Goal: Information Seeking & Learning: Check status

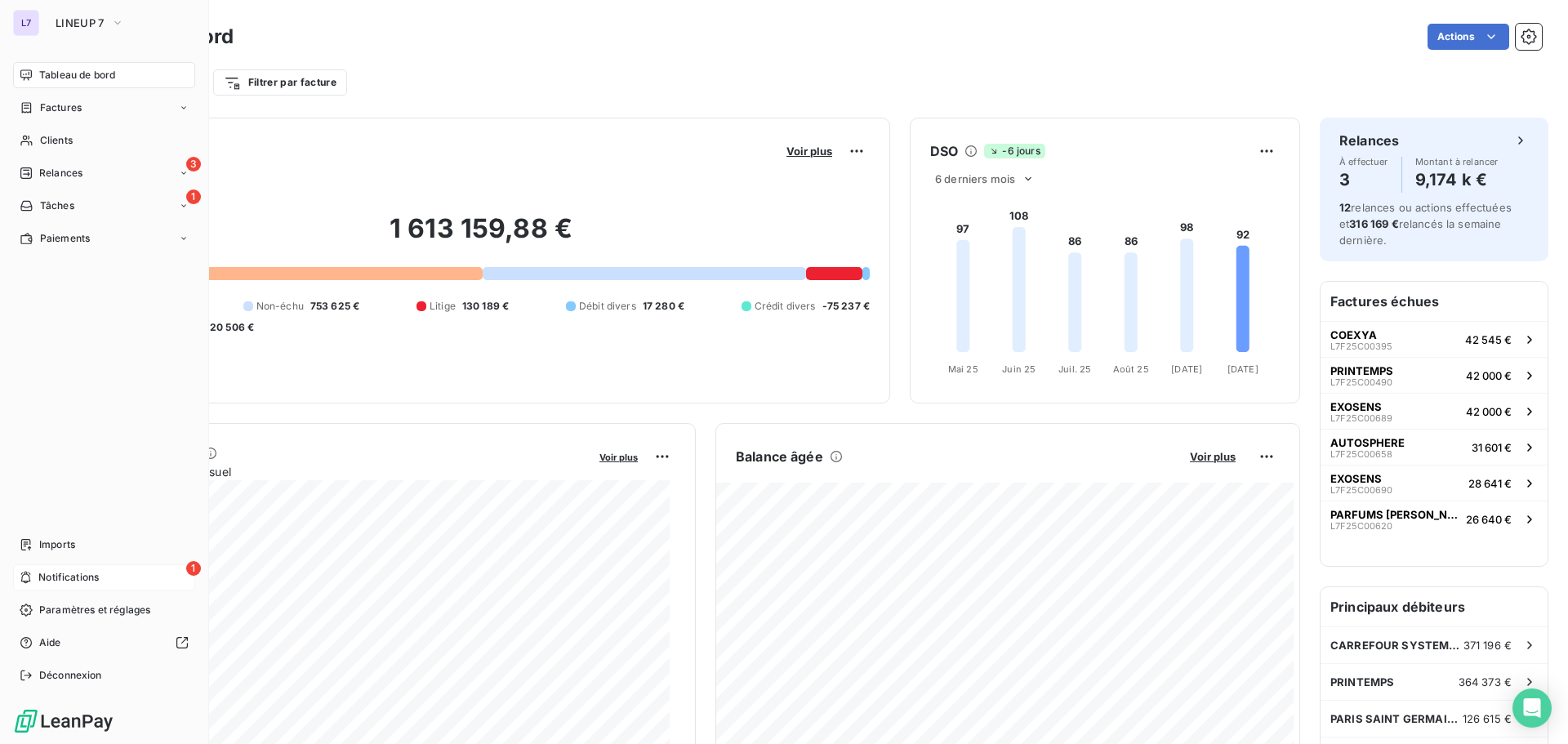
click at [59, 571] on span "Notifications" at bounding box center [69, 577] width 60 height 15
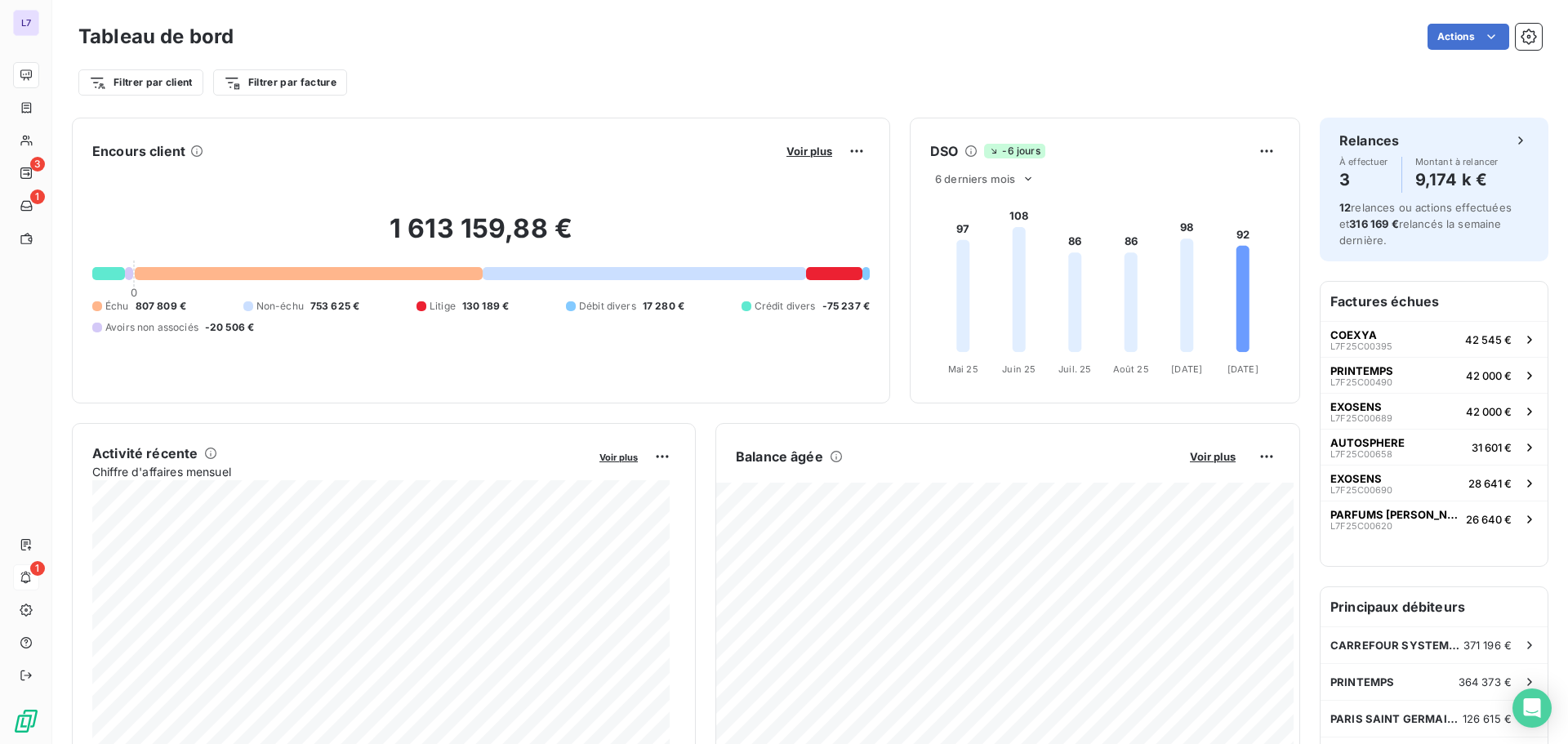
click at [464, 126] on div "Encours client Voir plus 1 613 159,88 € 0 Échu 807 809 € Non-échu 753 625 € Lit…" at bounding box center [481, 261] width 818 height 286
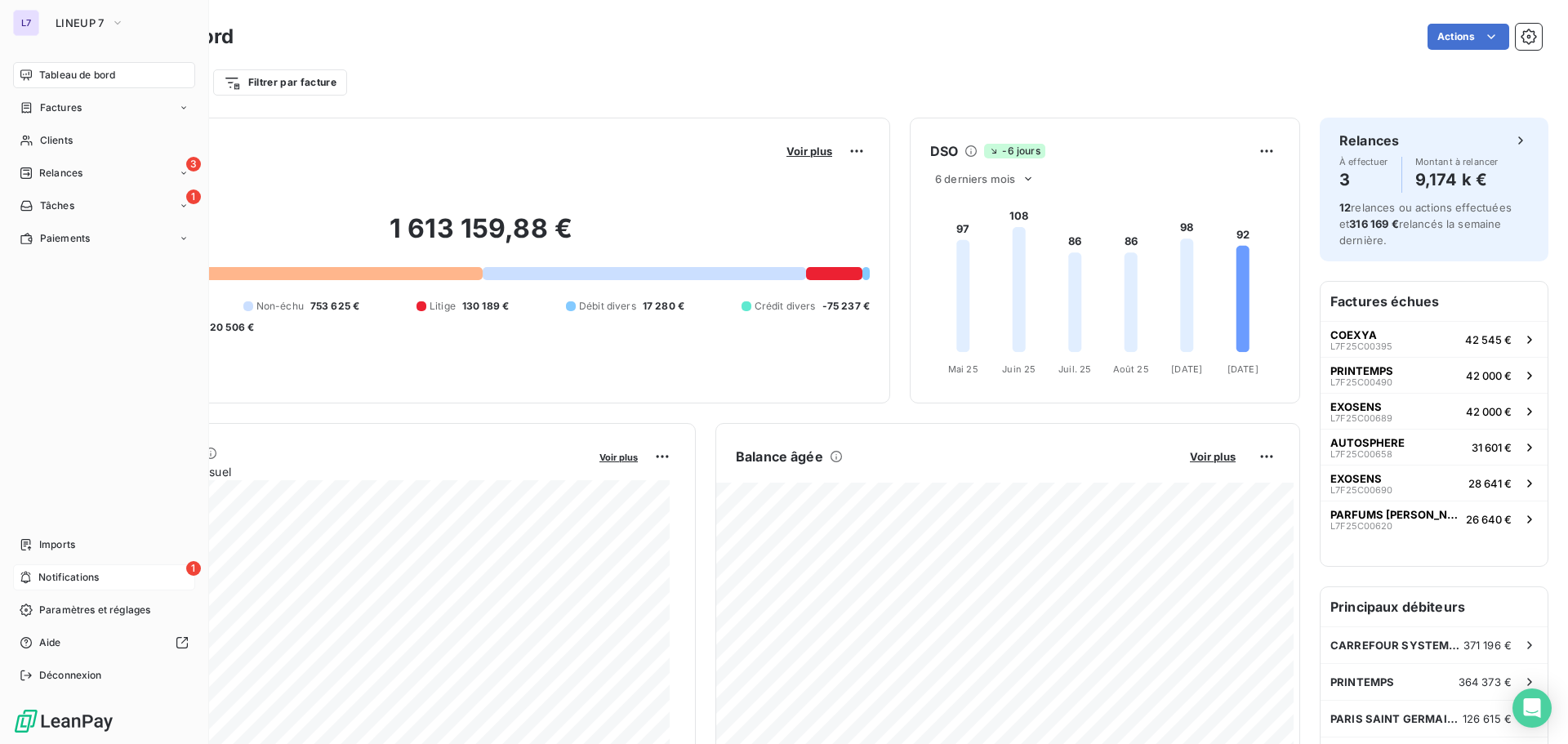
click at [70, 565] on div "1 Notifications" at bounding box center [103, 577] width 182 height 26
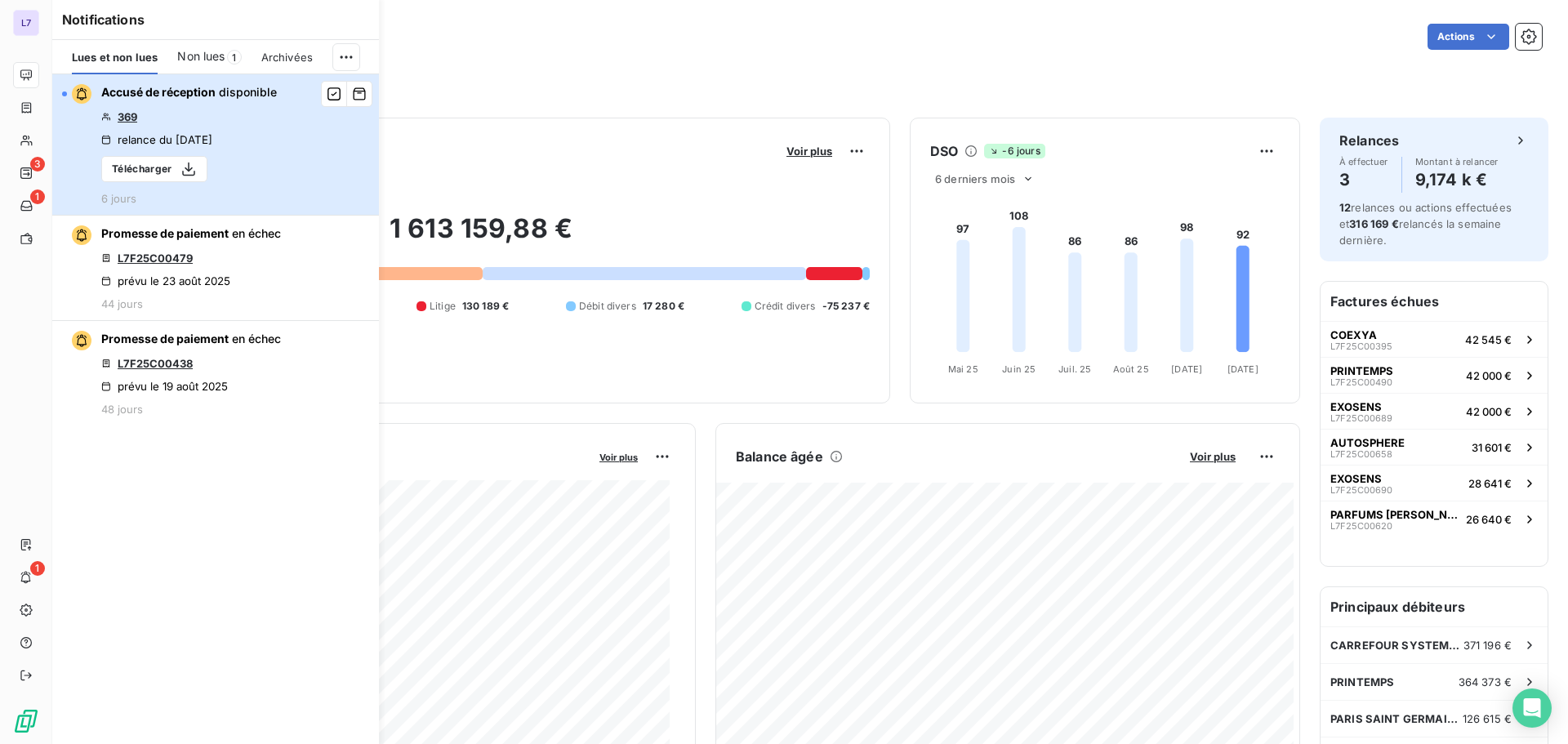
click at [320, 121] on button "Accusé de réception disponible 369 relance du 25 sept. 2025 Télécharger 6 jours" at bounding box center [215, 145] width 327 height 141
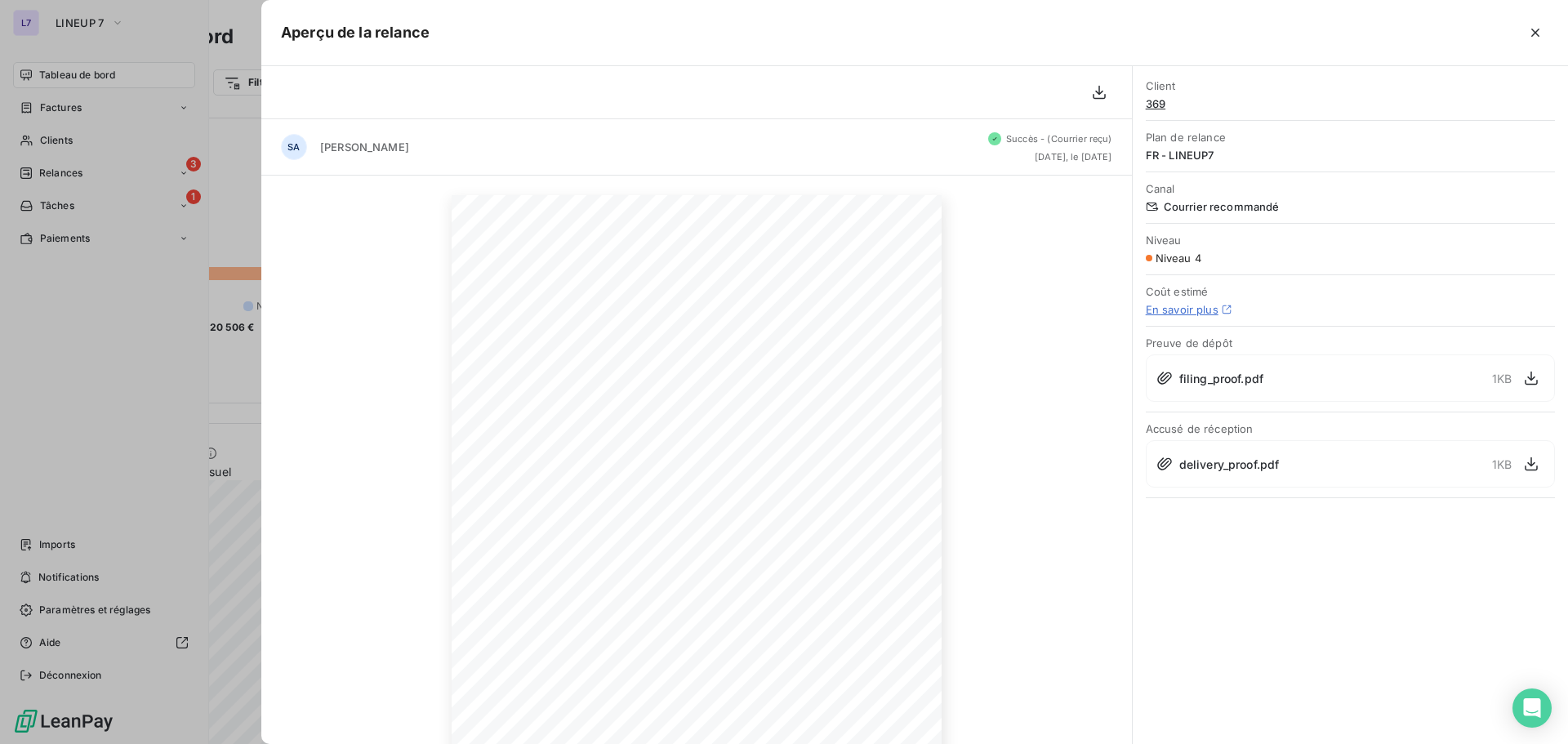
click at [171, 344] on div at bounding box center [784, 372] width 1568 height 744
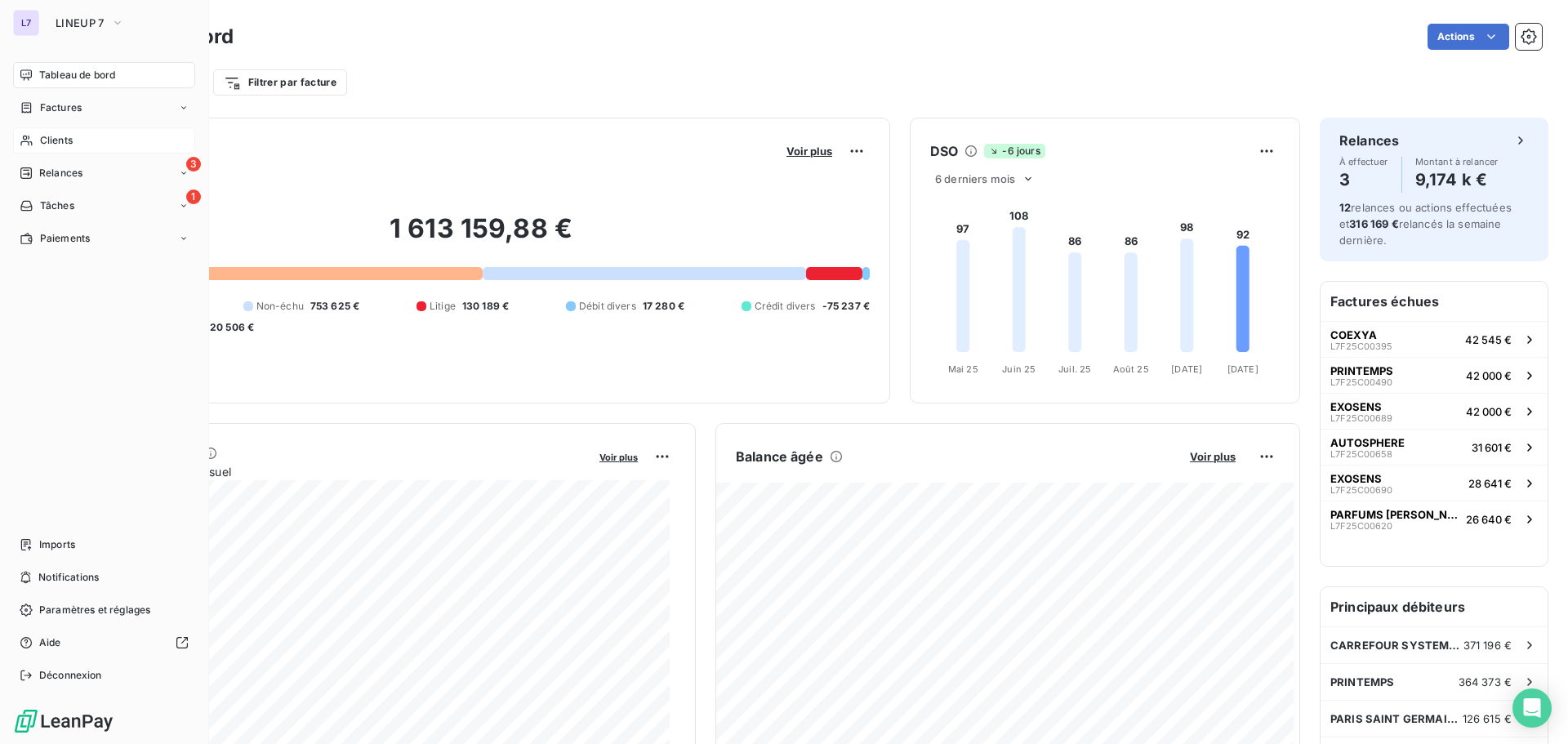
click at [84, 141] on div "Clients" at bounding box center [103, 140] width 182 height 26
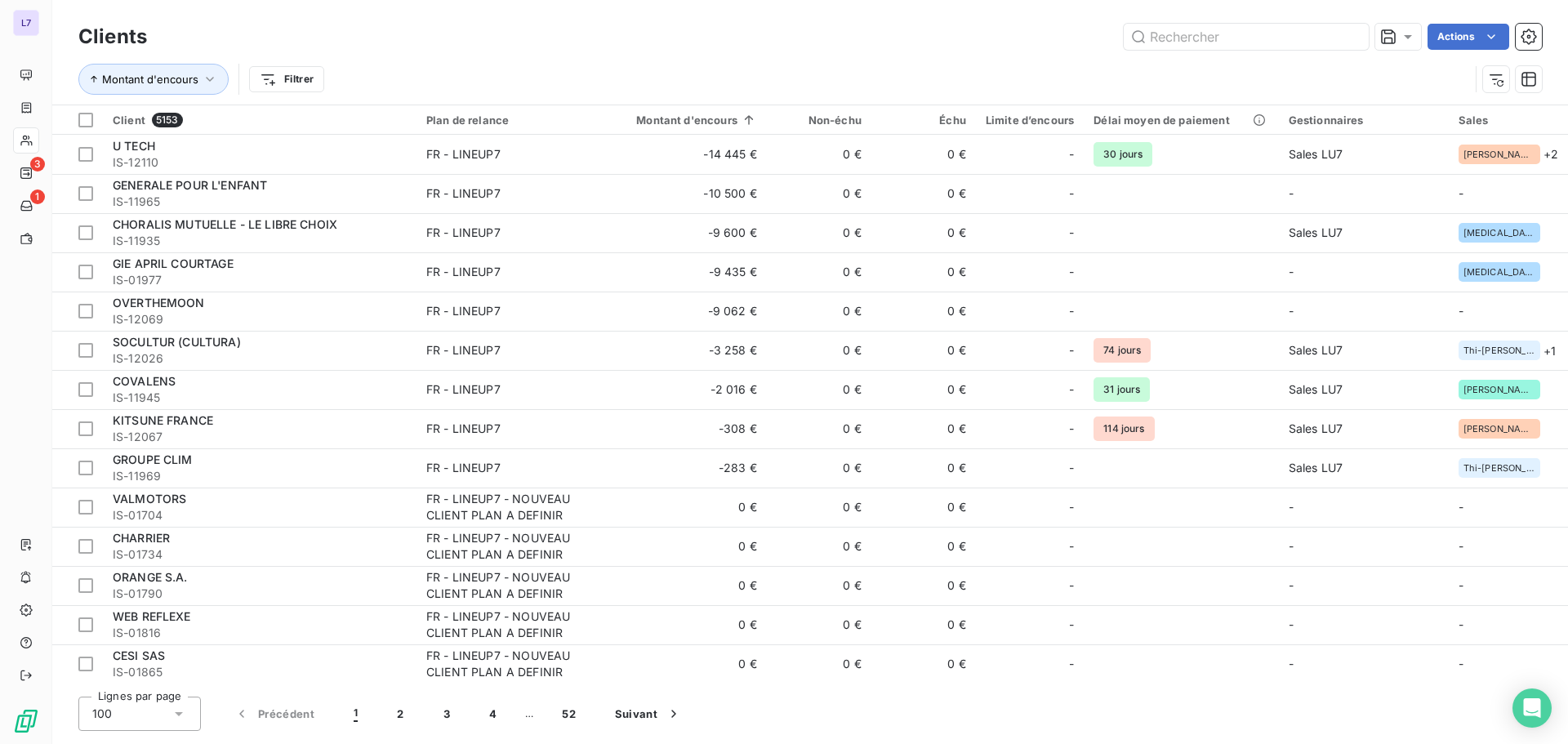
click at [1161, 50] on div "Clients Actions" at bounding box center [810, 37] width 1464 height 34
click at [1203, 33] on input "text" at bounding box center [1246, 36] width 245 height 26
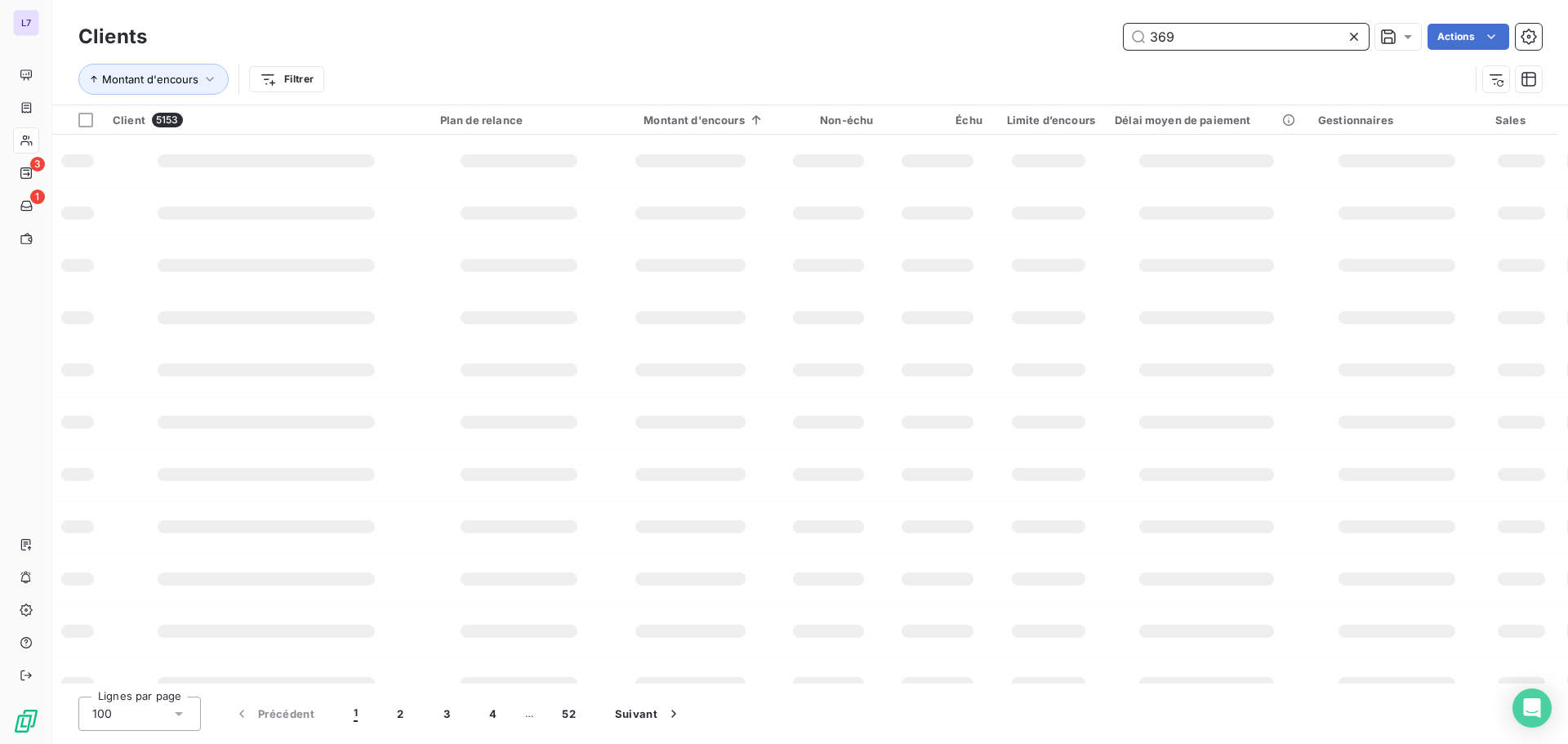
type input "369"
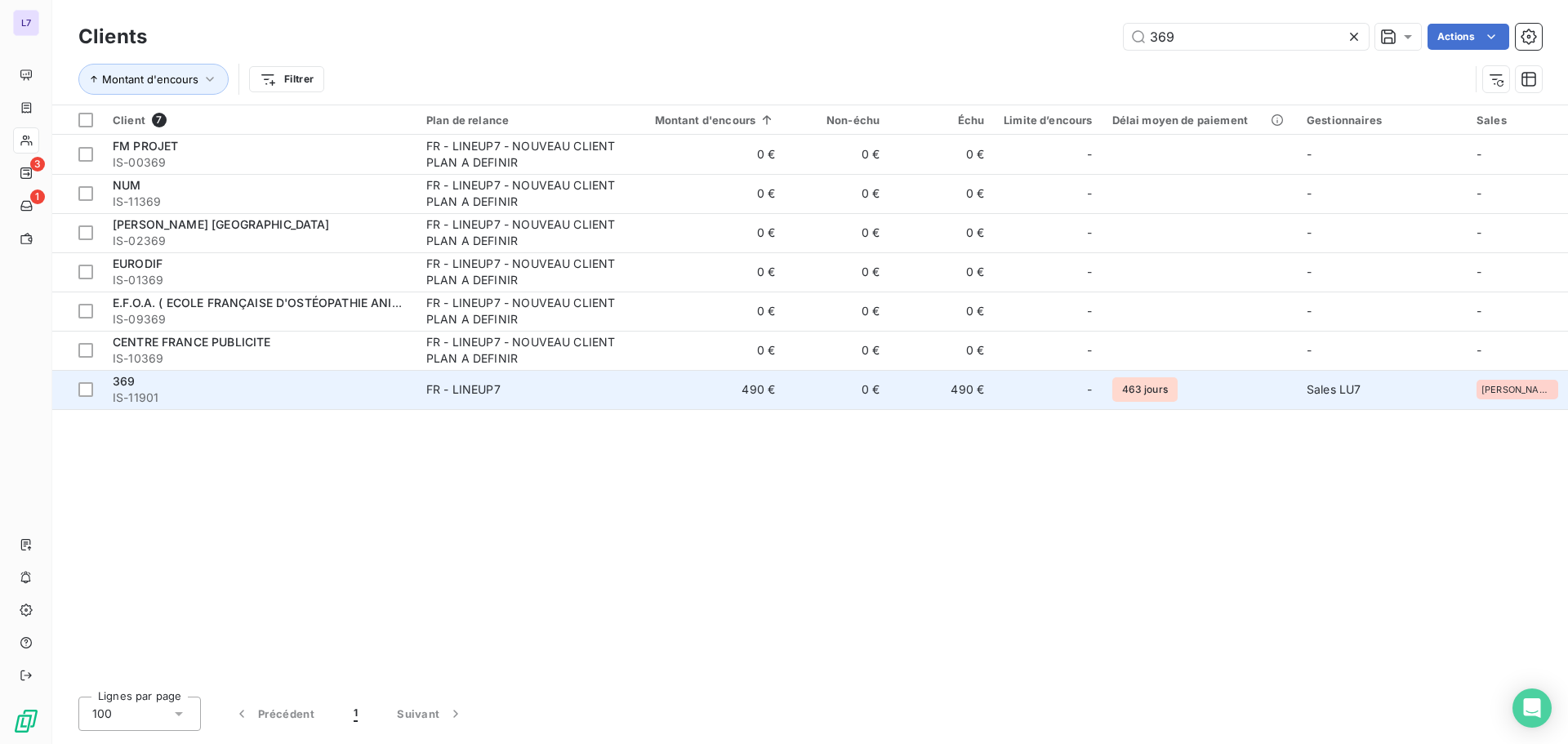
click at [752, 395] on td "490 €" at bounding box center [706, 389] width 160 height 40
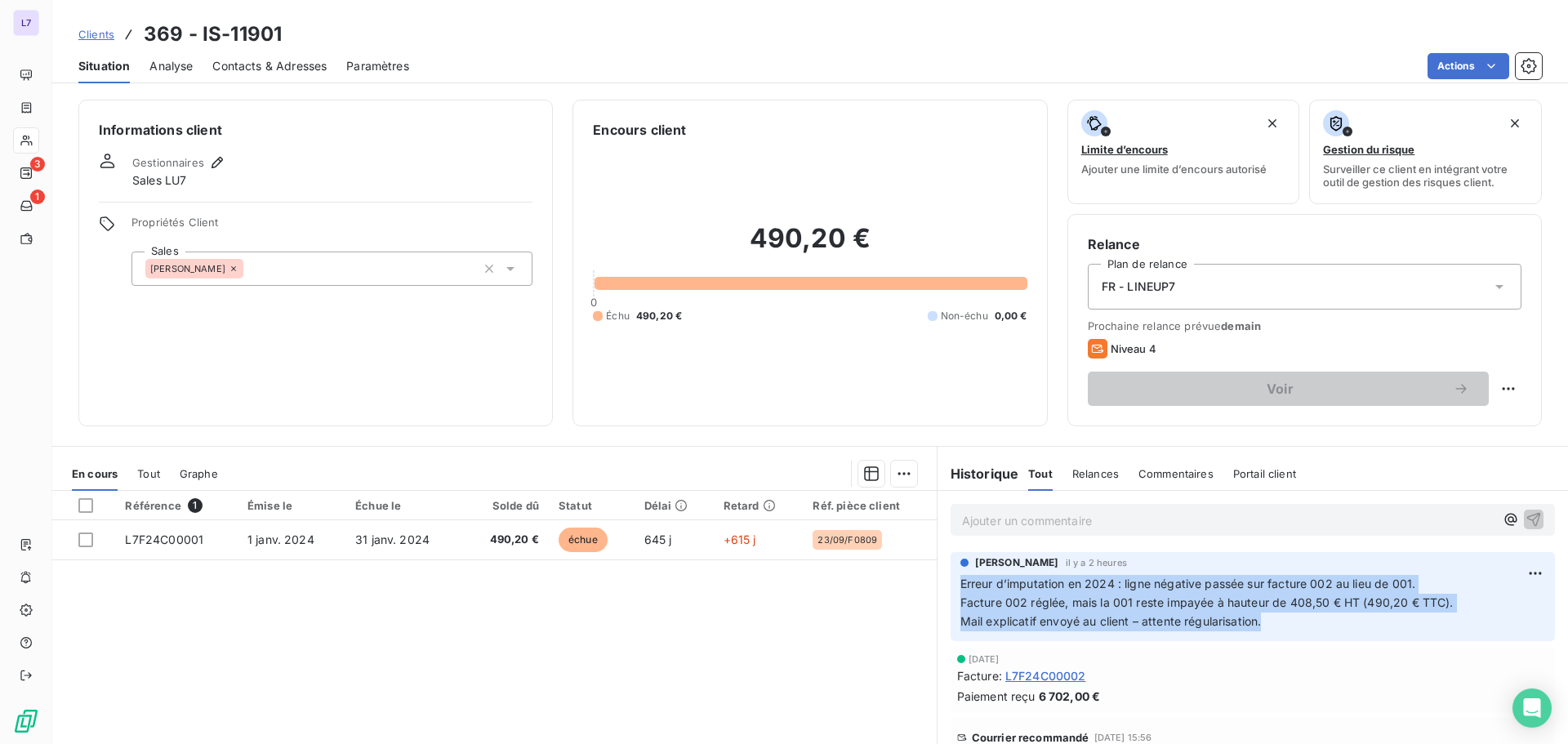
drag, startPoint x: 1262, startPoint y: 624, endPoint x: 931, endPoint y: 581, distance: 333.8
click at [937, 581] on div "safia mallek il y a 2 heures Erreur d’imputation en 2024 : ligne négative passé…" at bounding box center [1253, 596] width 631 height 96
copy p "Erreur d’imputation en 2024 : ligne négative passée sur facture 002 au lieu de …"
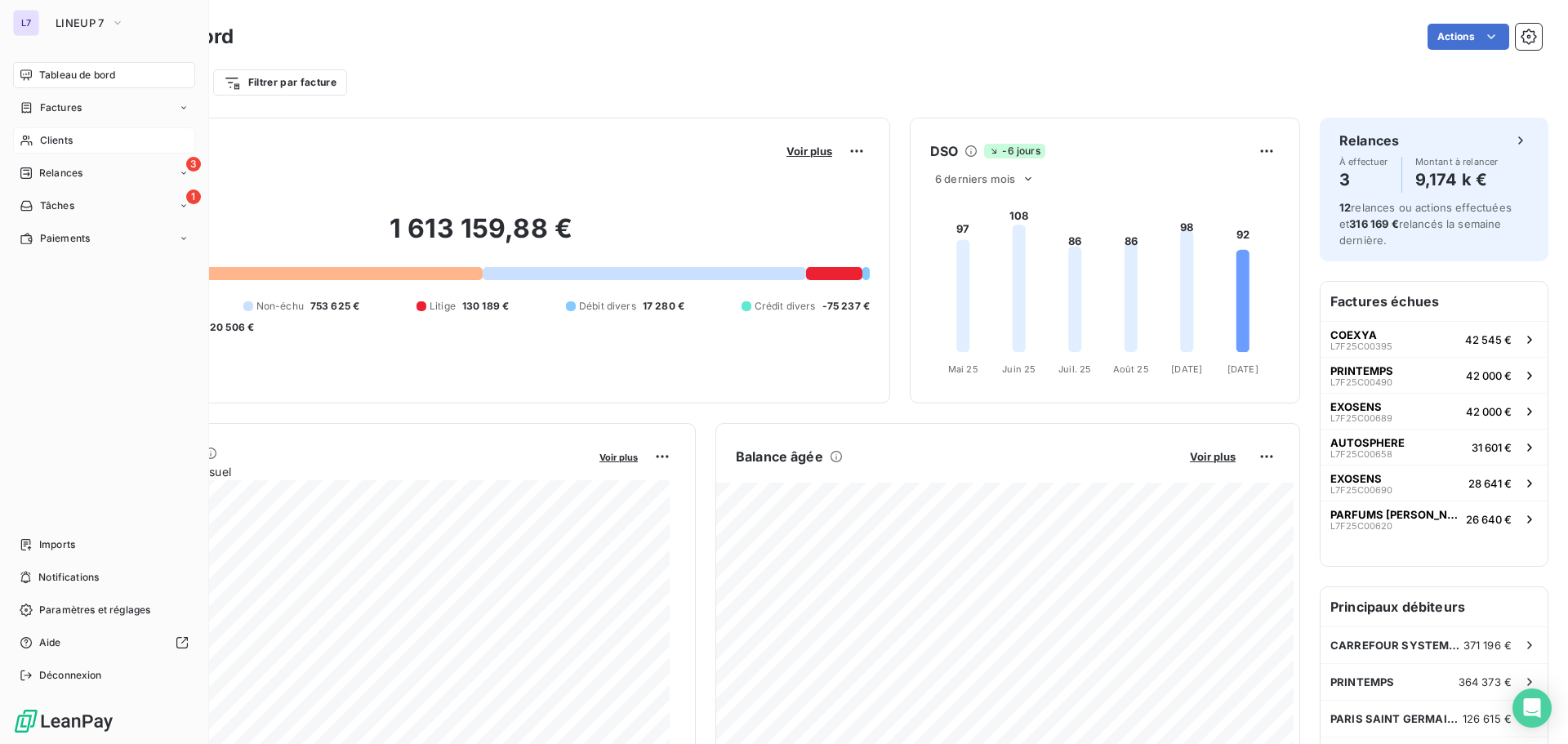
click at [44, 140] on span "Clients" at bounding box center [56, 140] width 33 height 15
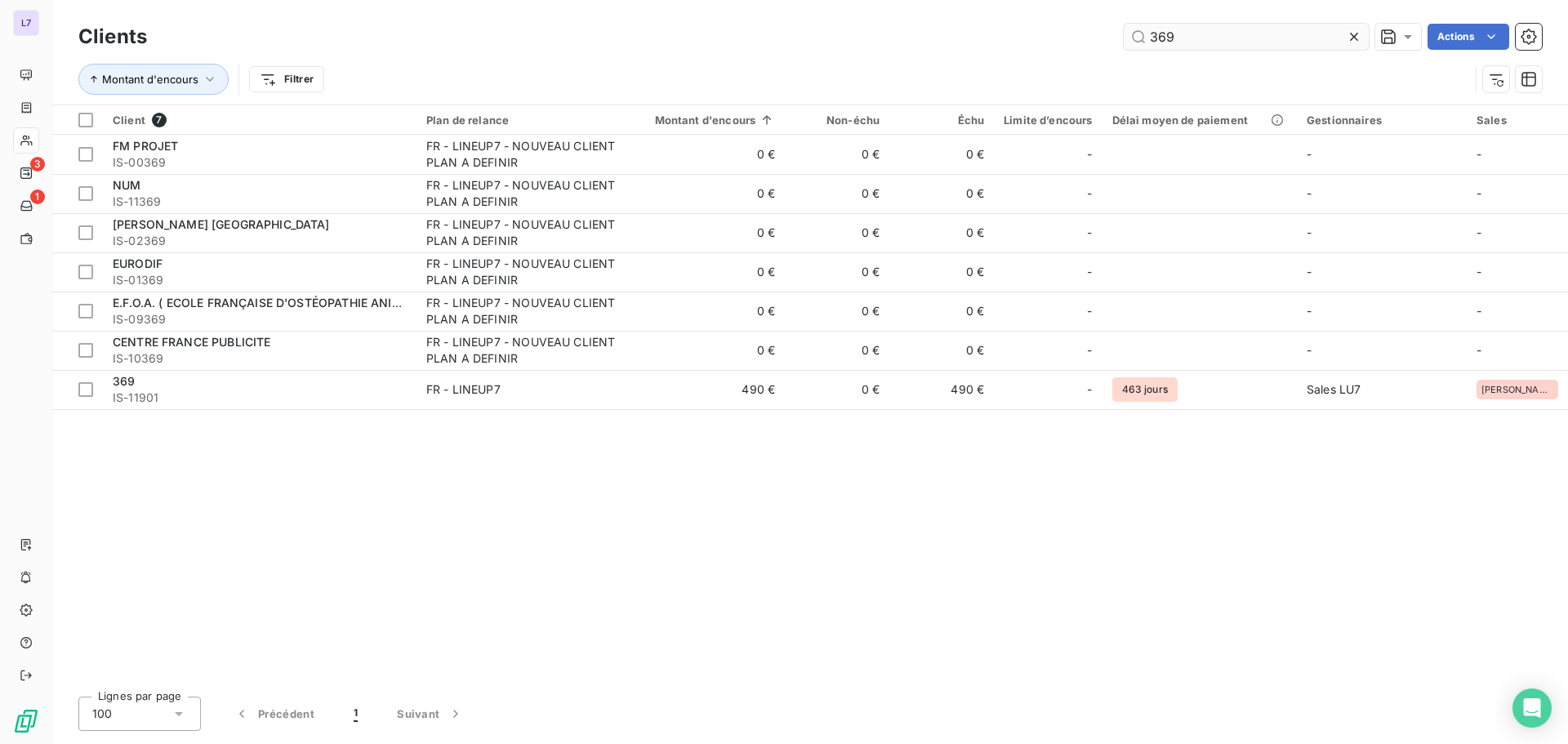
click at [1220, 40] on input "369" at bounding box center [1246, 36] width 245 height 26
type input "z"
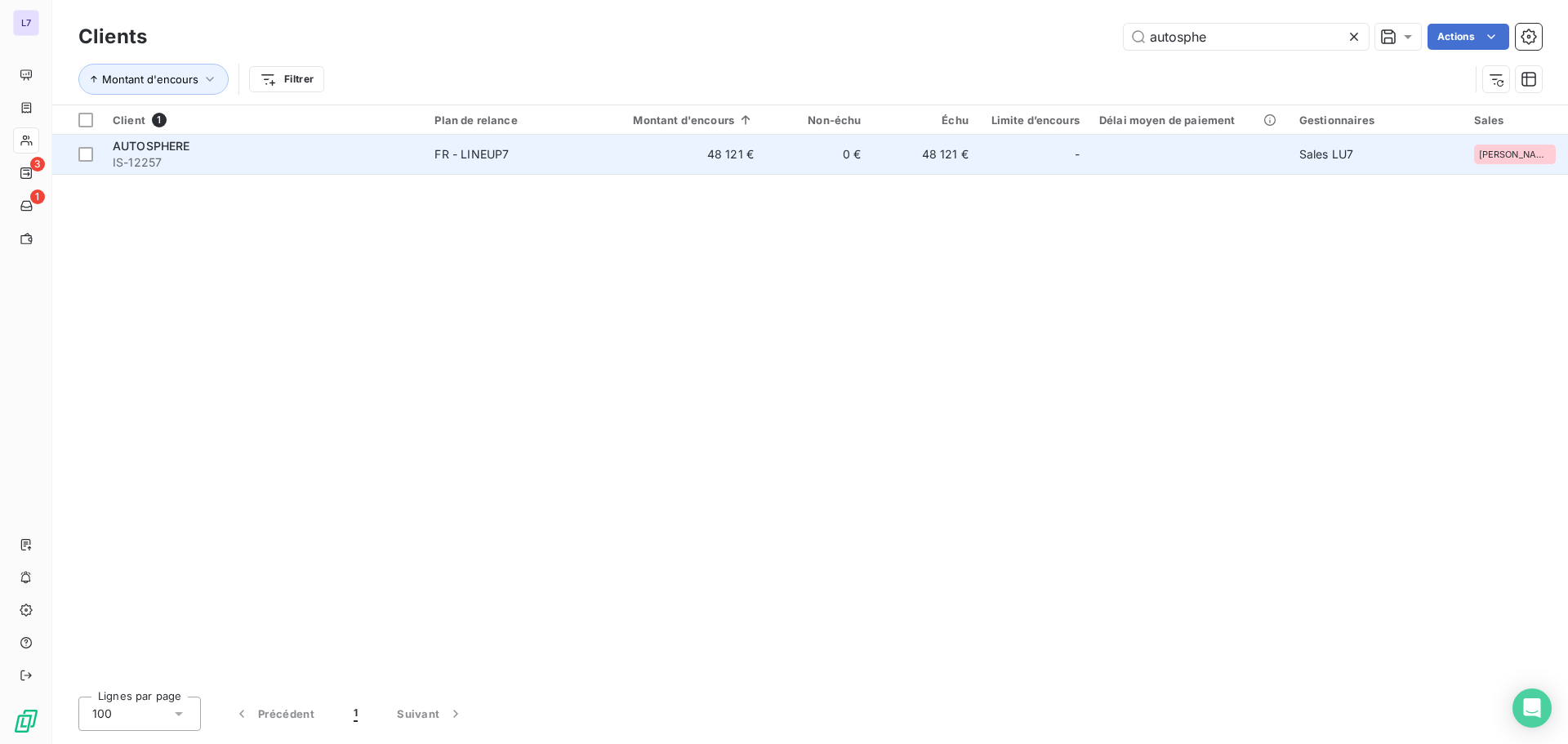
type input "autosphe"
click at [581, 158] on span "FR - LINEUP7" at bounding box center [512, 154] width 155 height 16
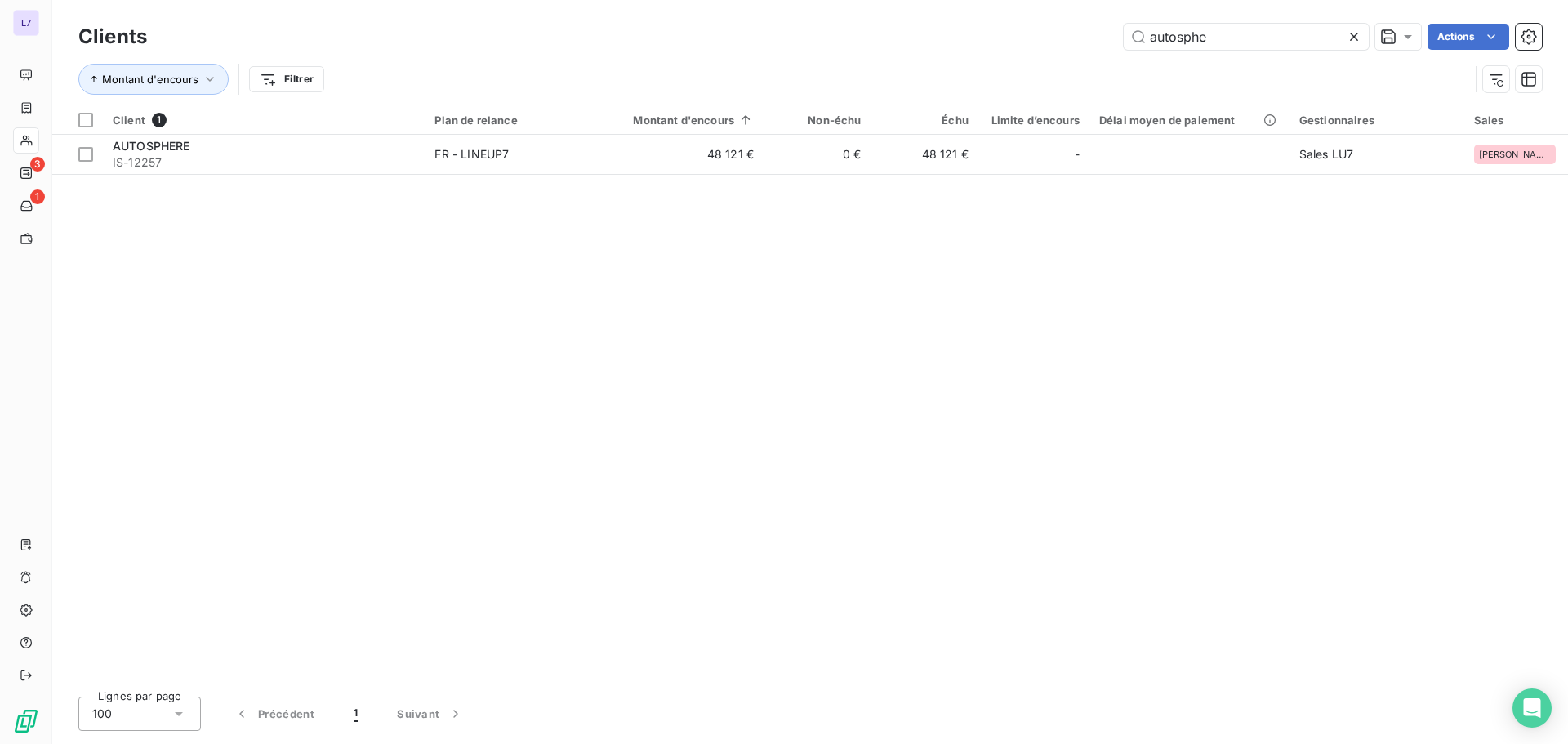
drag, startPoint x: 1212, startPoint y: 40, endPoint x: 1022, endPoint y: 38, distance: 190.0
click at [1022, 38] on div "autosphe Actions" at bounding box center [854, 36] width 1375 height 26
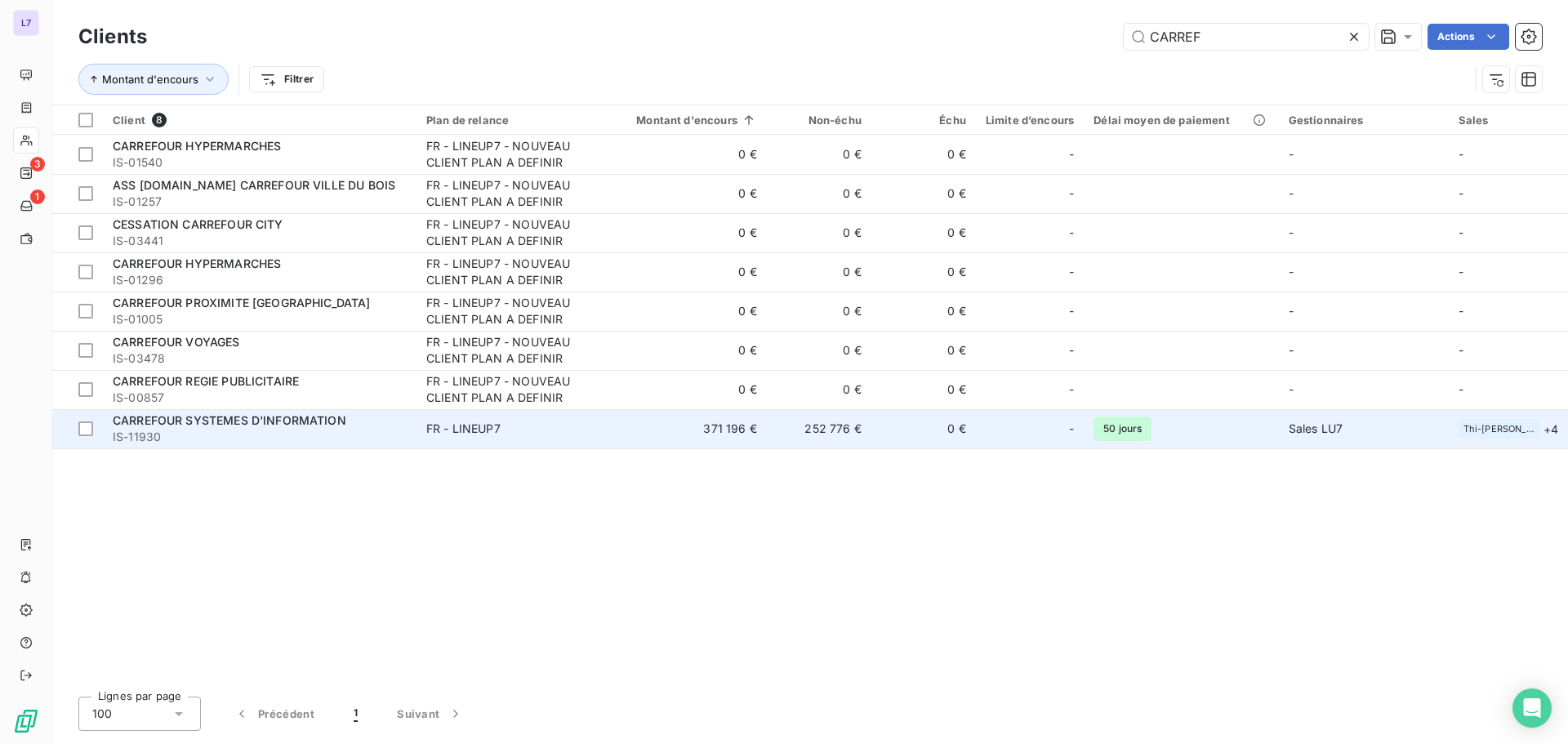
type input "CARREF"
click at [535, 433] on span "FR - LINEUP7" at bounding box center [512, 428] width 171 height 16
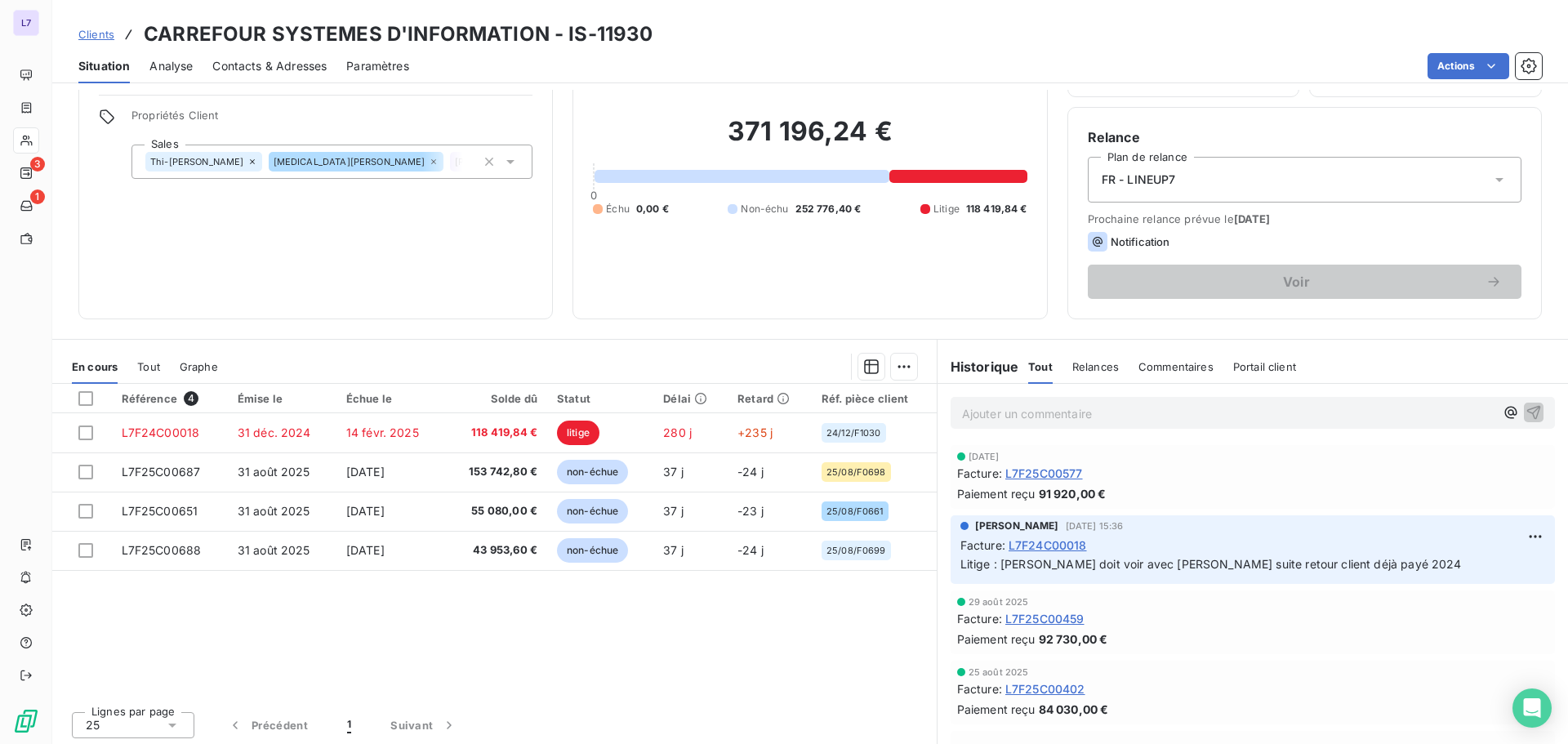
scroll to position [110, 0]
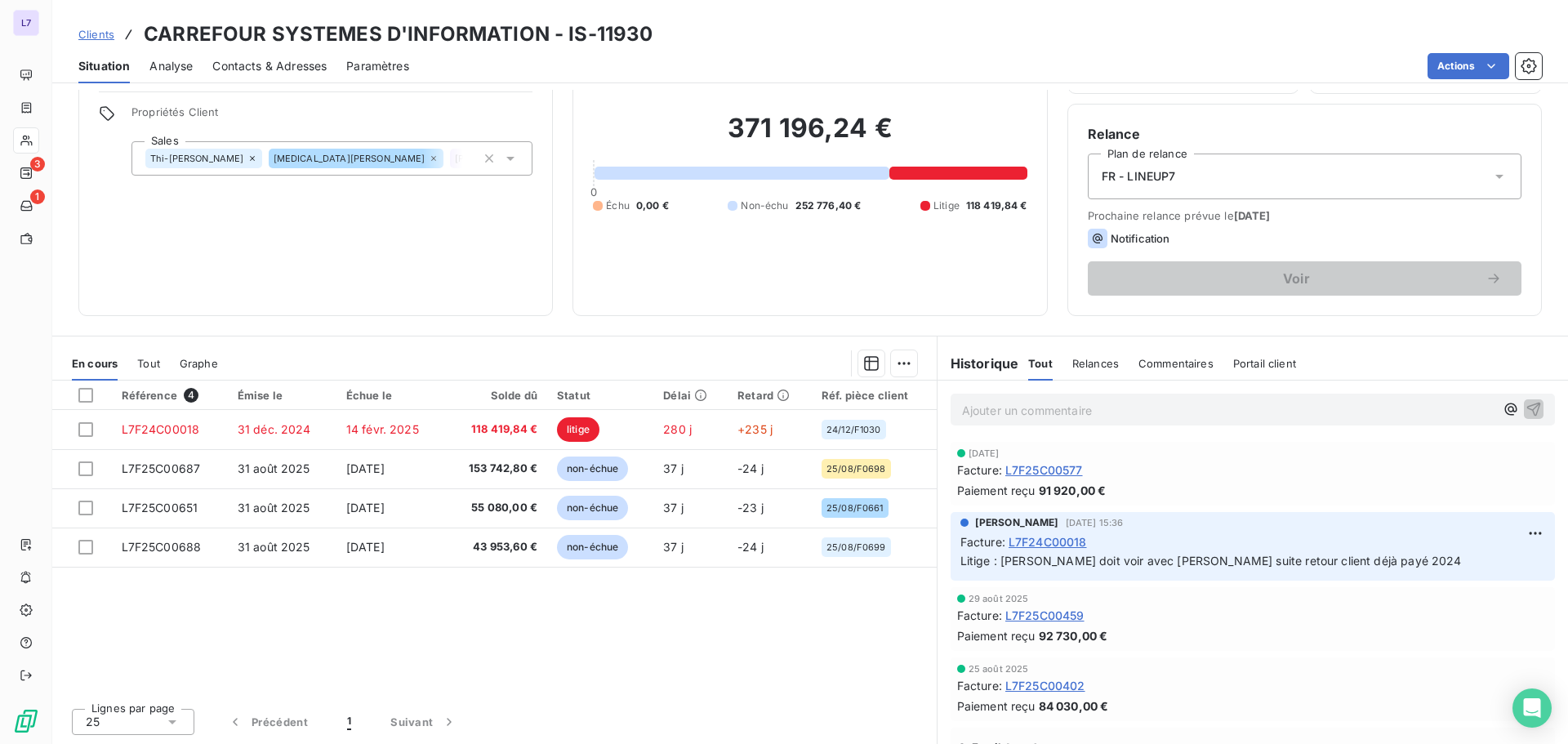
click at [1135, 404] on p "Ajouter un commentaire ﻿" at bounding box center [1229, 411] width 532 height 21
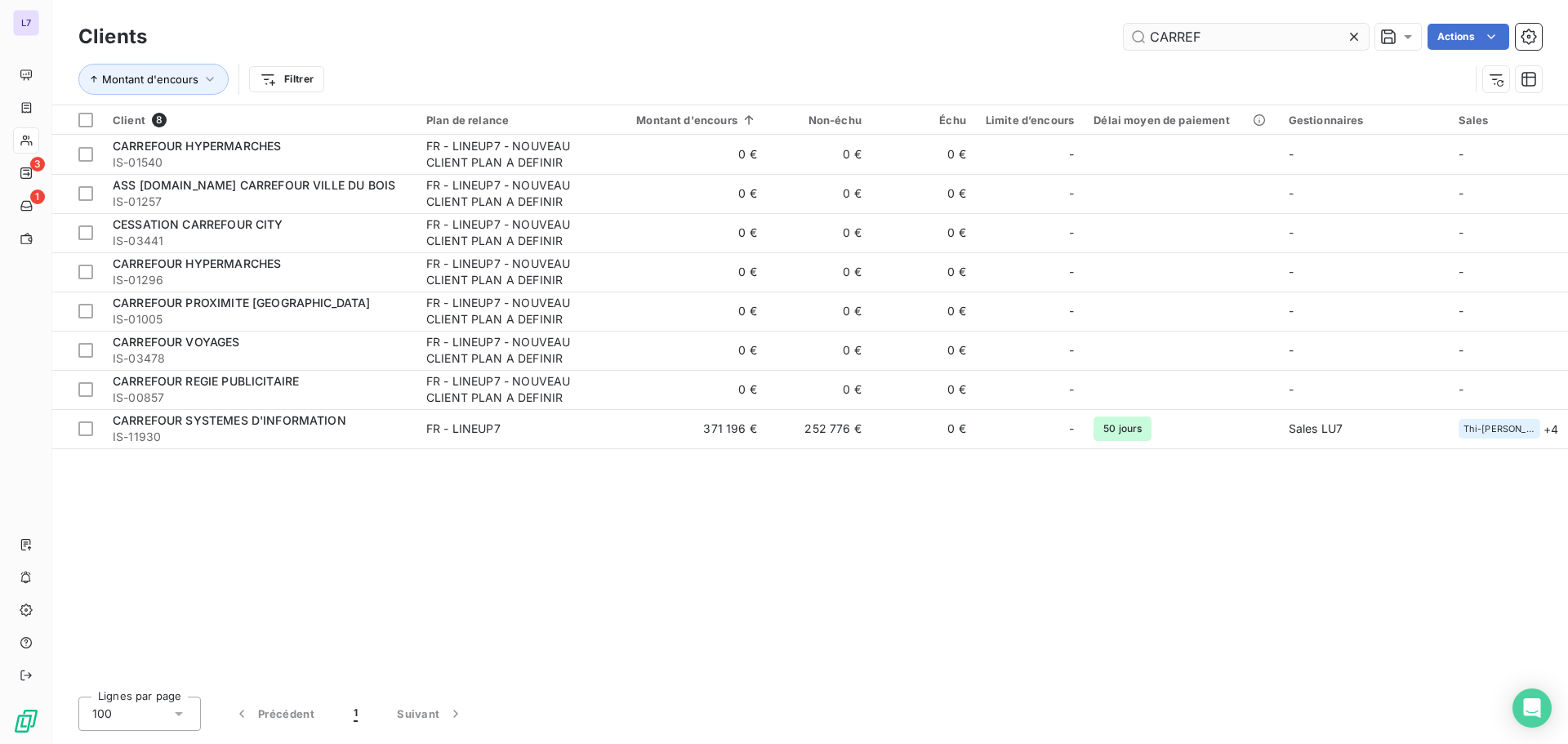
click at [1226, 40] on input "CARREF" at bounding box center [1246, 36] width 245 height 26
click at [1226, 40] on input "CARREF" at bounding box center [1246, 36] width 245 height 26
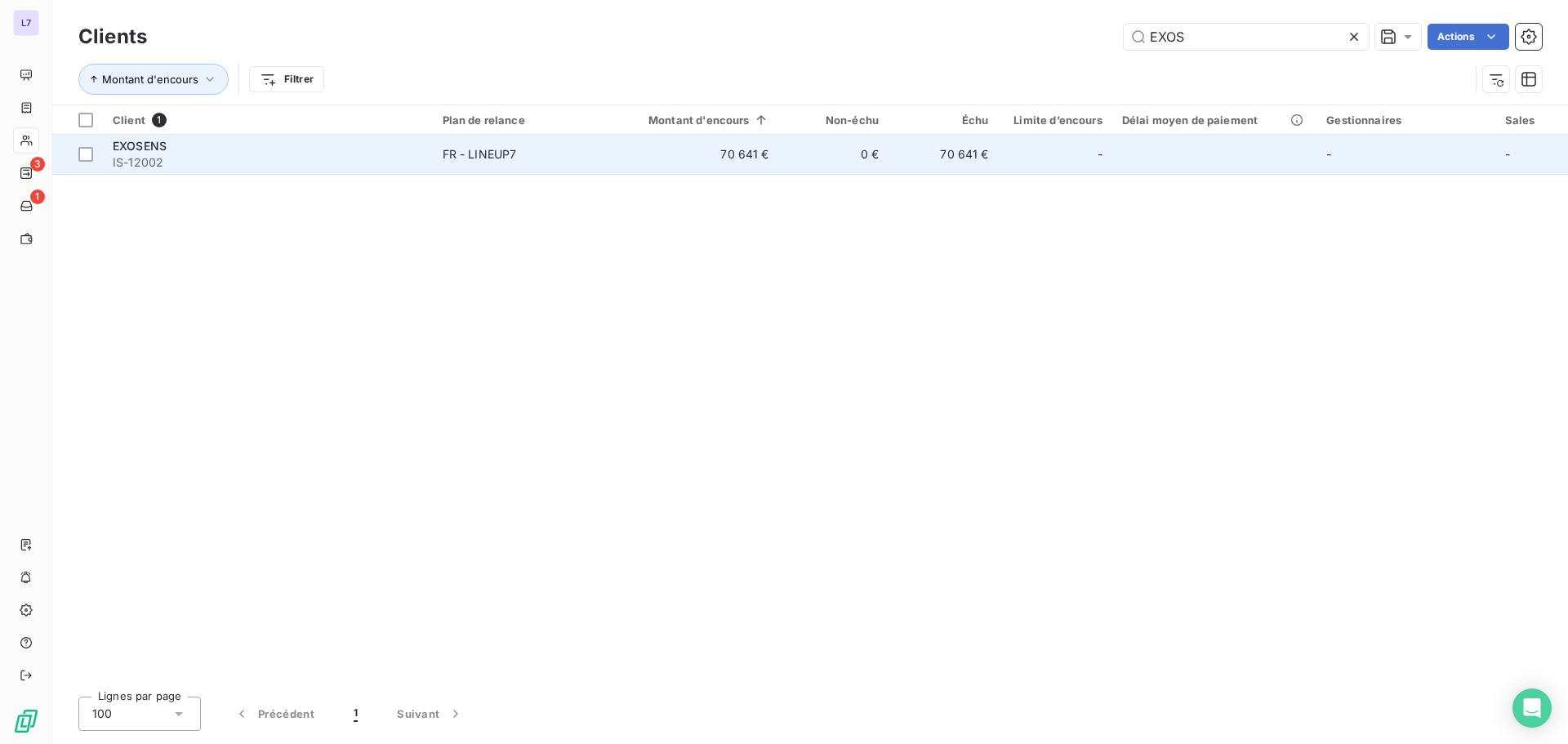
type input "EXOS"
click at [926, 147] on td "70 641 €" at bounding box center [943, 154] width 110 height 40
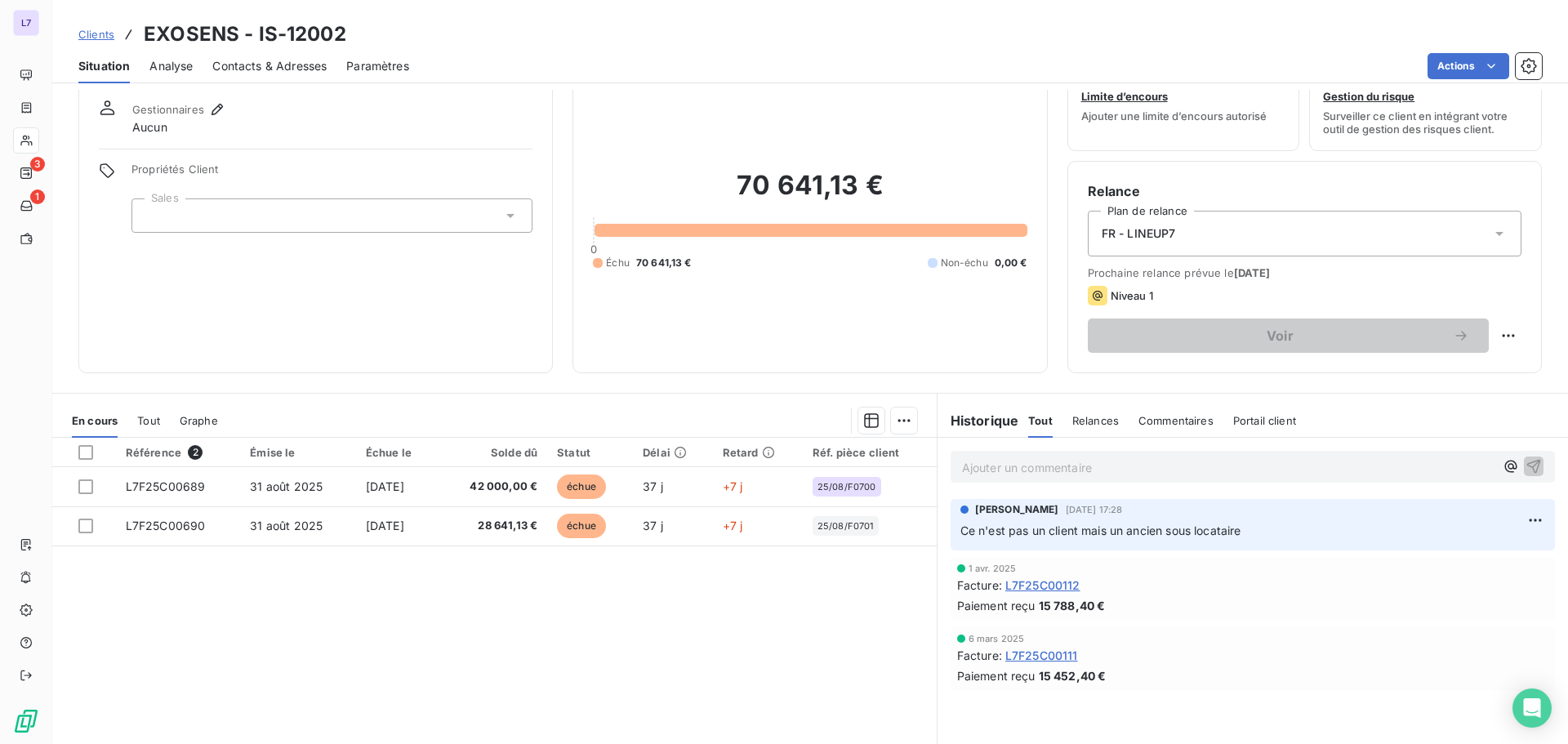
scroll to position [110, 0]
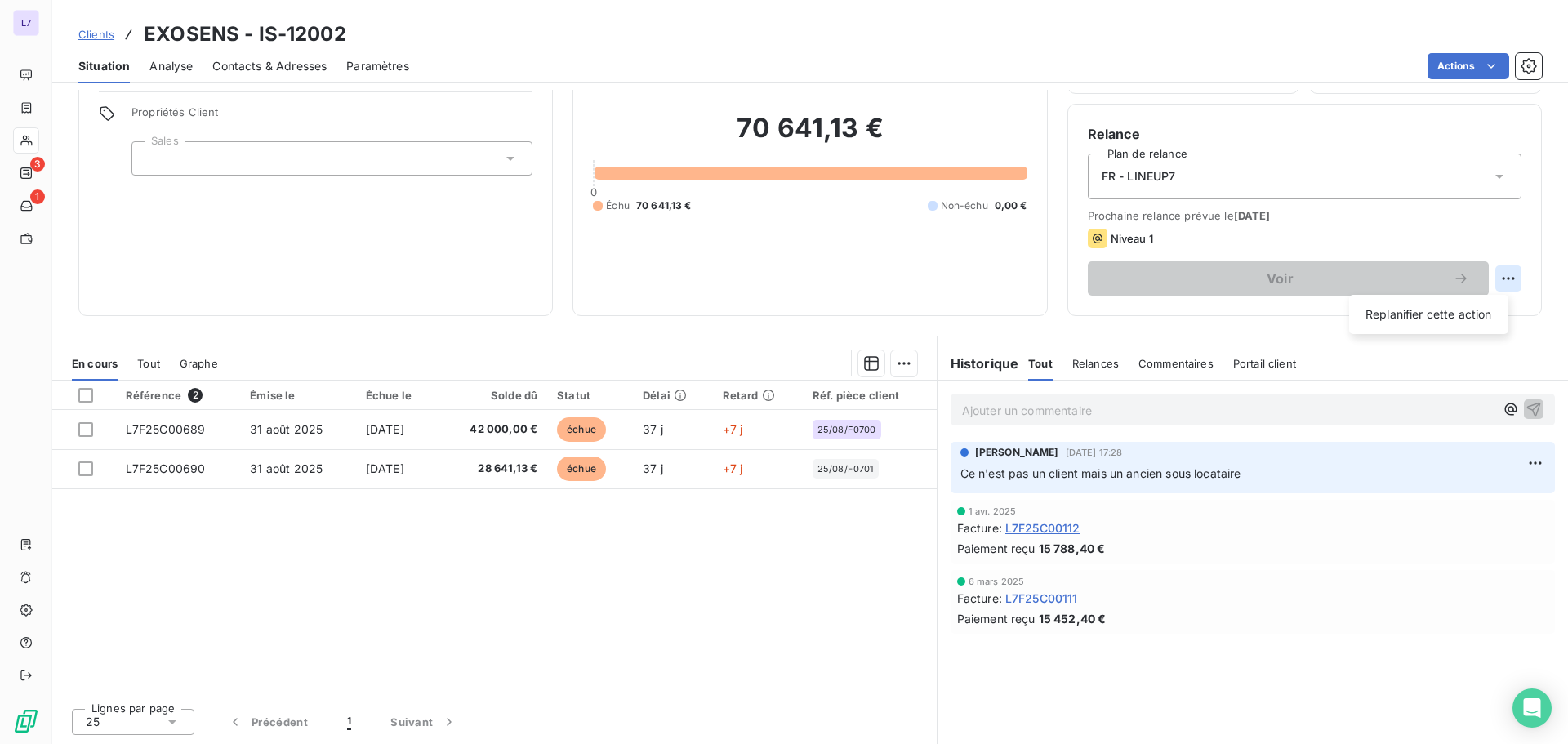
click at [1501, 280] on html "L7 3 1 Clients EXOSENS - IS-12002 Situation Analyse Contacts & Adresses Paramèt…" at bounding box center [784, 372] width 1568 height 744
click at [1423, 313] on div "Replanifier cette action" at bounding box center [1429, 314] width 146 height 26
select select "9"
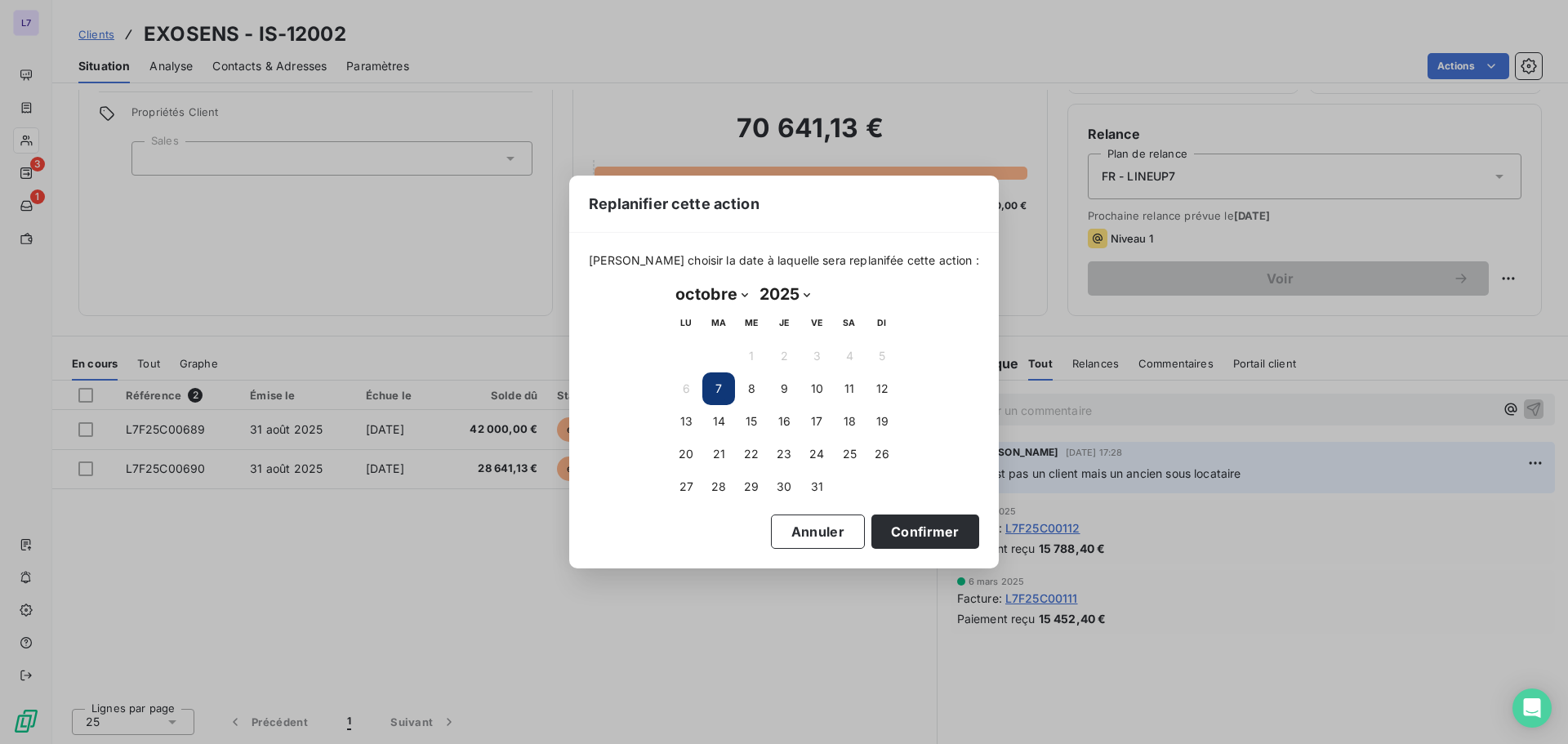
click at [712, 382] on button "7" at bounding box center [719, 388] width 33 height 33
click at [708, 392] on button "7" at bounding box center [719, 388] width 33 height 33
click at [912, 535] on button "Confirmer" at bounding box center [925, 531] width 108 height 34
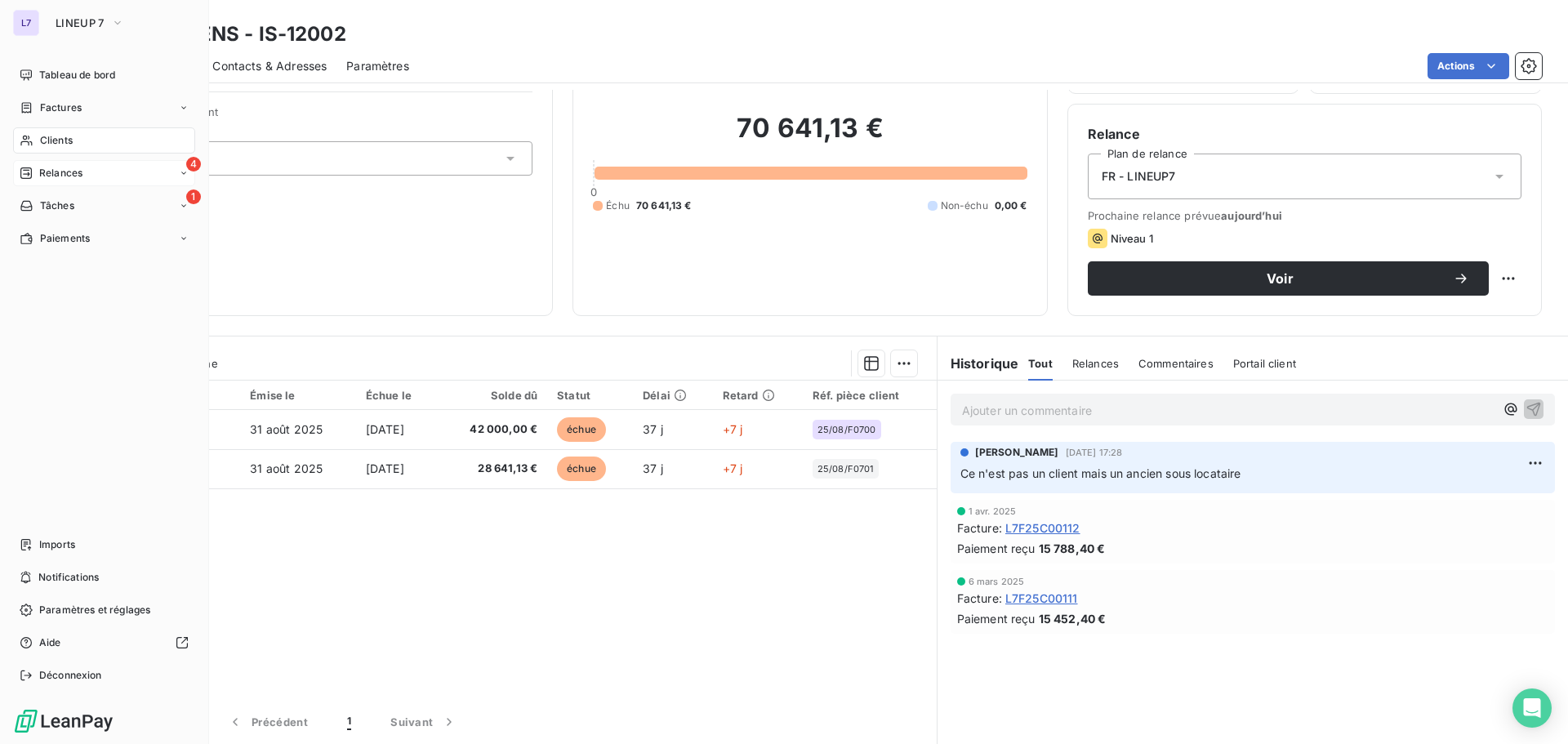
click at [32, 167] on icon at bounding box center [26, 172] width 13 height 13
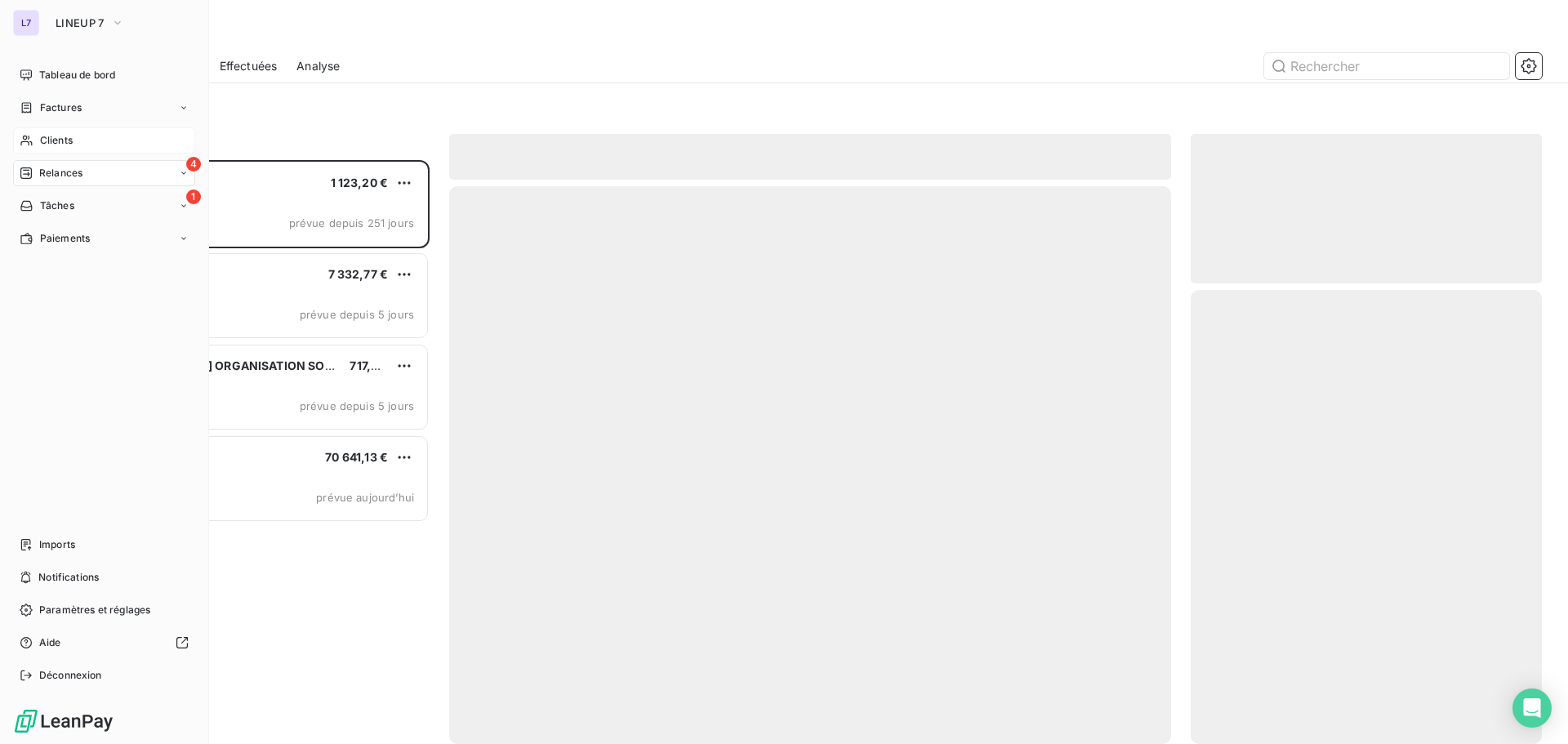
scroll to position [572, 339]
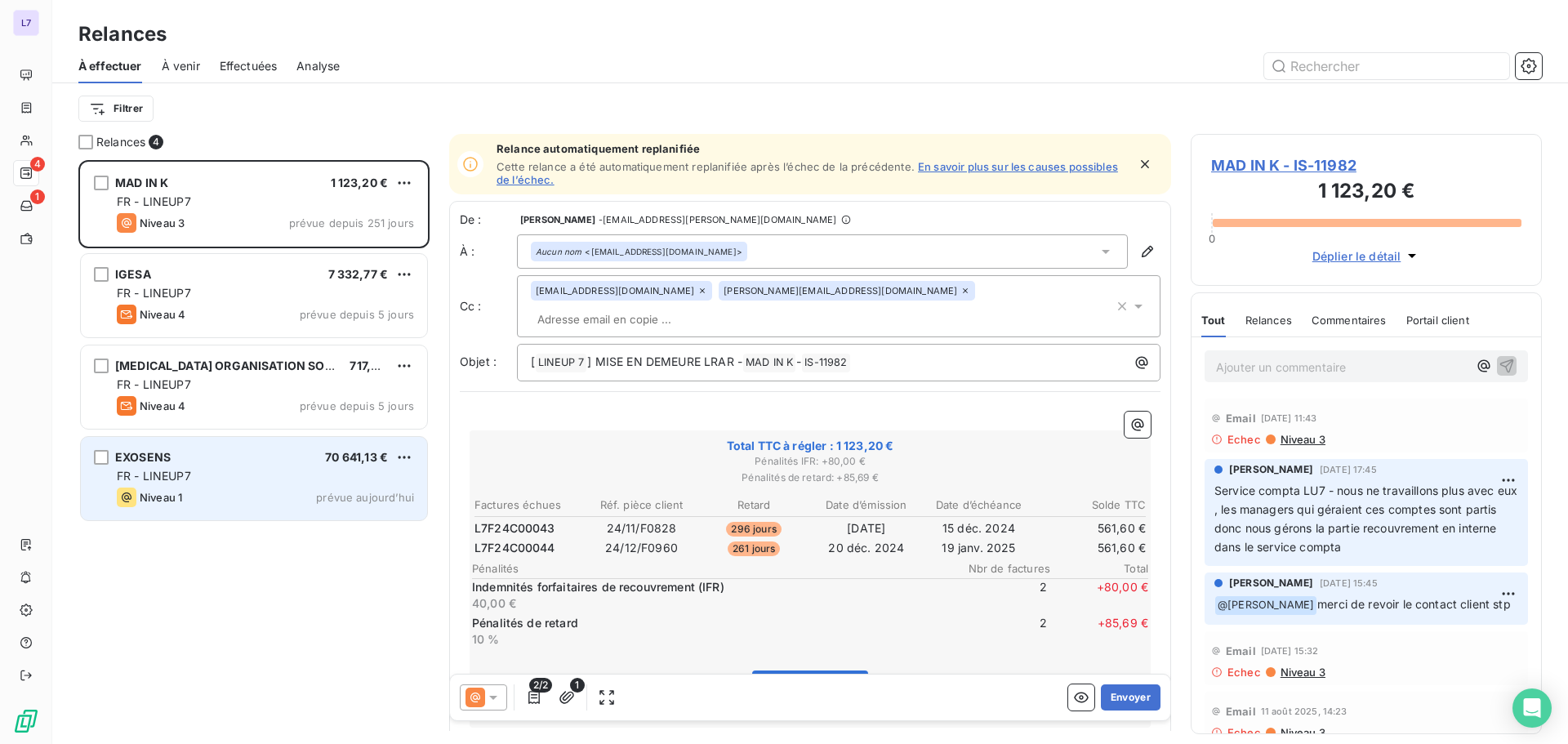
click at [227, 468] on div "FR - LINEUP7" at bounding box center [265, 475] width 297 height 16
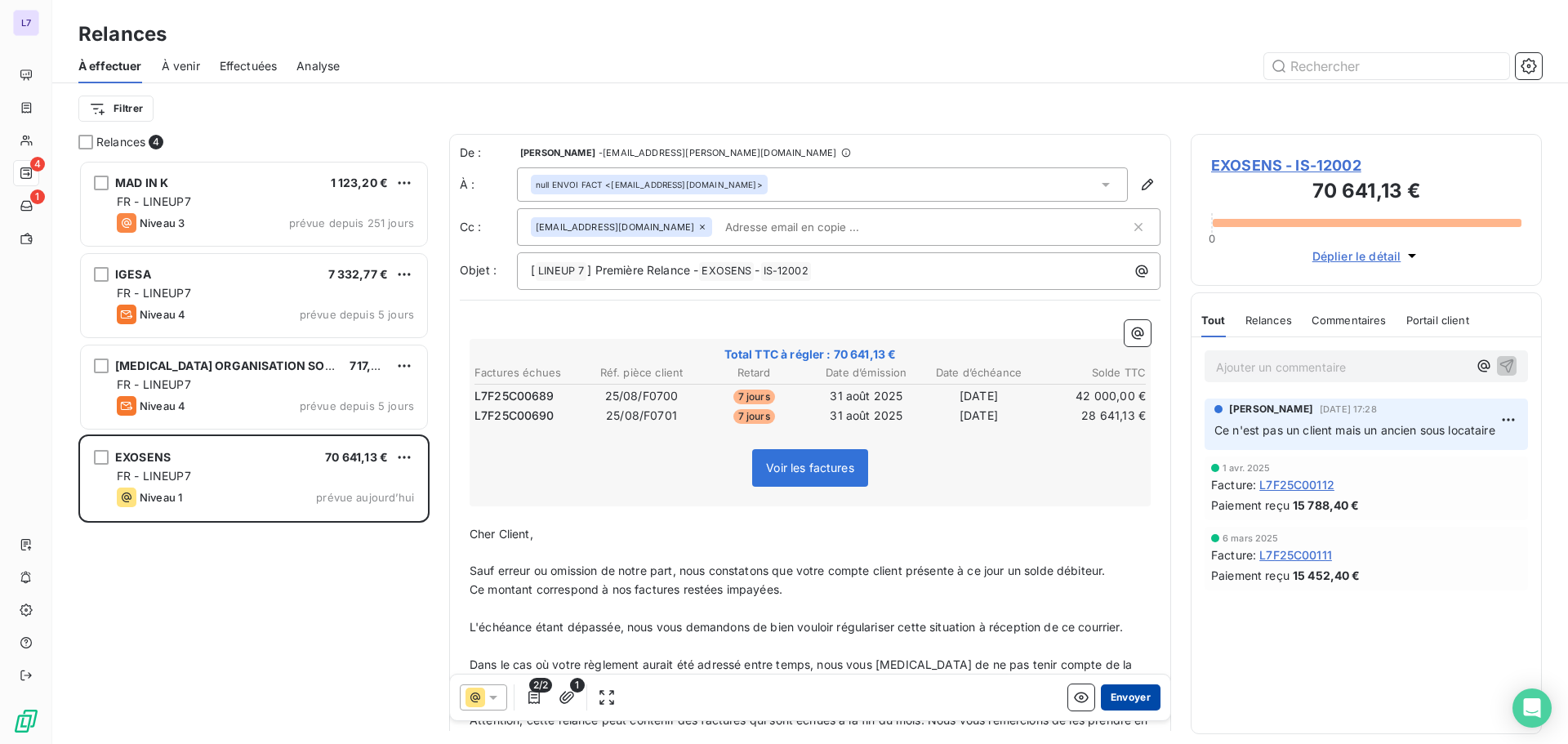
click at [1117, 692] on button "Envoyer" at bounding box center [1130, 697] width 59 height 26
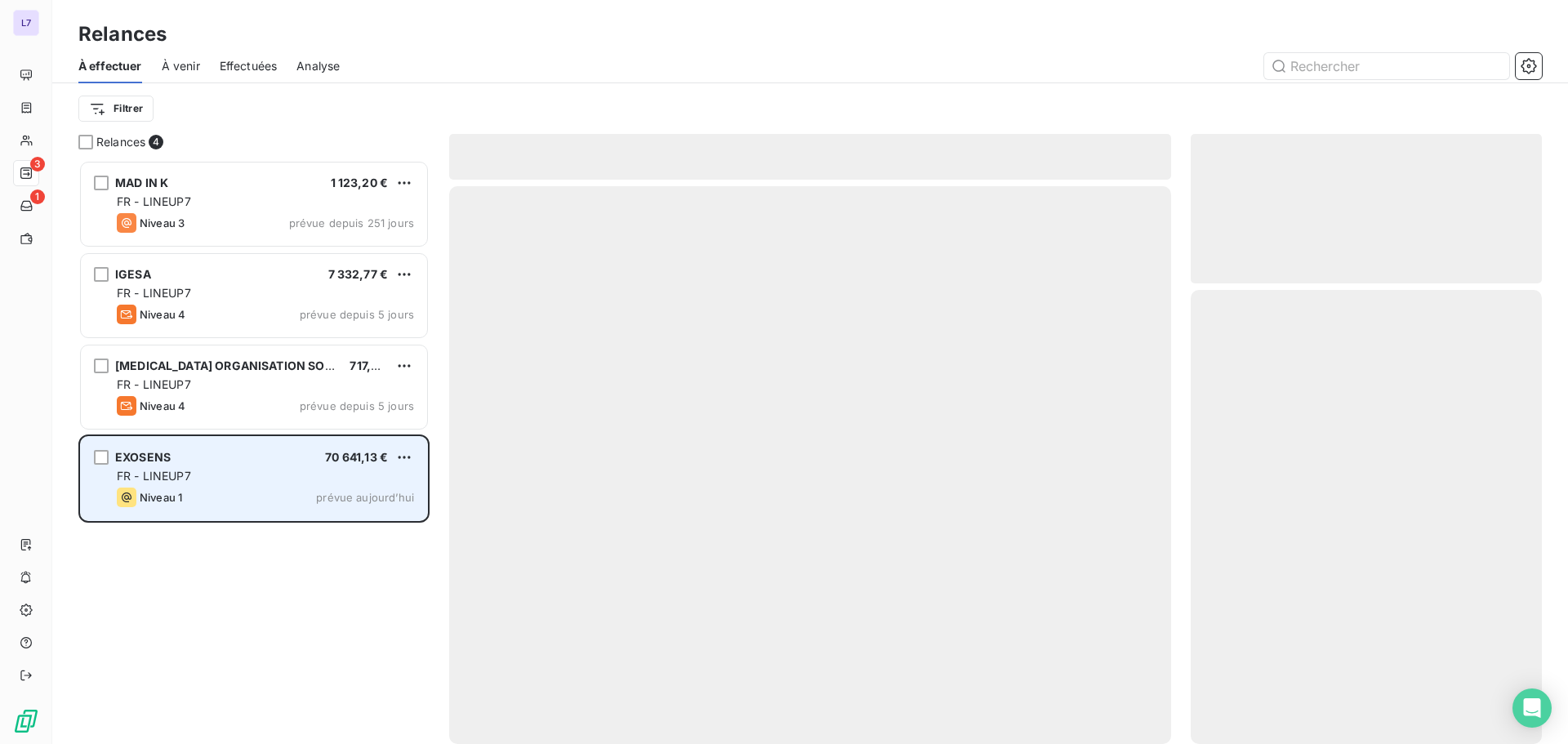
click at [264, 463] on div "EXOSENS 70 641,13 €" at bounding box center [265, 456] width 297 height 15
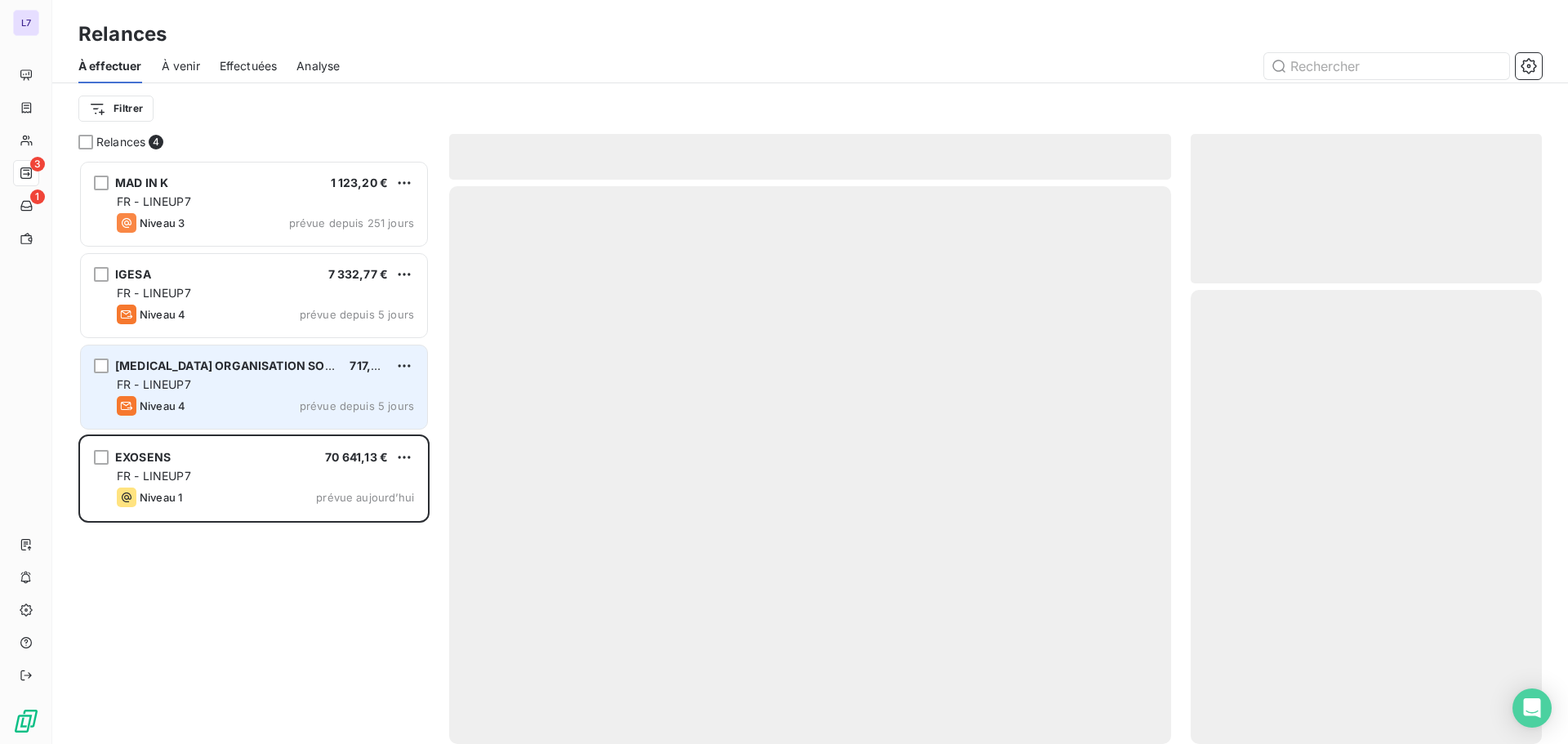
click at [238, 398] on div "Niveau 4 prévue depuis 5 jours" at bounding box center [265, 406] width 297 height 20
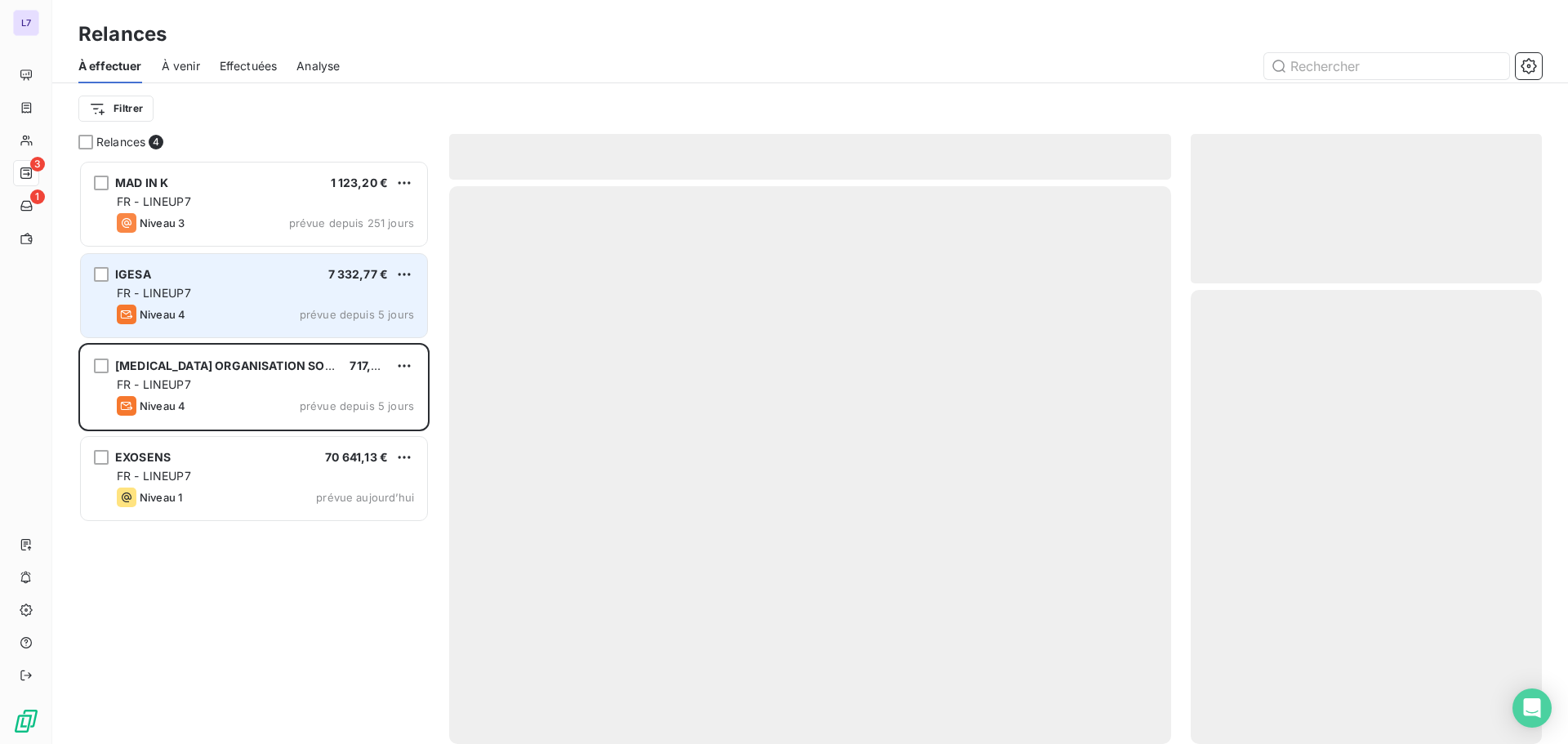
click at [208, 311] on div "Niveau 4 prévue depuis 5 jours" at bounding box center [265, 314] width 297 height 20
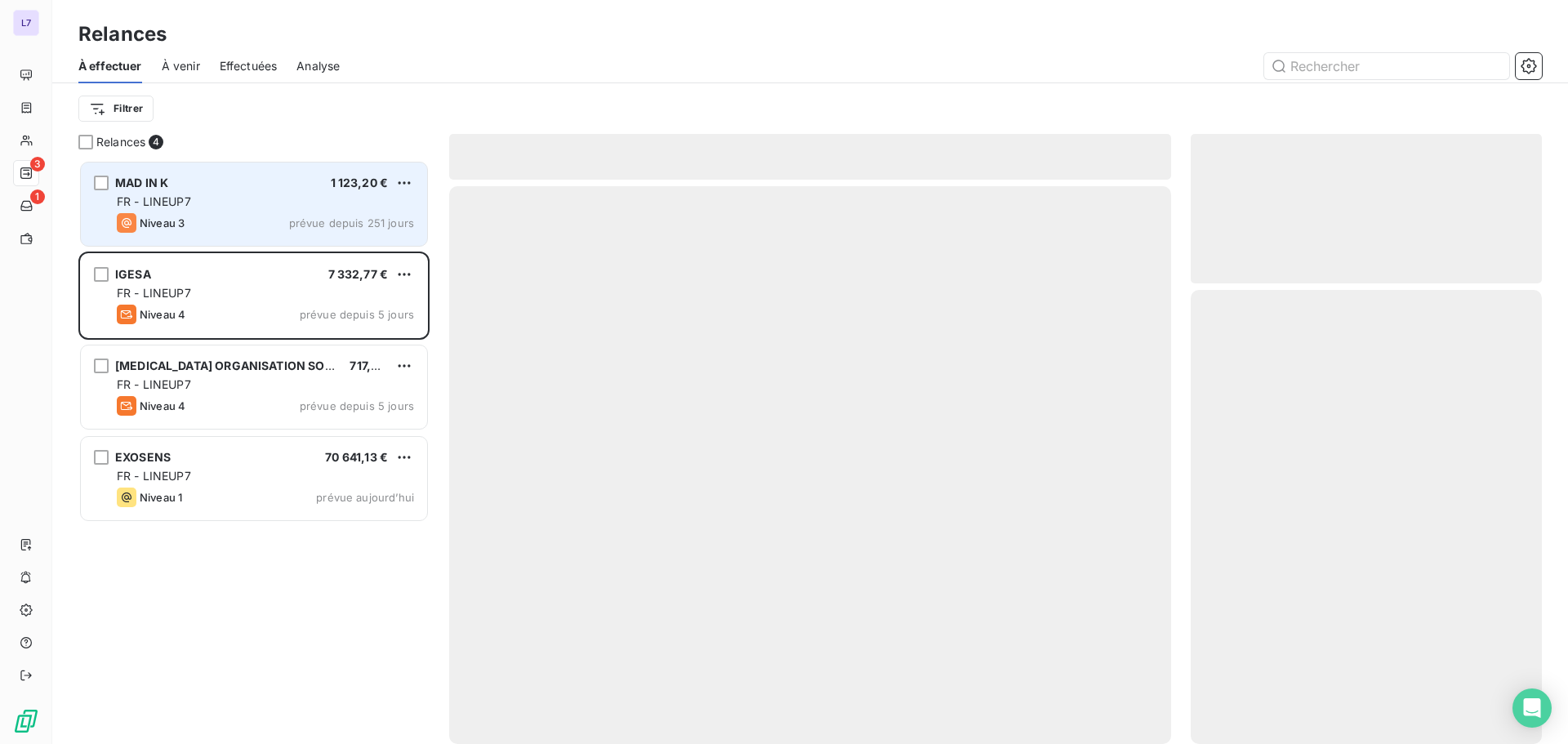
click at [179, 224] on span "Niveau 3" at bounding box center [162, 222] width 45 height 13
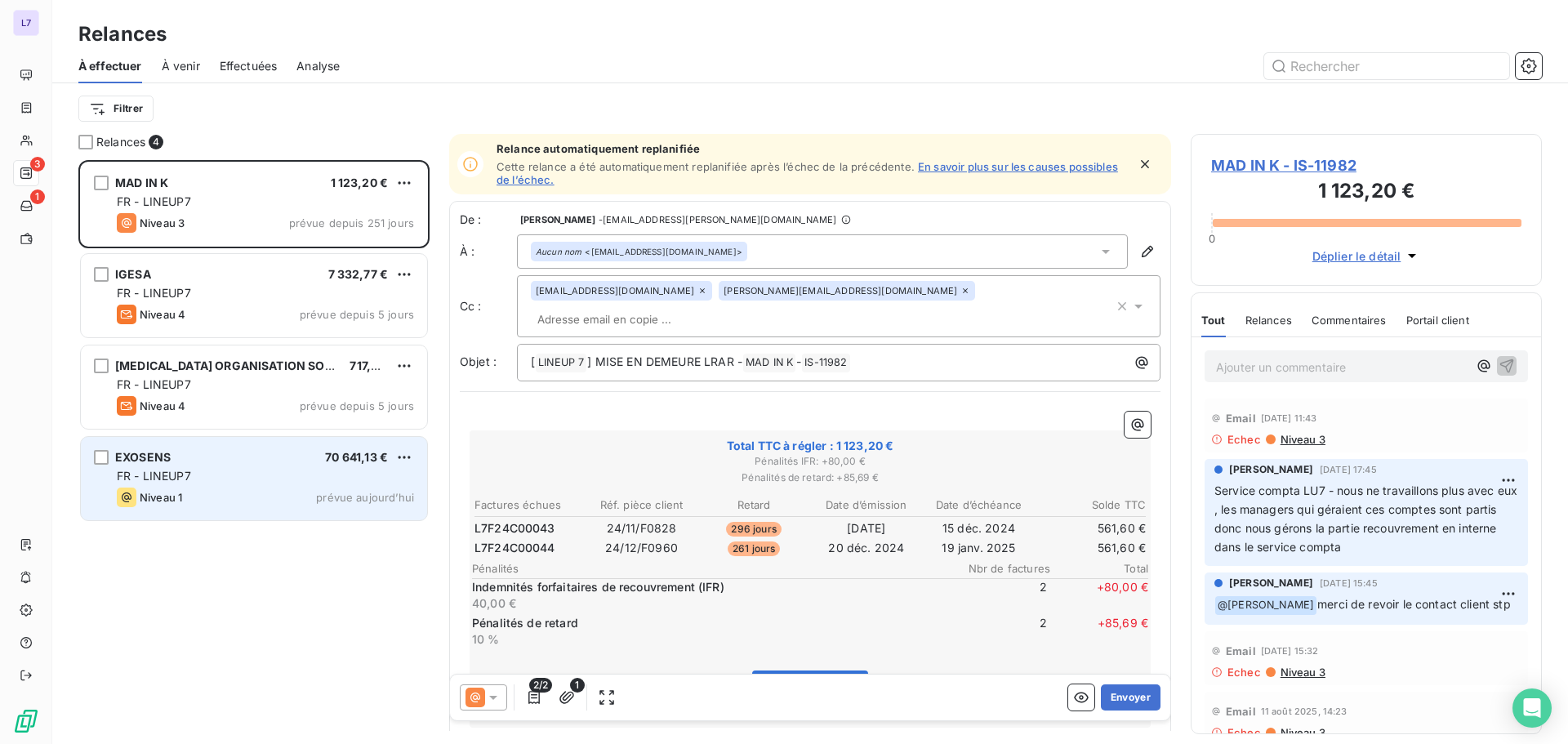
click at [159, 468] on div "FR - LINEUP7" at bounding box center [265, 475] width 297 height 16
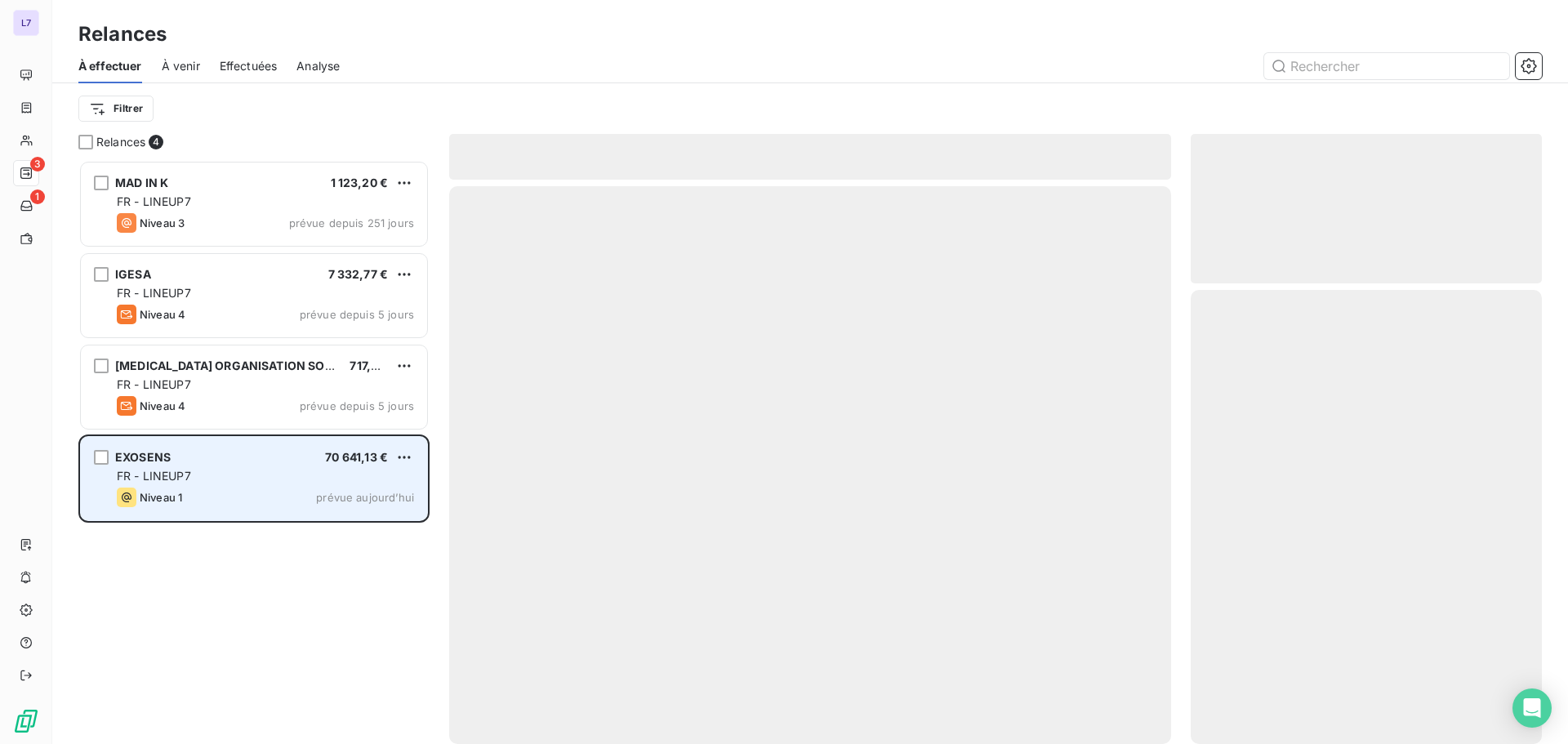
click at [159, 468] on div "FR - LINEUP7" at bounding box center [265, 475] width 297 height 16
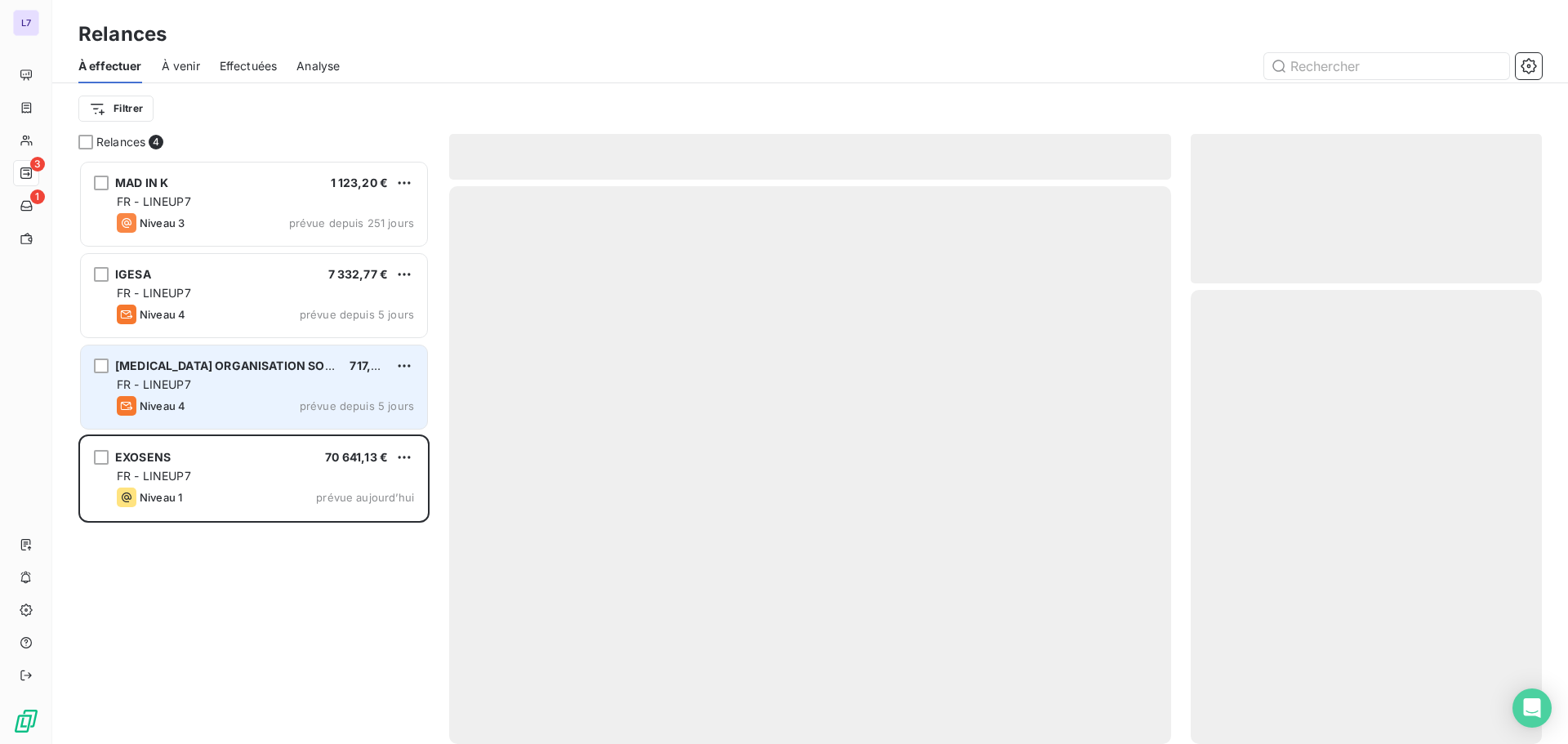
click at [165, 400] on span "Niveau 4" at bounding box center [162, 406] width 46 height 13
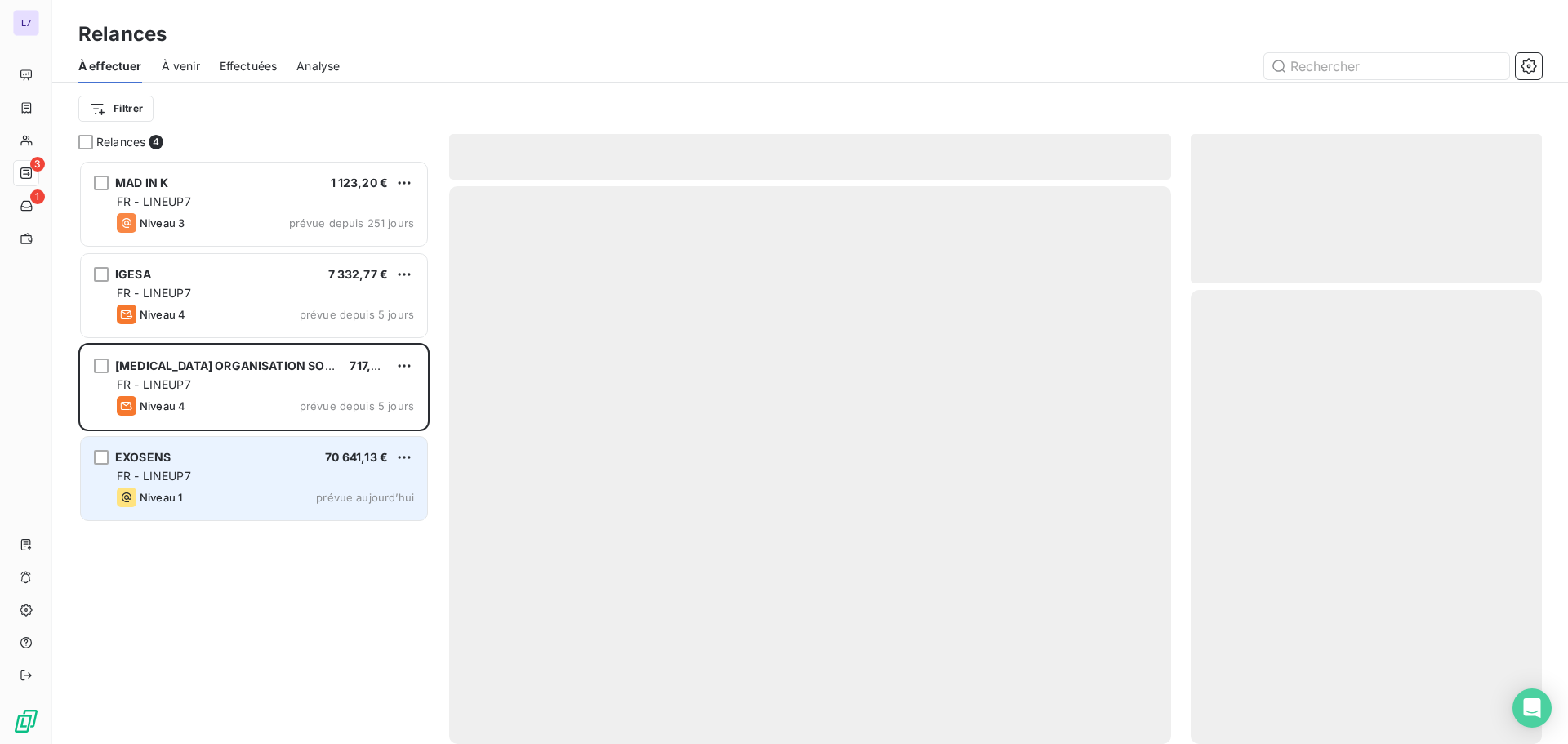
click at [149, 462] on span "EXOSENS" at bounding box center [143, 456] width 55 height 14
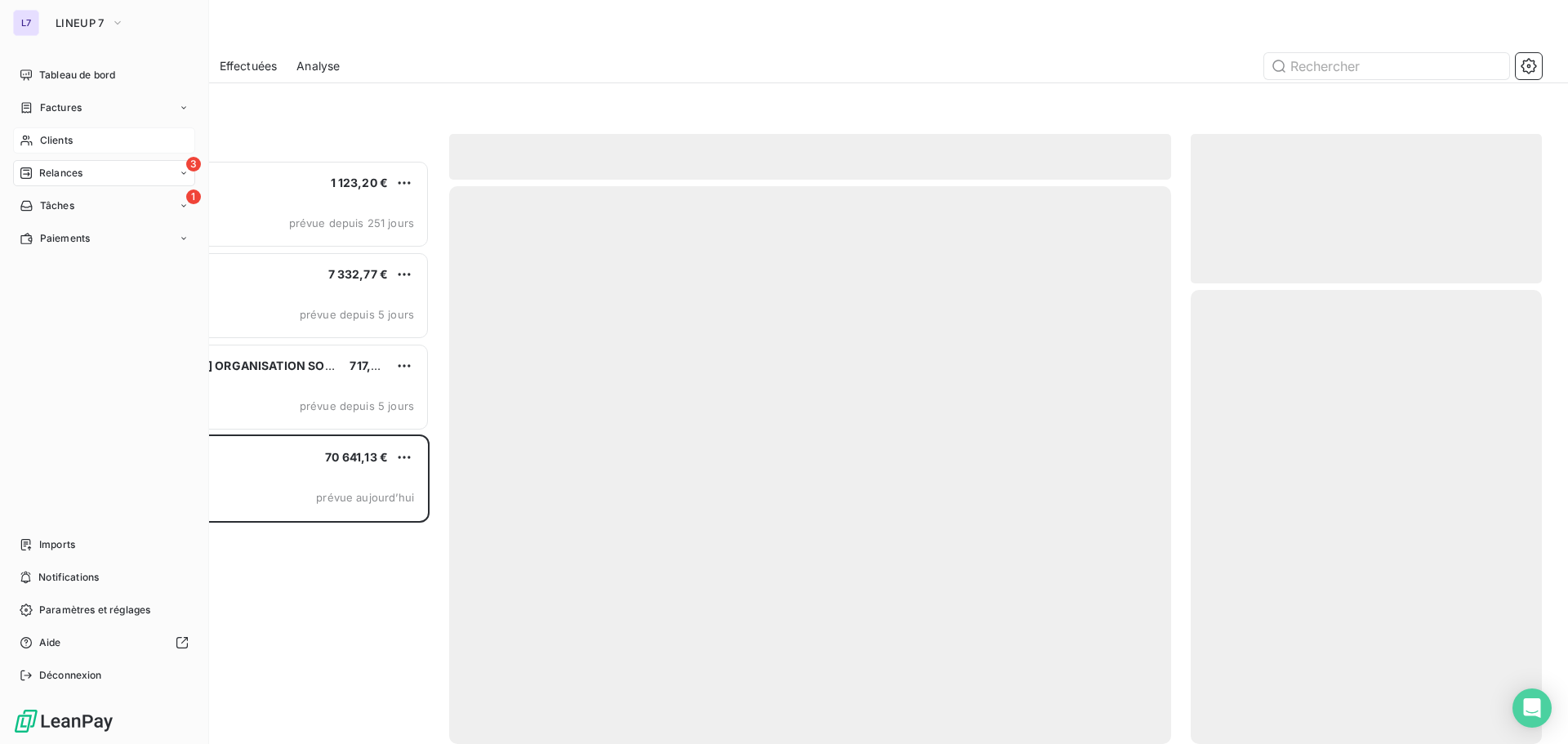
click at [46, 143] on span "Clients" at bounding box center [56, 140] width 33 height 15
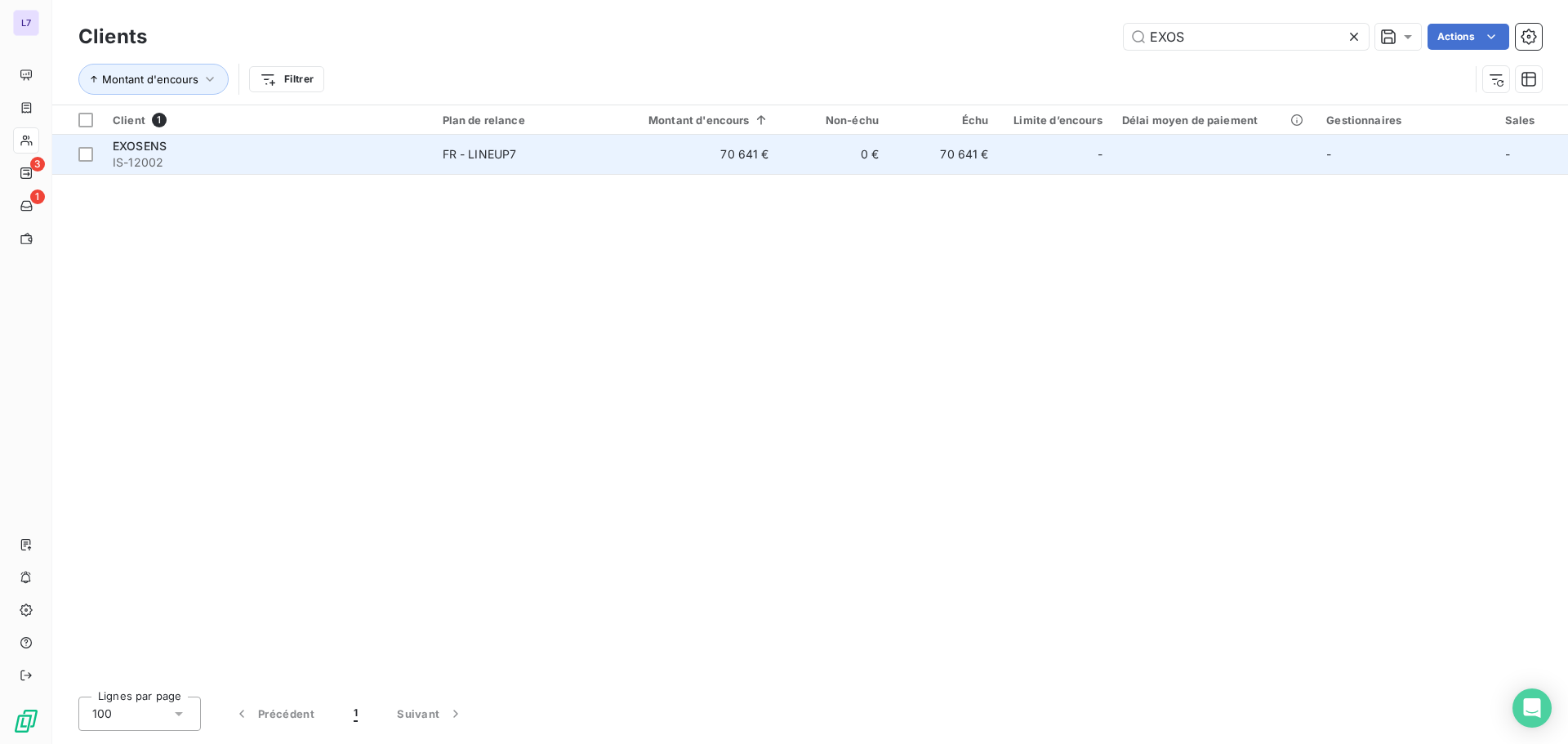
click at [527, 149] on span "FR - LINEUP7" at bounding box center [522, 154] width 159 height 16
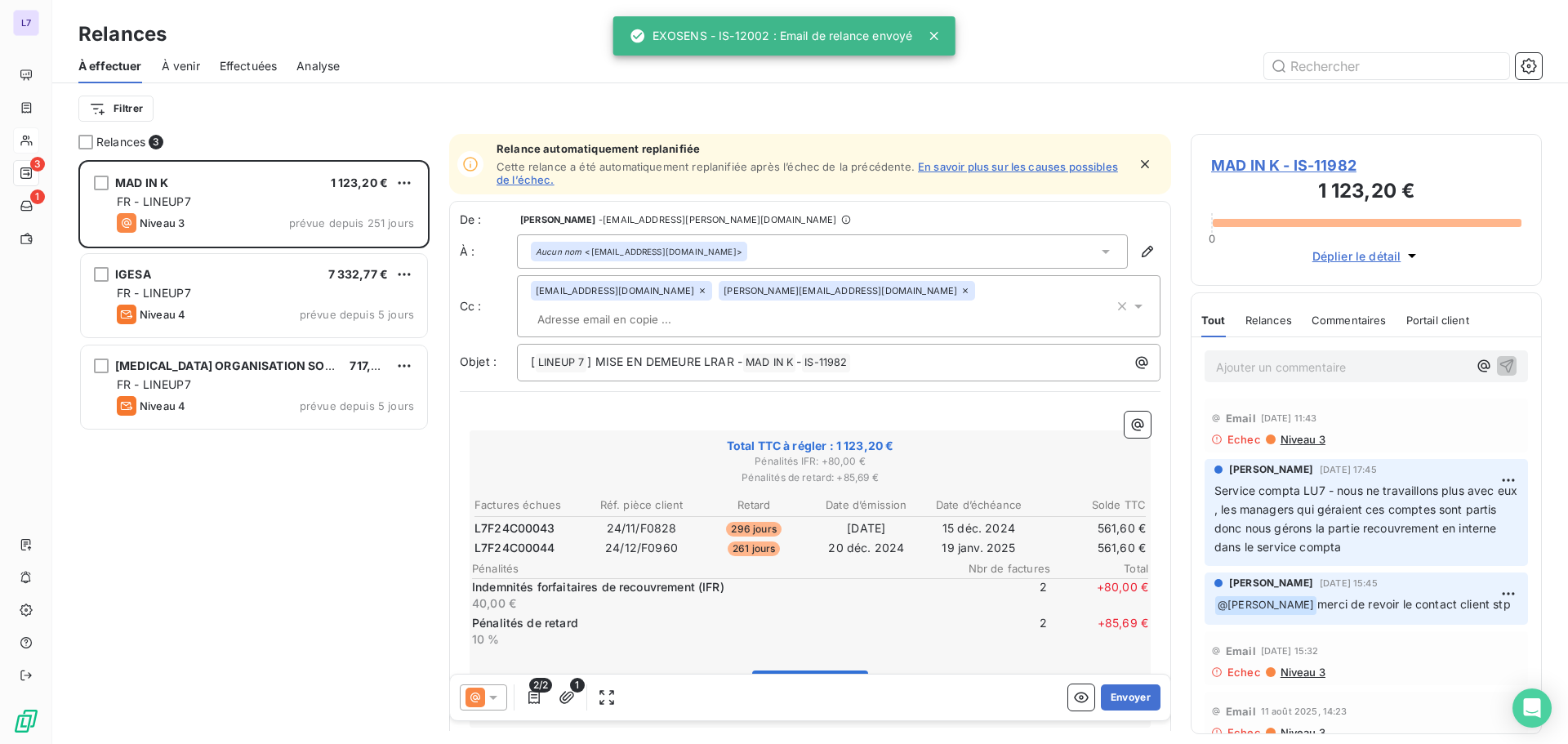
scroll to position [572, 339]
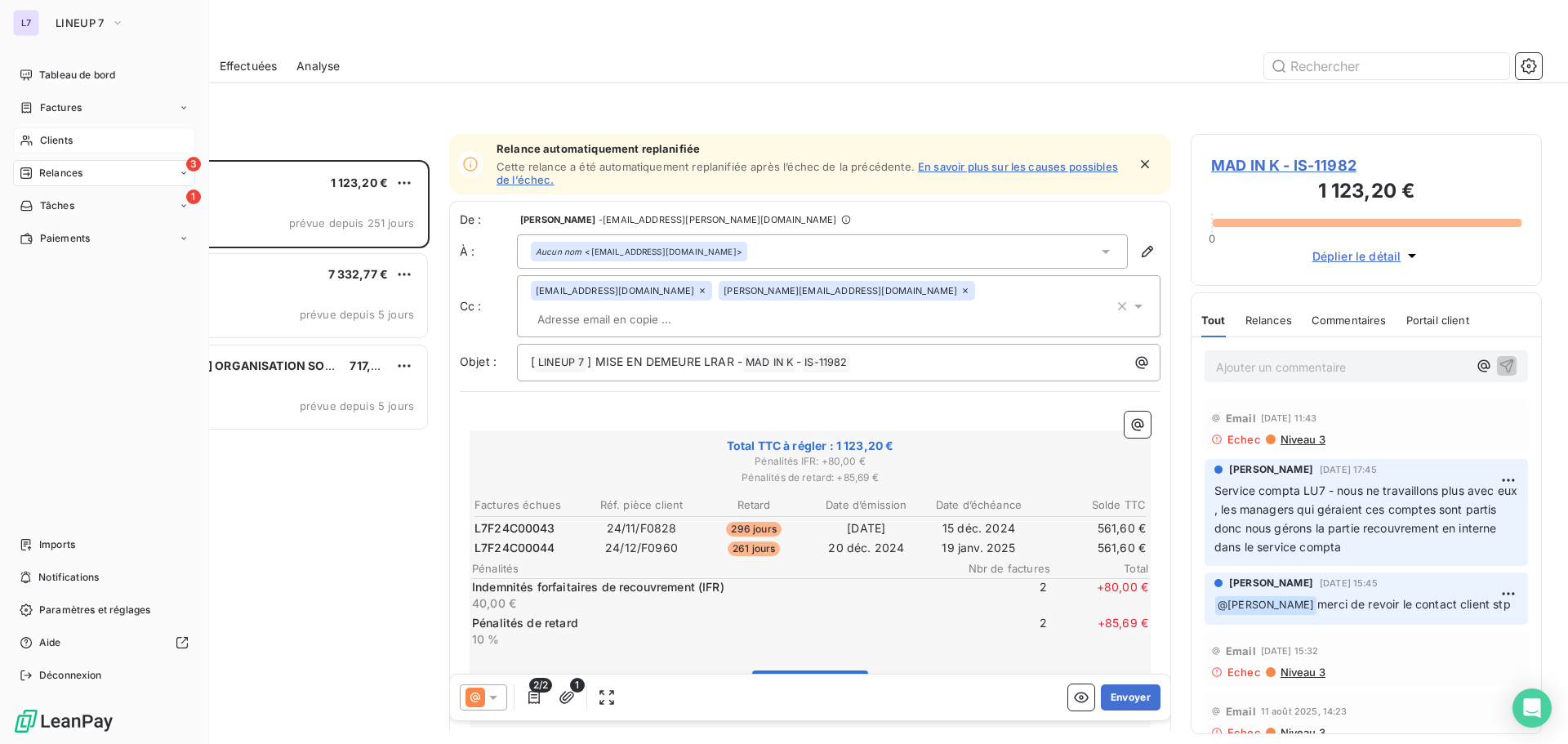
click at [61, 144] on span "Clients" at bounding box center [56, 140] width 33 height 15
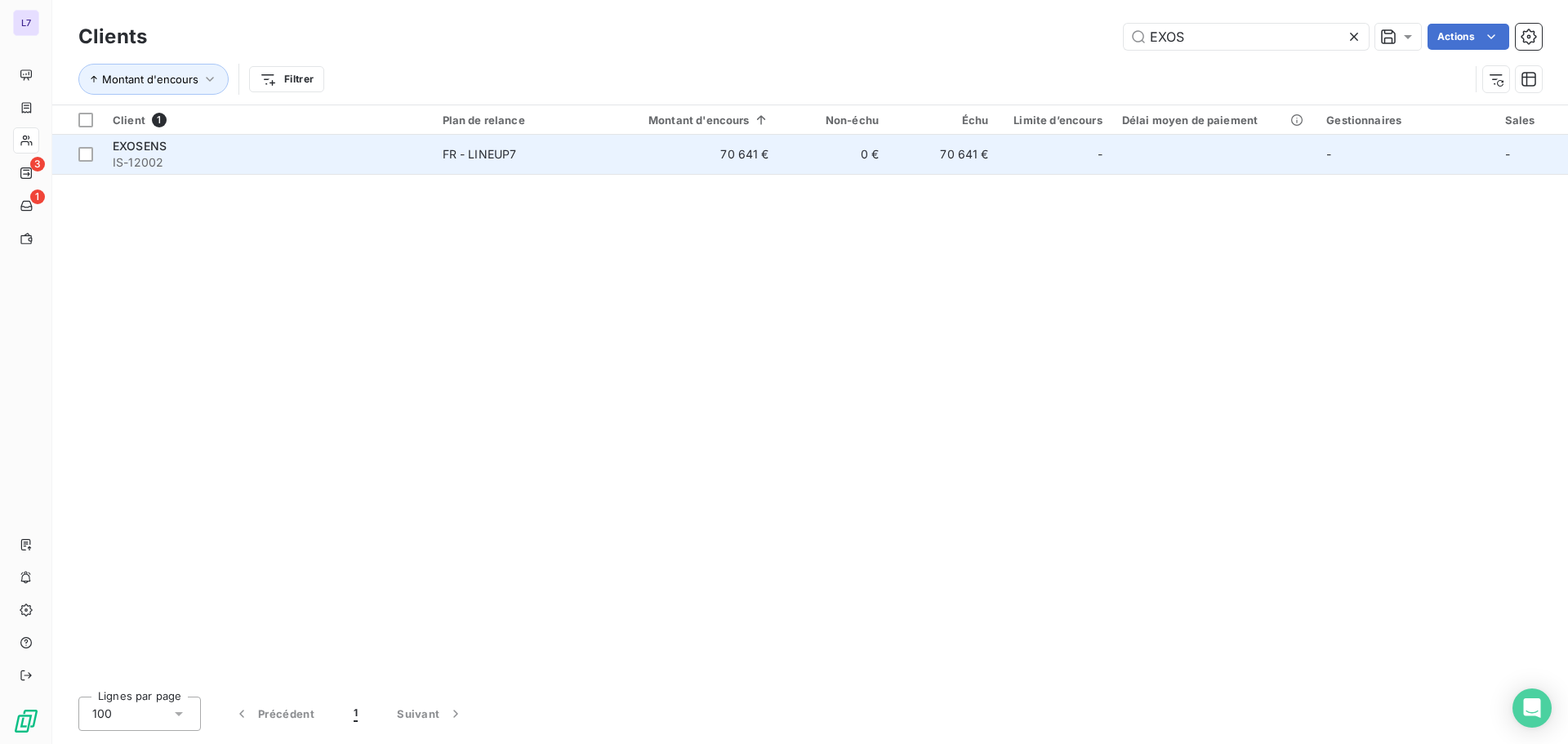
click at [600, 164] on td "FR - LINEUP7" at bounding box center [522, 154] width 179 height 40
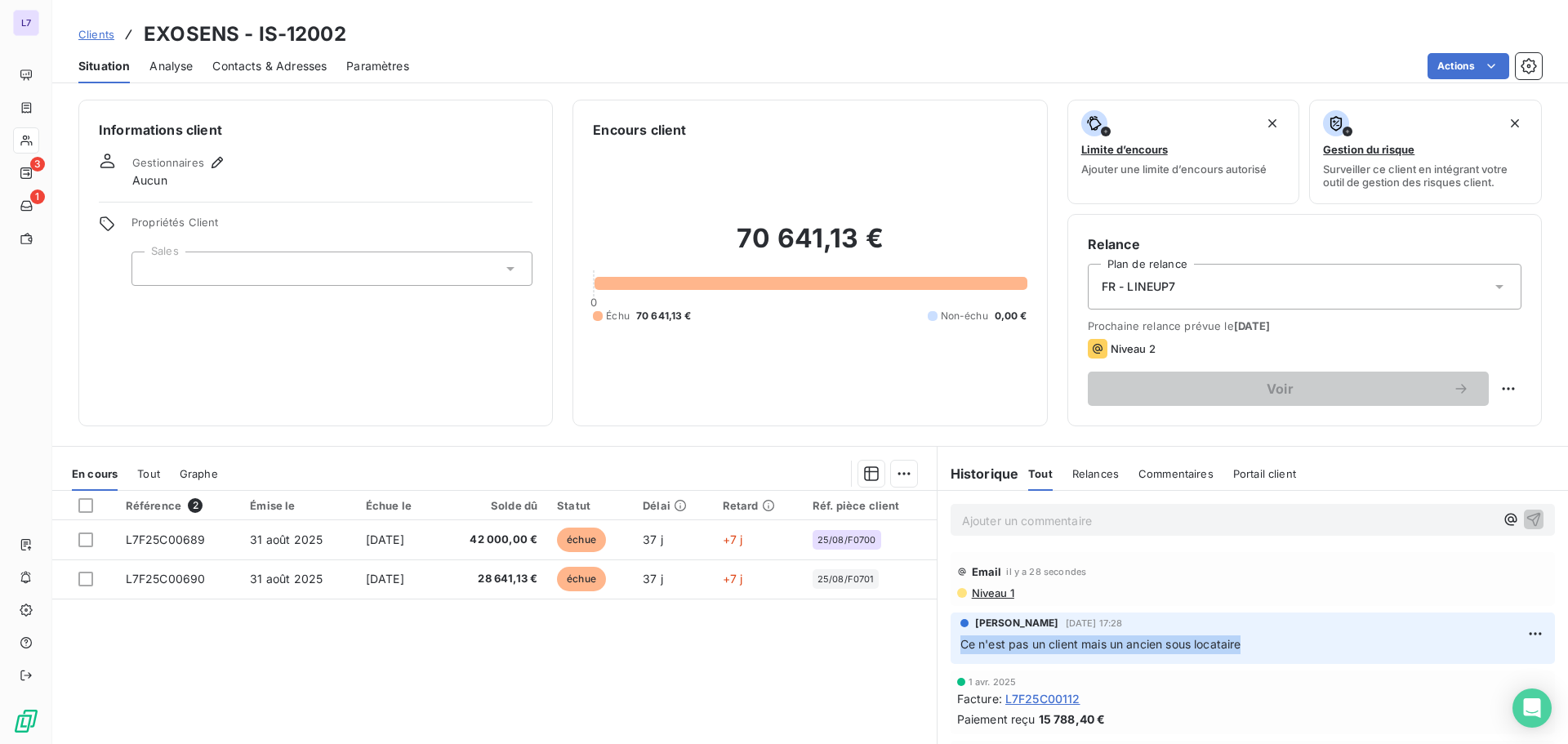
copy span "Ce n'est pas un client mais un ancien sous locataire"
drag, startPoint x: 1260, startPoint y: 650, endPoint x: 954, endPoint y: 650, distance: 306.0
click at [961, 650] on p "Ce n'est pas un client mais un ancien sous locataire" at bounding box center [1253, 645] width 585 height 19
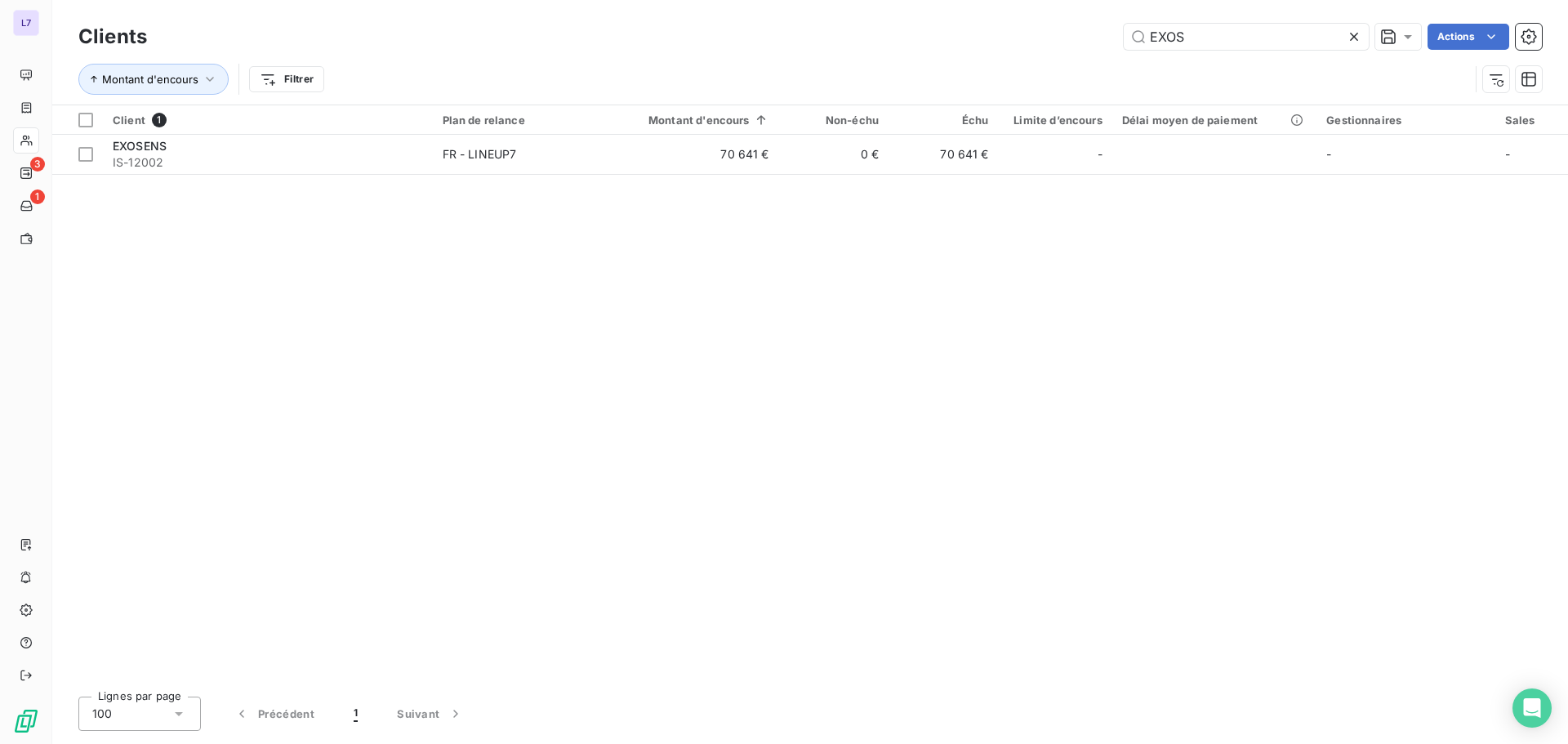
drag, startPoint x: 1191, startPoint y: 38, endPoint x: 1063, endPoint y: 36, distance: 128.0
click at [1063, 36] on div "EXOS Actions" at bounding box center [854, 36] width 1375 height 26
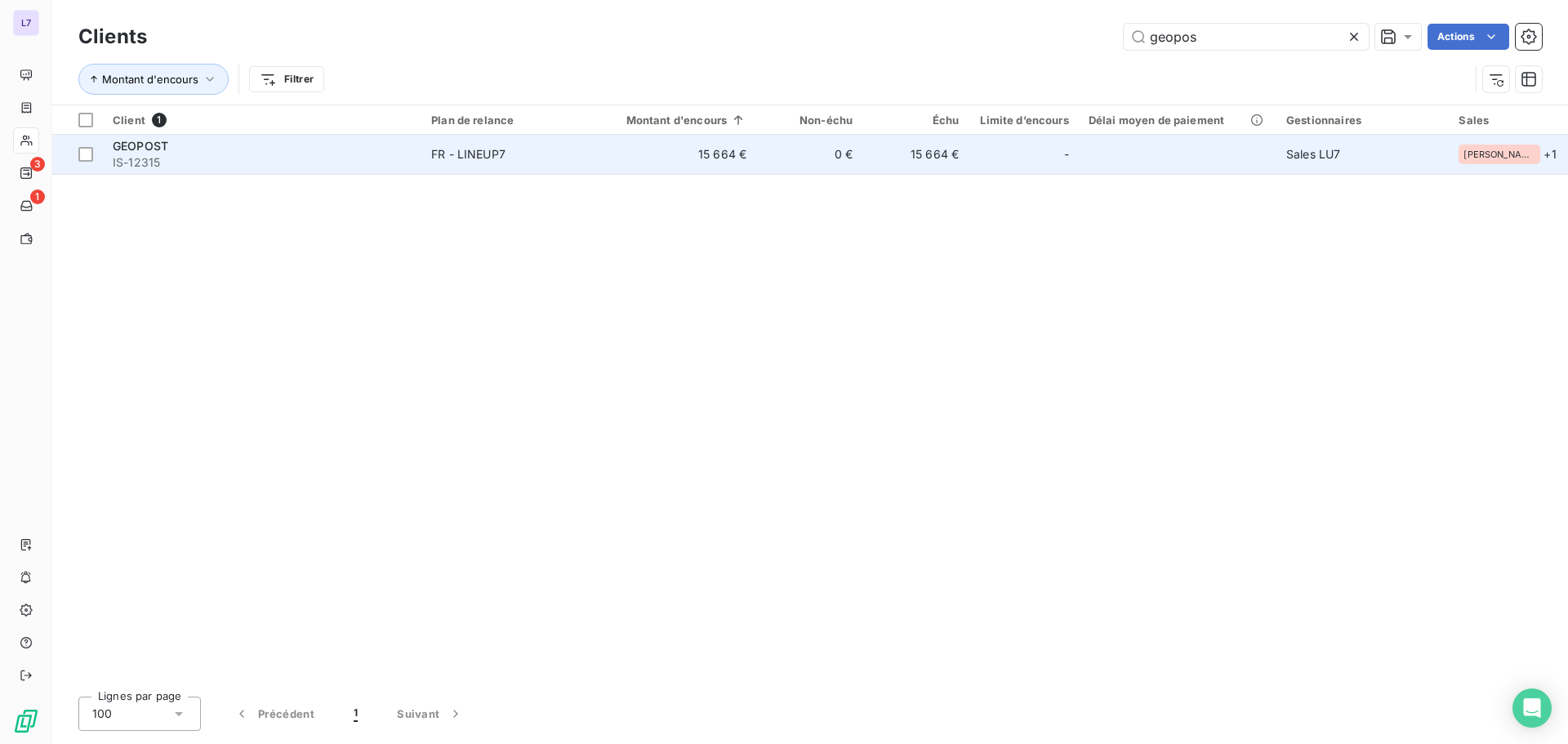
type input "geopos"
click at [673, 163] on td "15 664 €" at bounding box center [675, 154] width 163 height 40
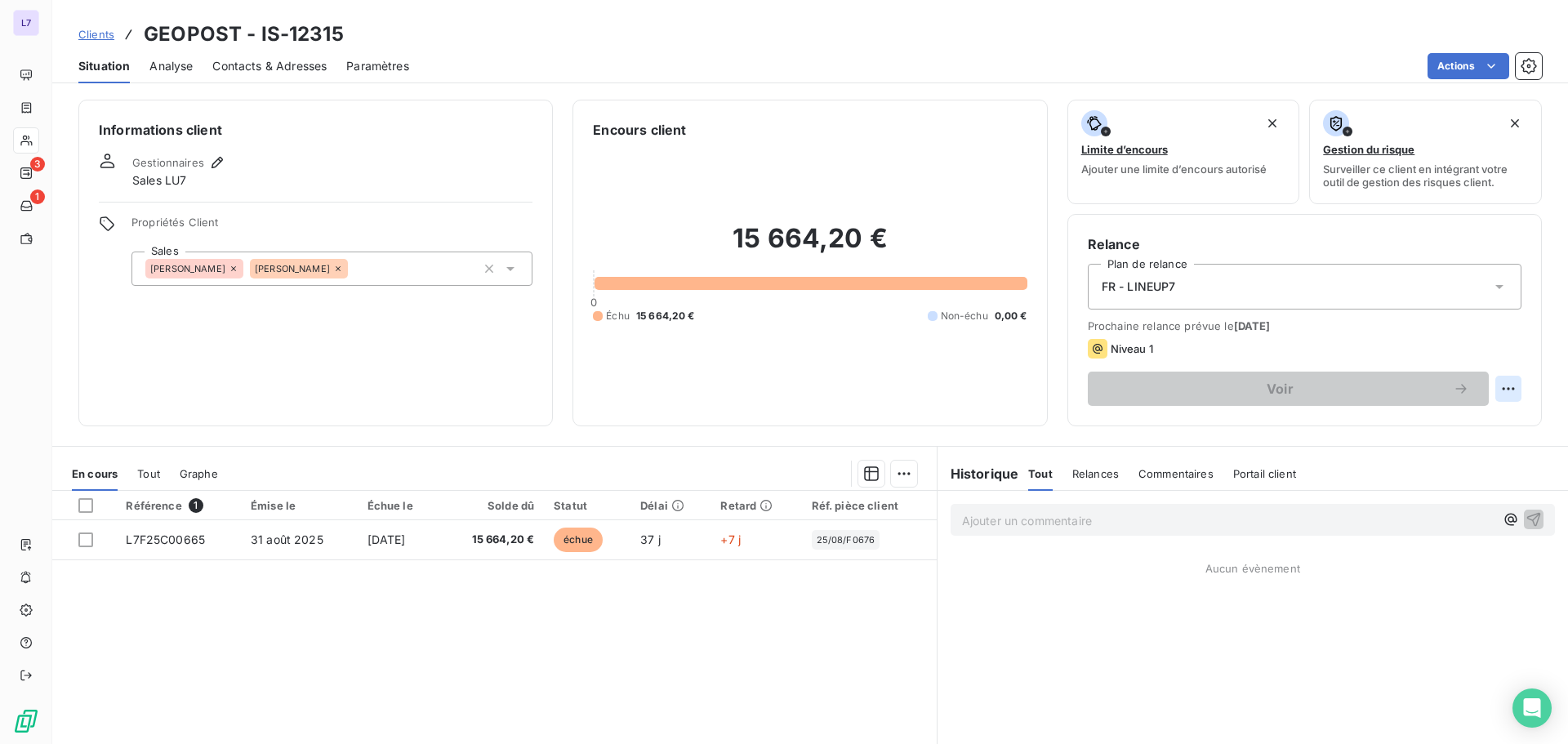
click at [1500, 393] on html "L7 3 1 Clients GEOPOST - IS-12315 Situation Analyse Contacts & Adresses Paramèt…" at bounding box center [784, 372] width 1568 height 744
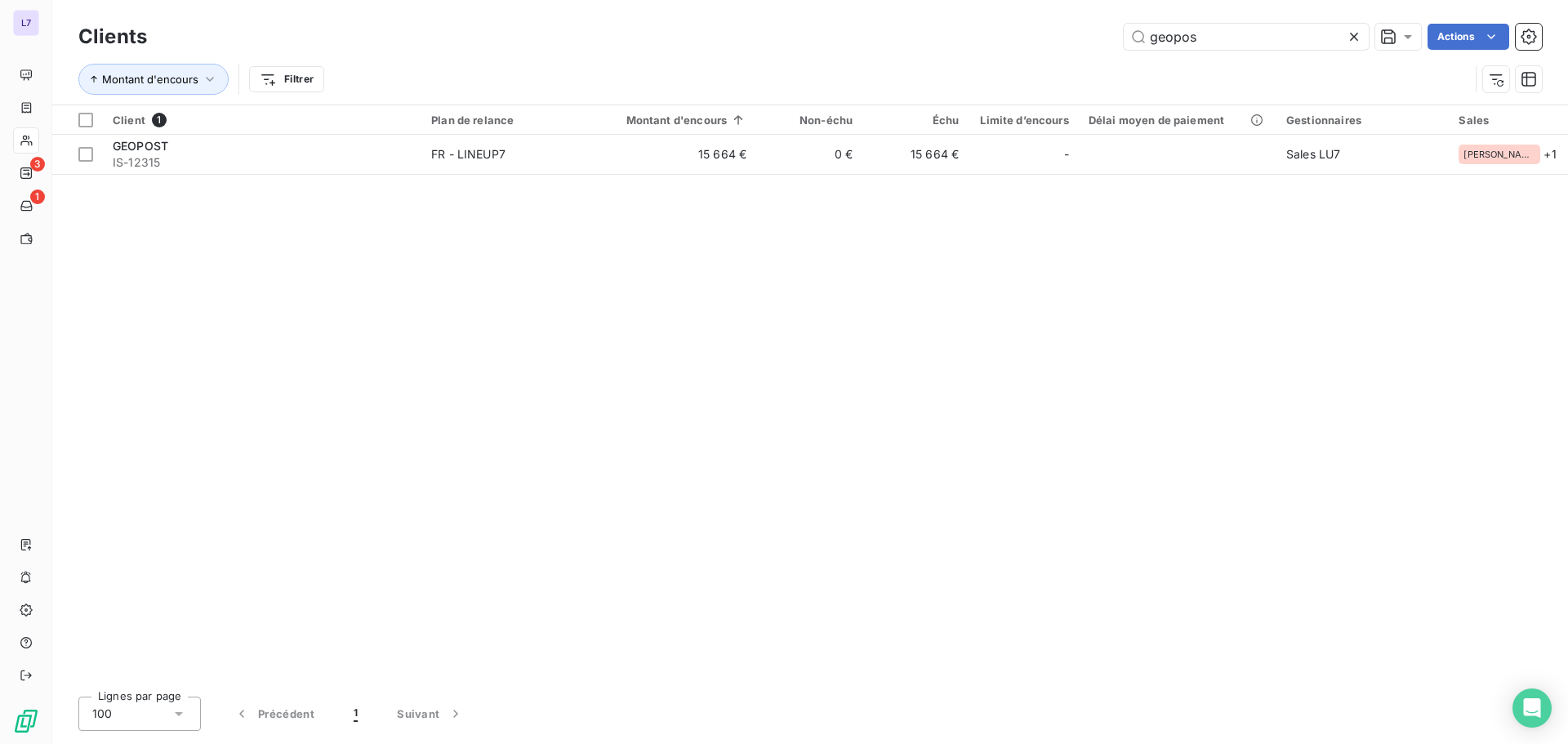
drag, startPoint x: 1214, startPoint y: 33, endPoint x: 1047, endPoint y: 36, distance: 167.0
click at [1047, 36] on div "geopos Actions" at bounding box center [854, 36] width 1375 height 26
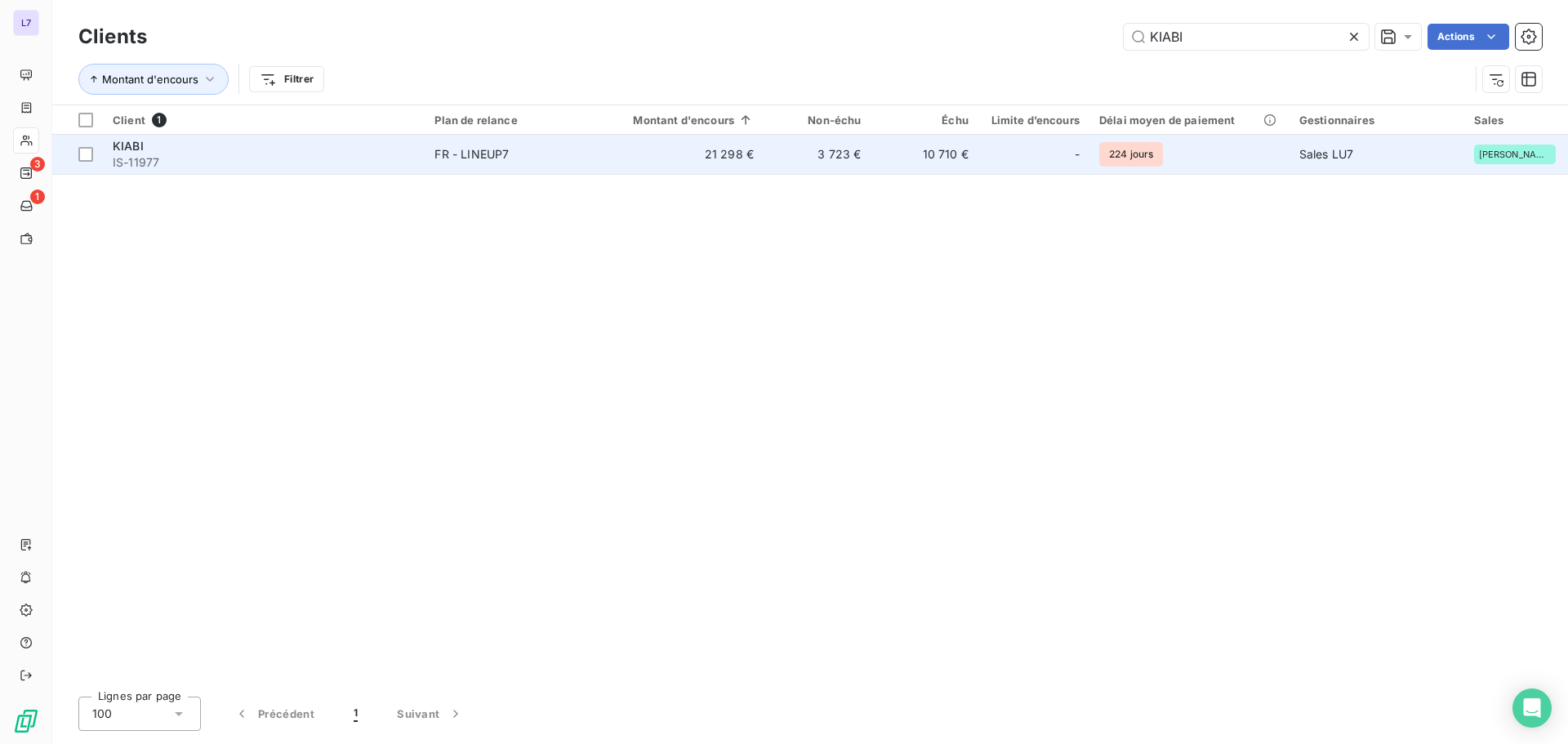
type input "KIABI"
click at [368, 147] on div "KIABI" at bounding box center [264, 146] width 302 height 16
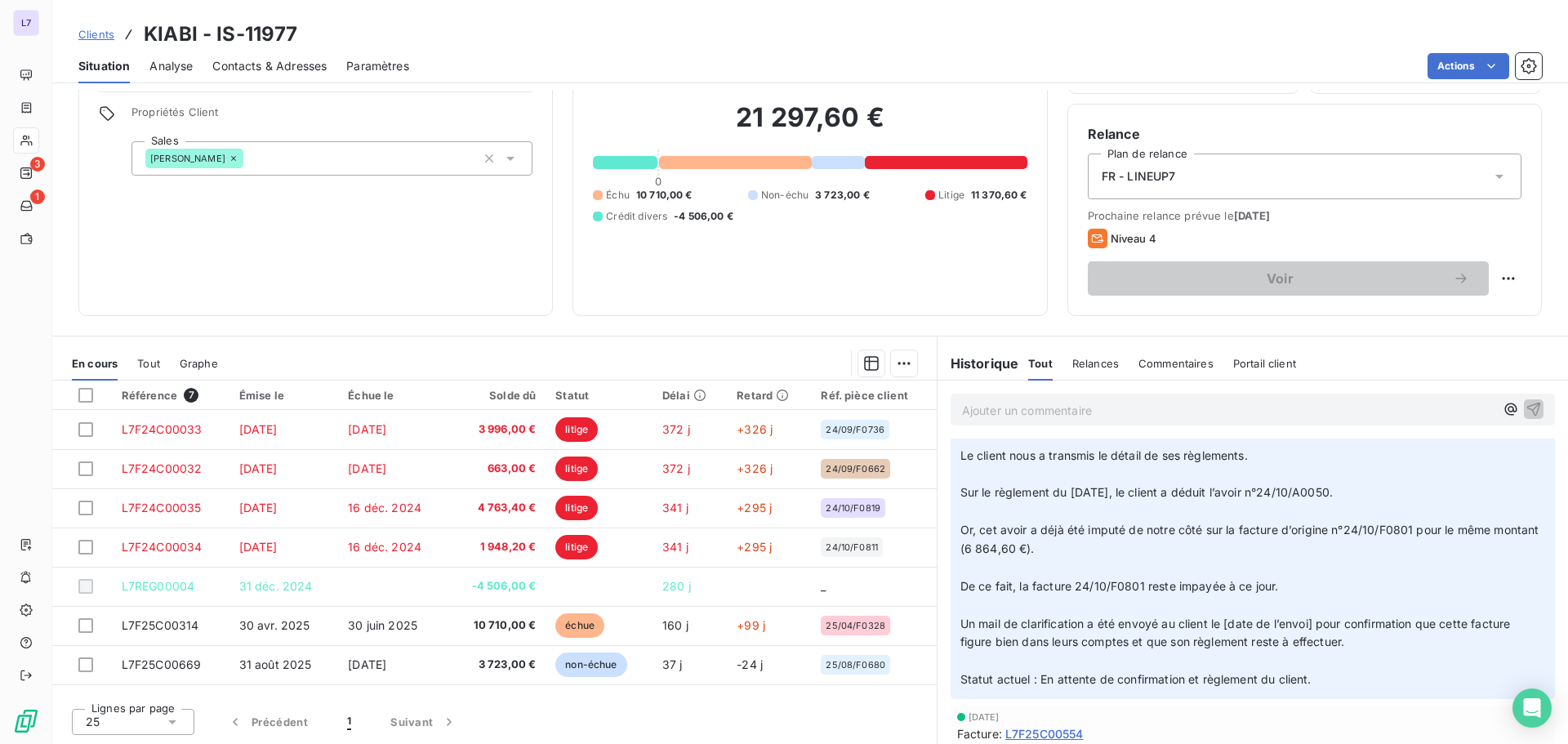
scroll to position [82, 0]
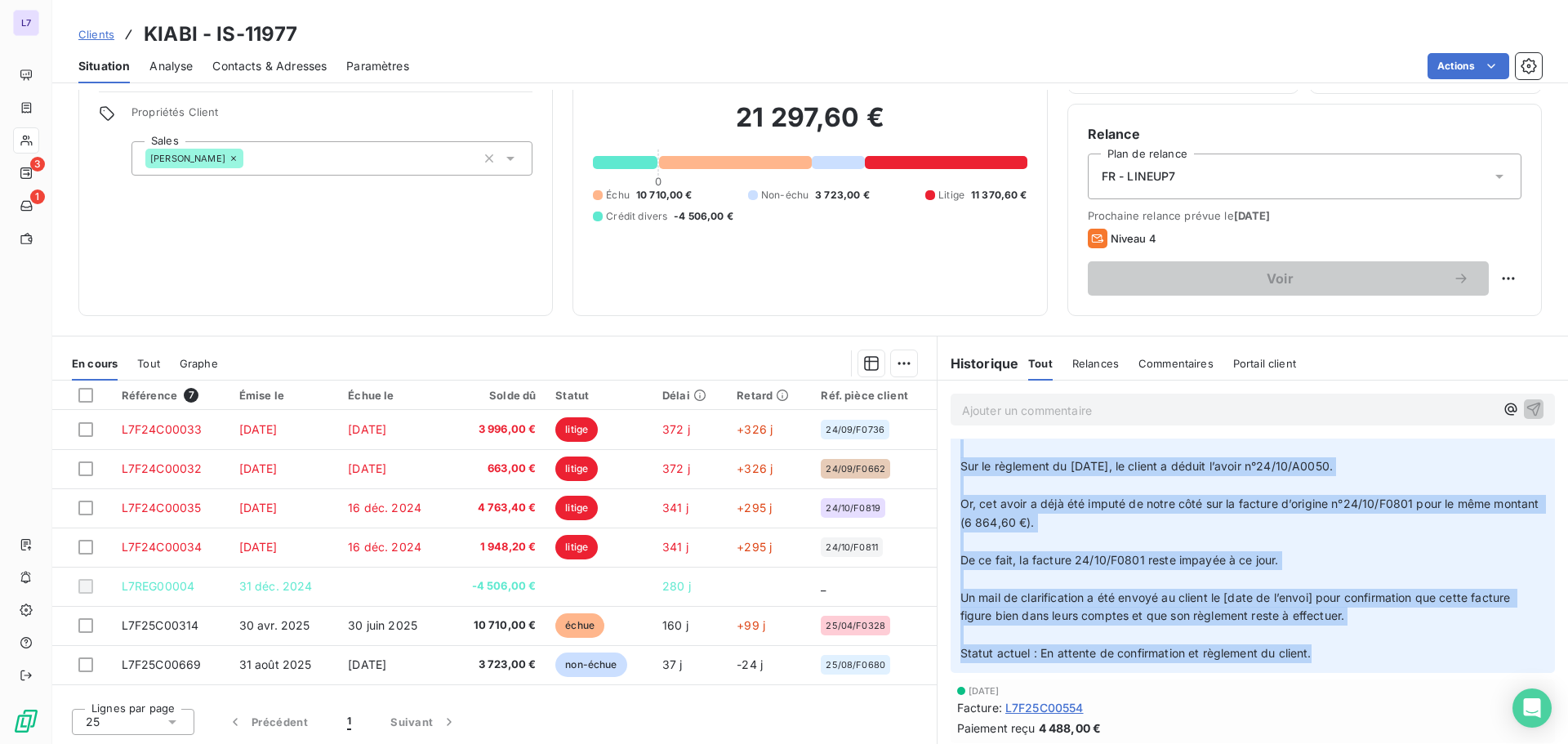
drag, startPoint x: 1313, startPoint y: 655, endPoint x: 978, endPoint y: 456, distance: 389.6
click at [978, 456] on p "Objet : Suivi règlement du 27/12/2024 et imputation avoir 24/10/A0050 ﻿ Le clie…" at bounding box center [1253, 523] width 585 height 280
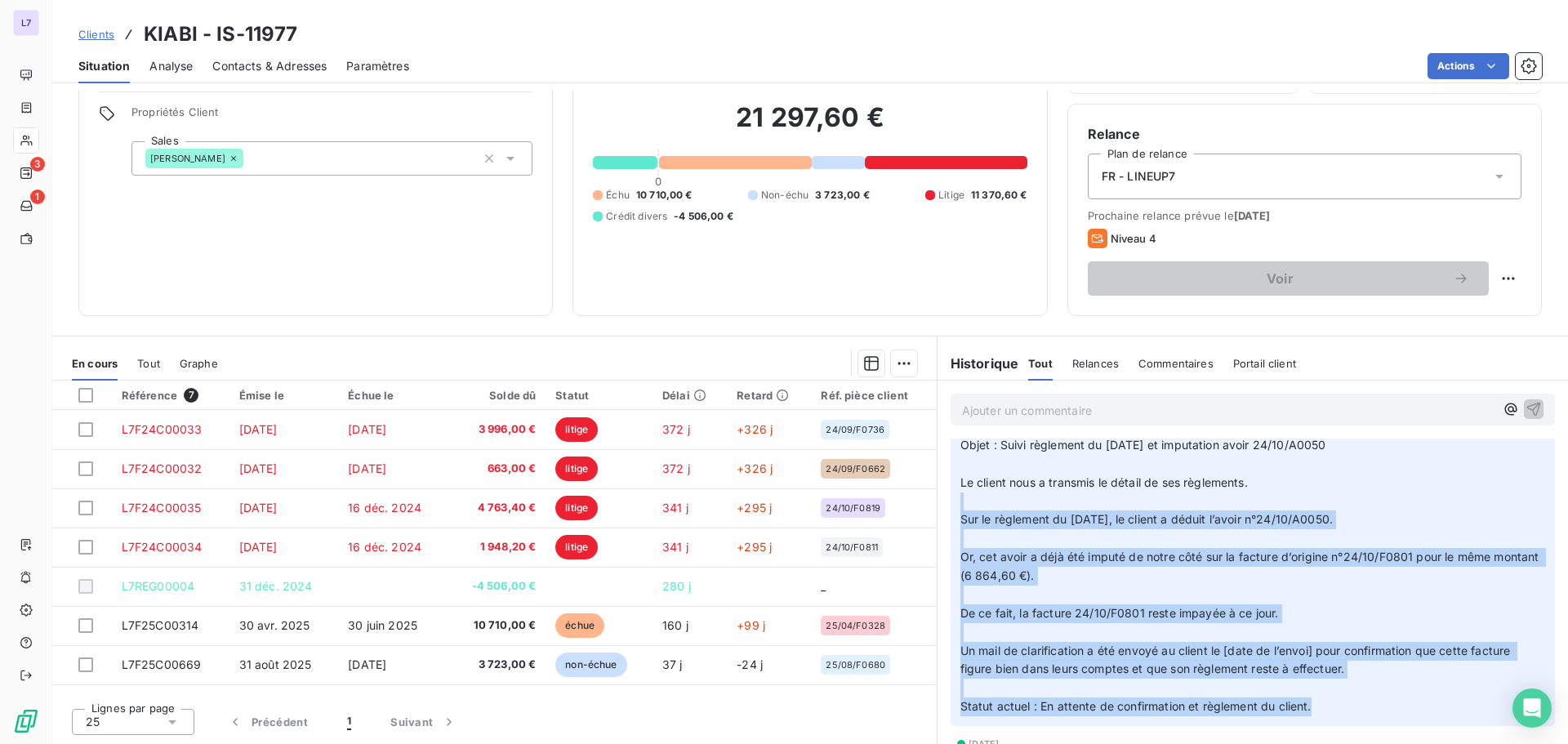
scroll to position [0, 0]
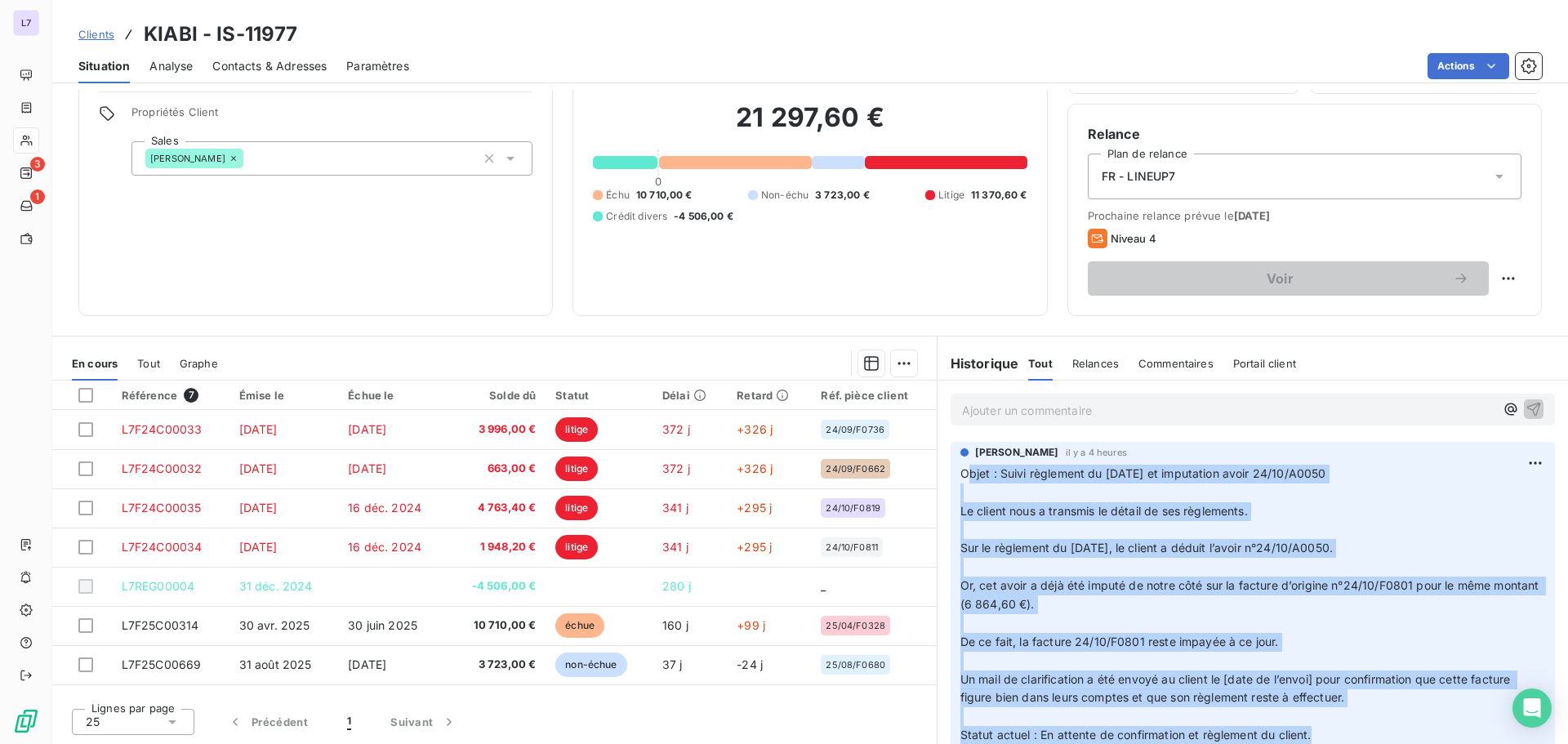
click at [961, 477] on span "Objet : Suivi règlement du 27/12/2024 et imputation avoir 24/10/A0050" at bounding box center [1143, 473] width 366 height 14
click at [961, 474] on span "Objet : Suivi règlement du 27/12/2024 et imputation avoir 24/10/A0050" at bounding box center [1143, 473] width 366 height 14
copy p "Objet : Suivi règlement du 27/12/2024 et imputation avoir 24/10/A0050 ﻿ Le clie…"
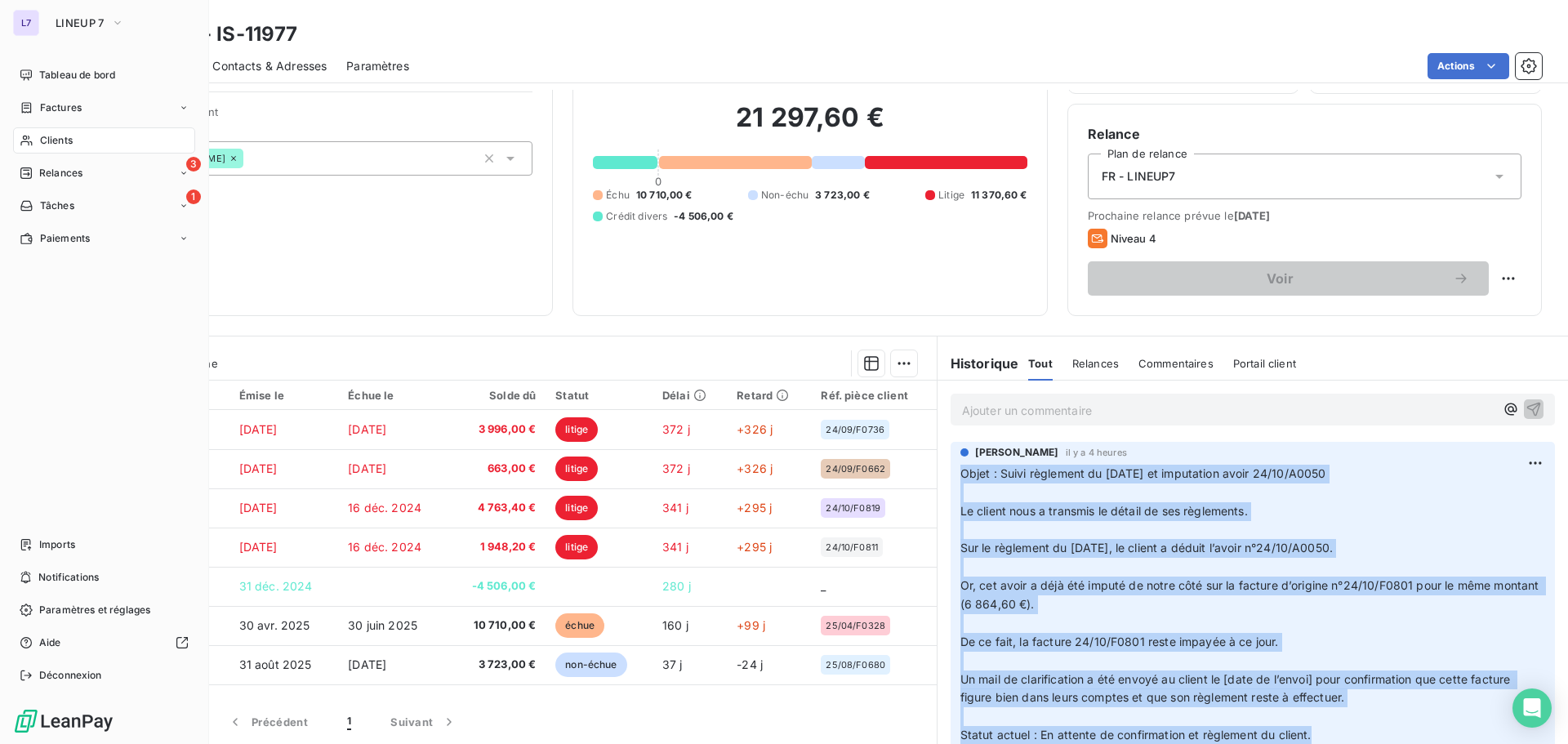
click at [72, 154] on nav "Tableau de bord Factures Clients 3 Relances 1 Tâches Paiements" at bounding box center [103, 157] width 182 height 189
click at [72, 137] on span "Clients" at bounding box center [56, 140] width 33 height 15
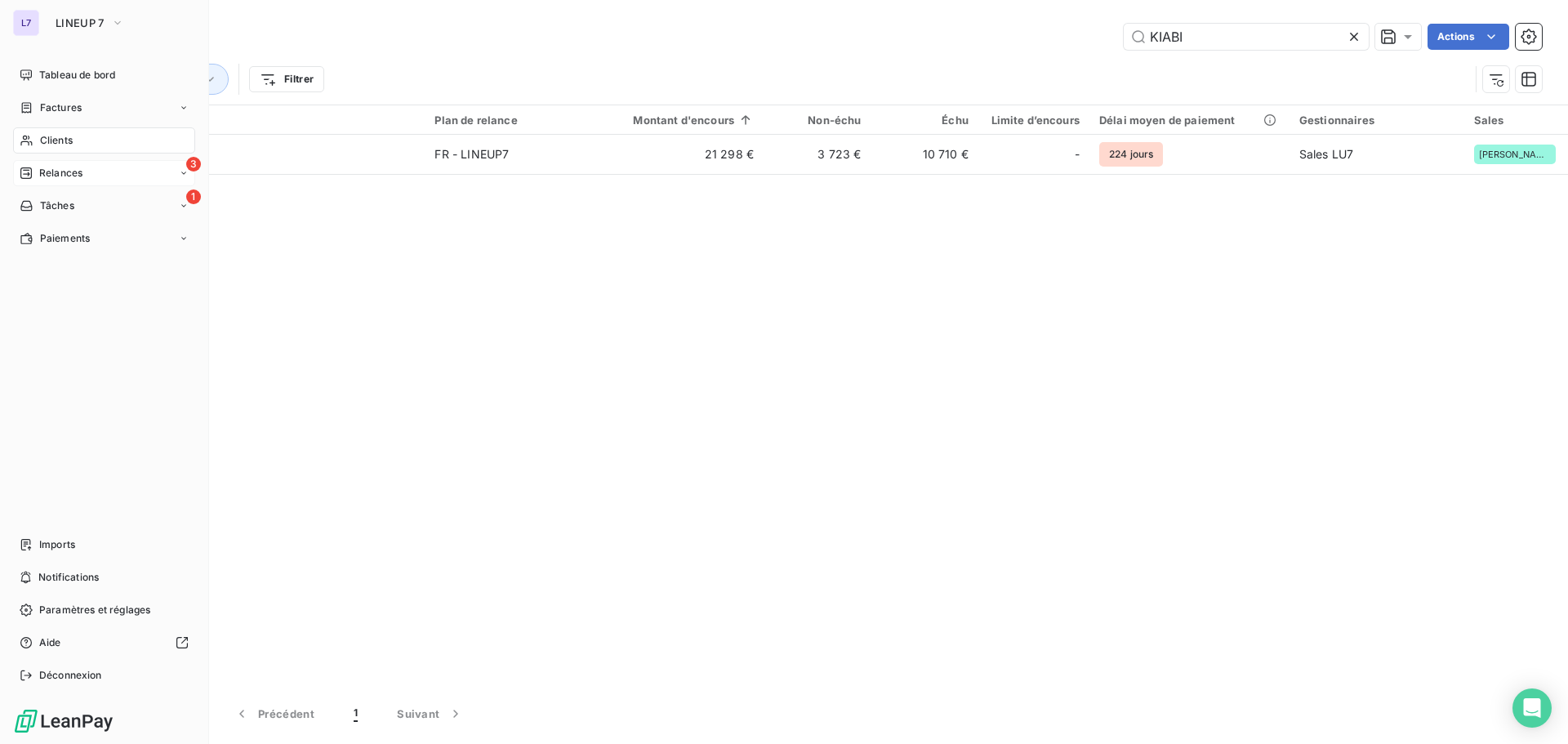
click at [49, 169] on span "Relances" at bounding box center [61, 172] width 43 height 15
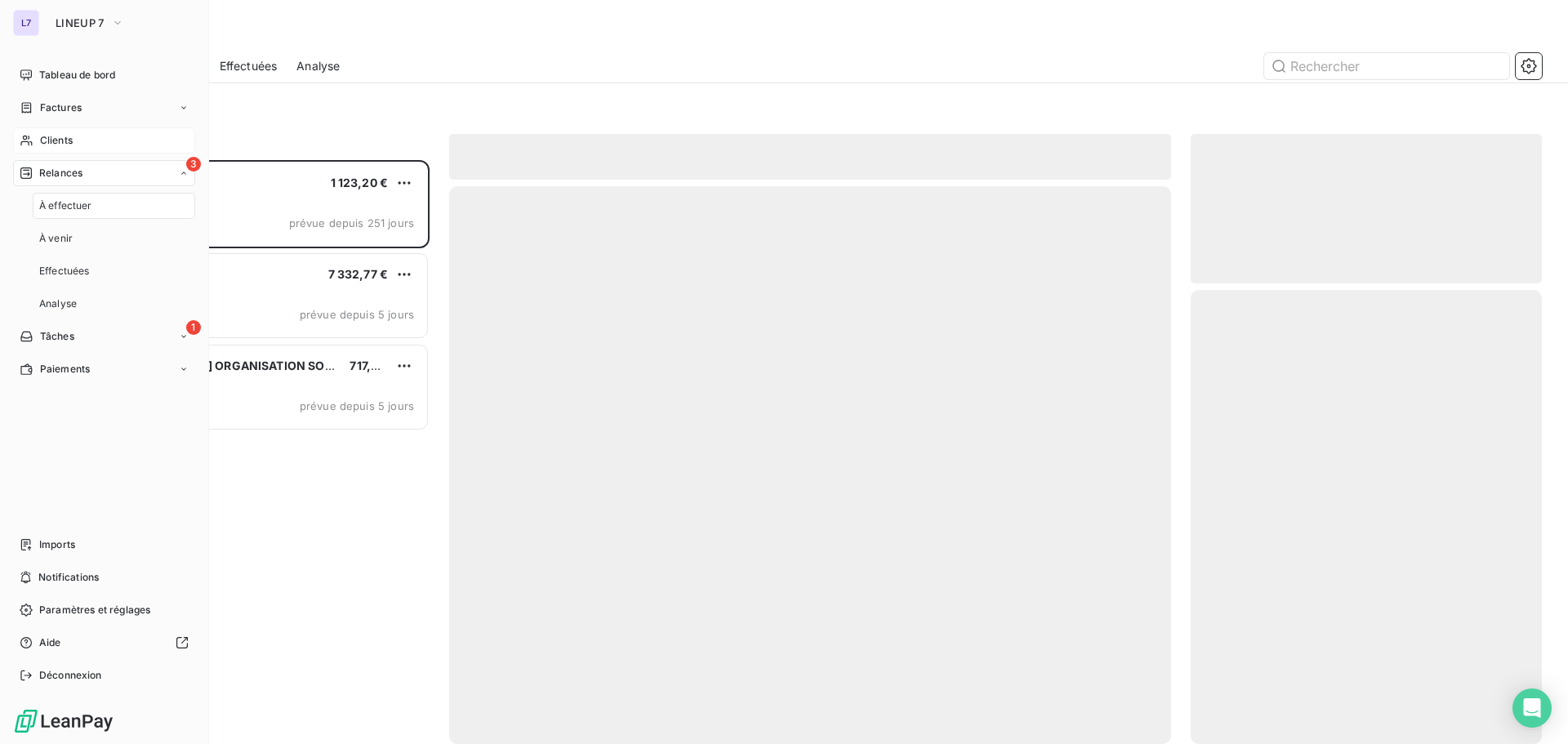
scroll to position [572, 339]
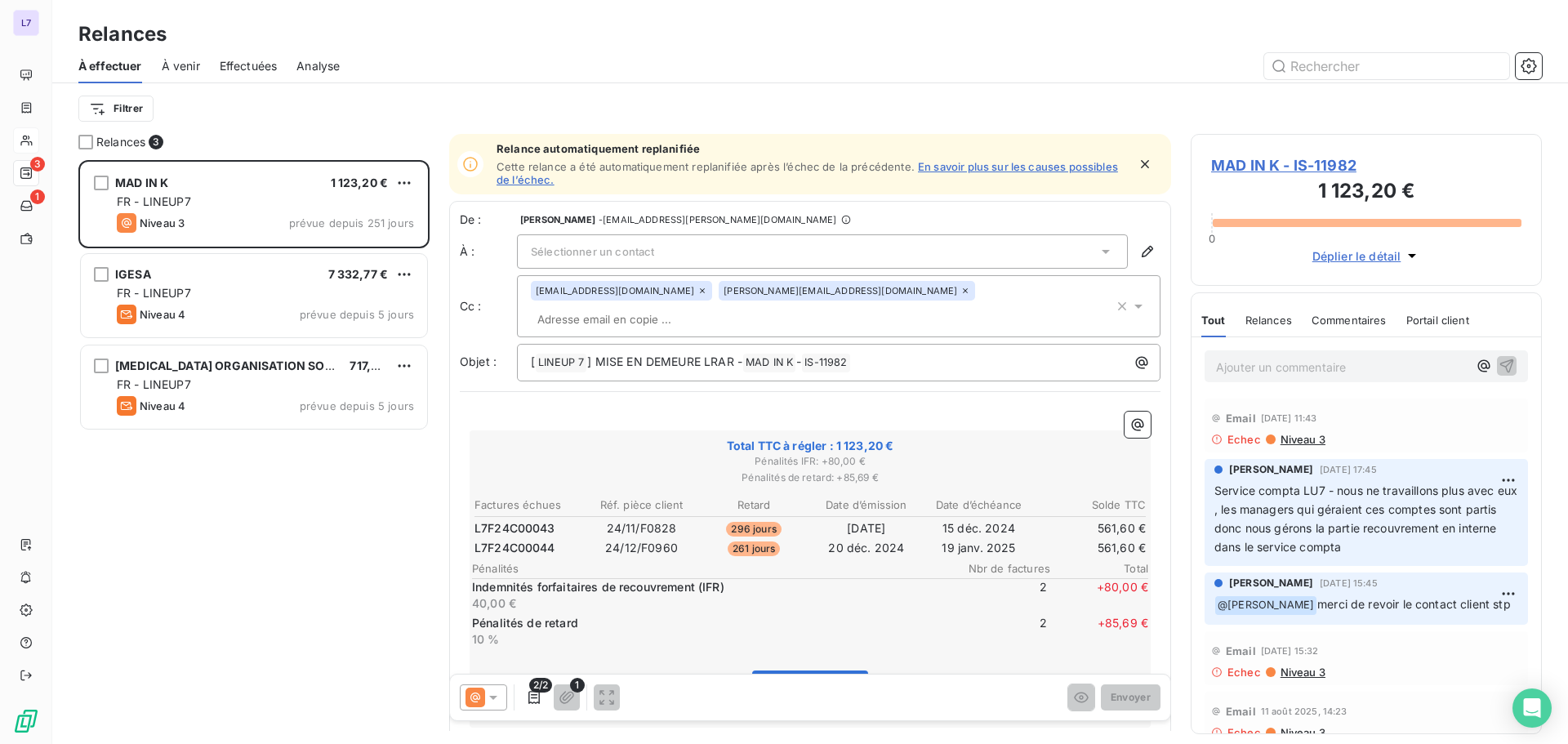
click at [491, 695] on icon at bounding box center [493, 697] width 16 height 16
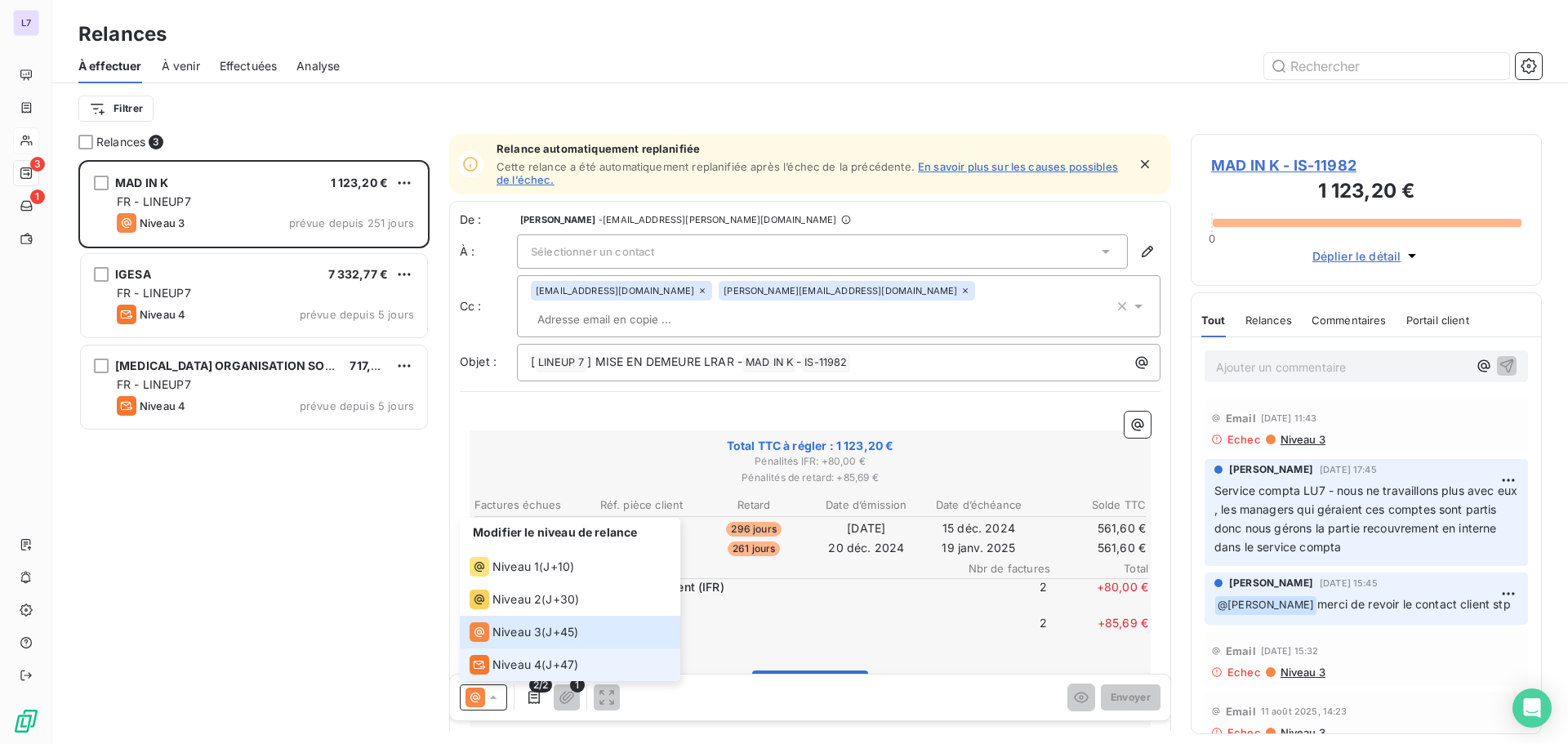
click at [501, 665] on span "Niveau 4" at bounding box center [517, 664] width 49 height 16
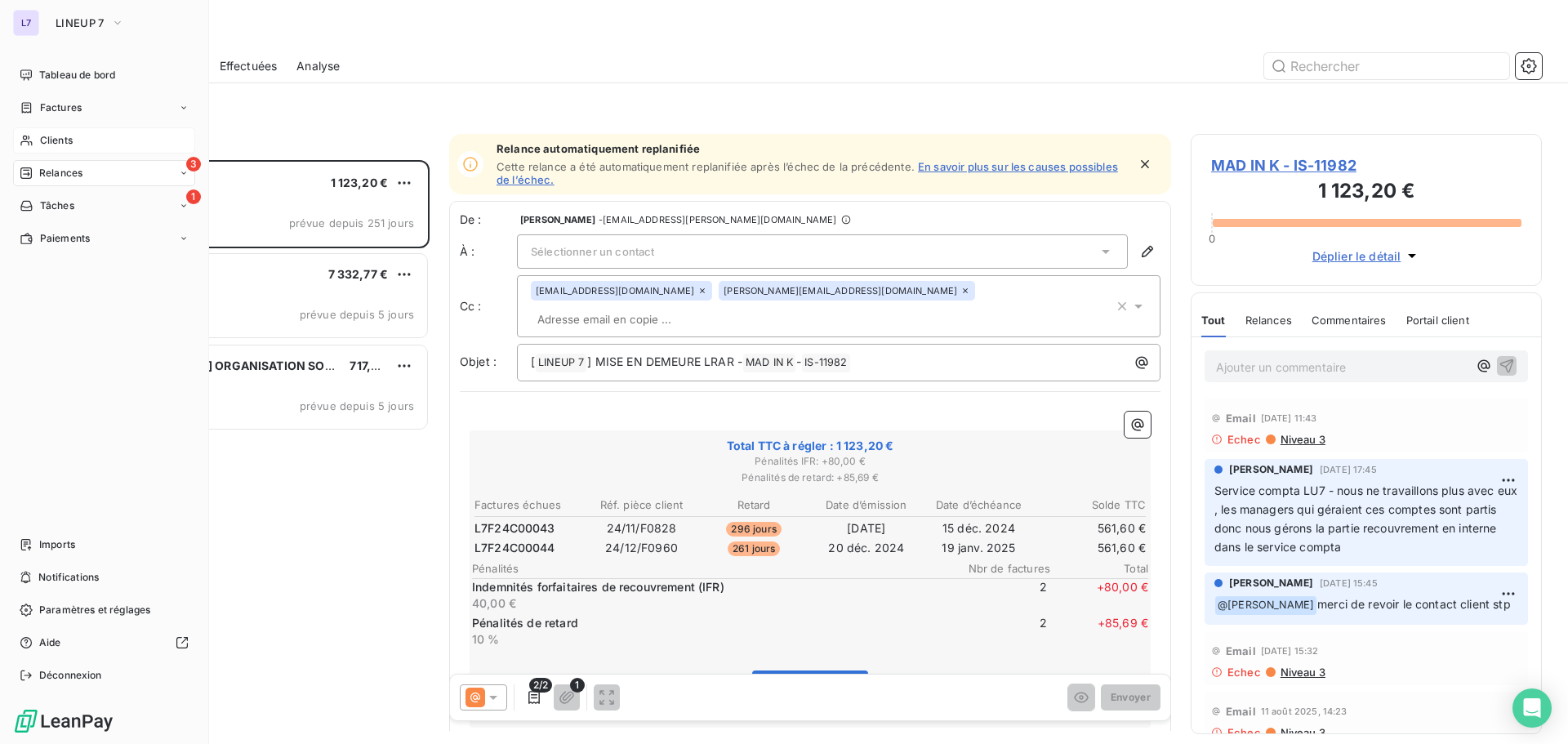
click at [32, 142] on icon at bounding box center [27, 140] width 14 height 13
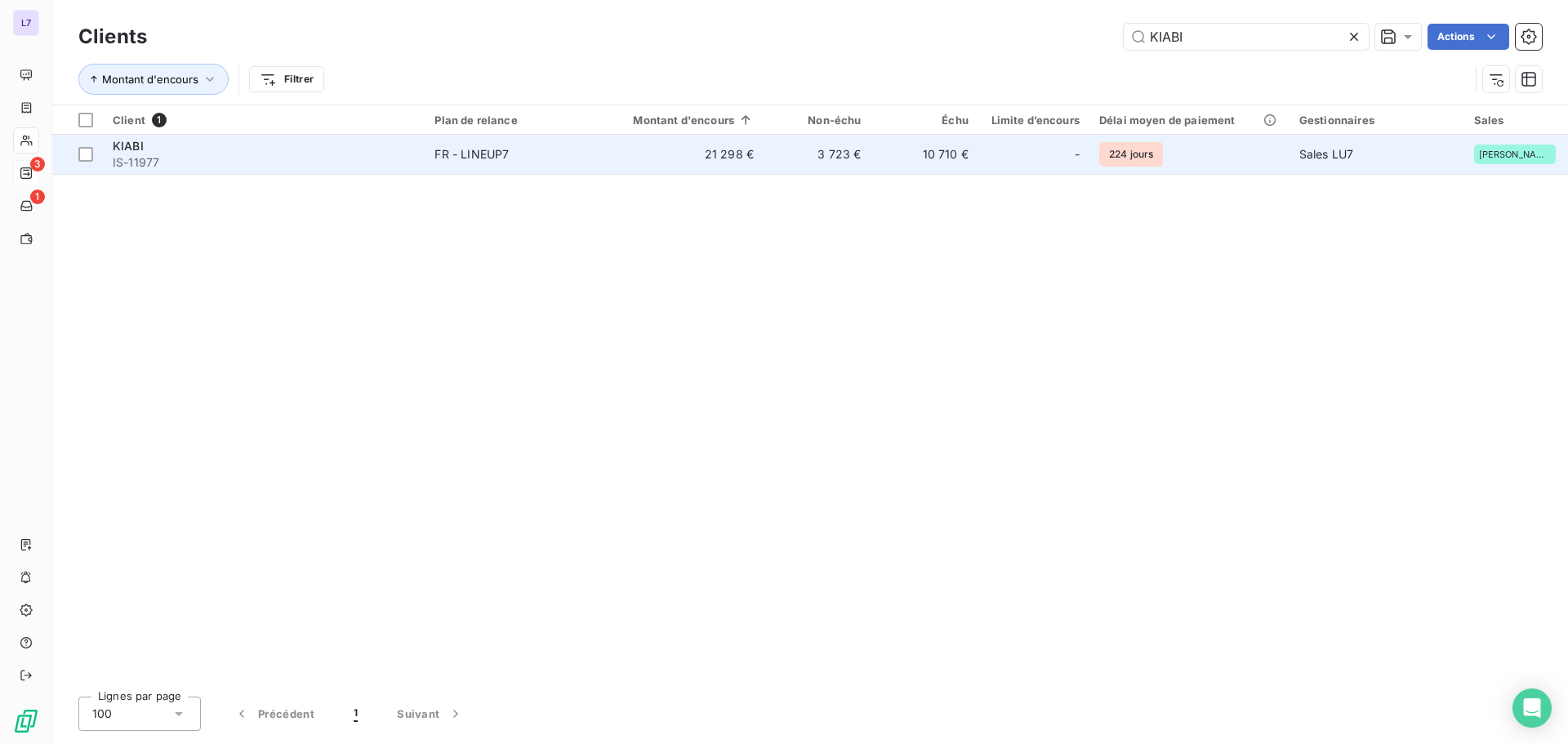
click at [289, 142] on div "KIABI" at bounding box center [264, 146] width 302 height 16
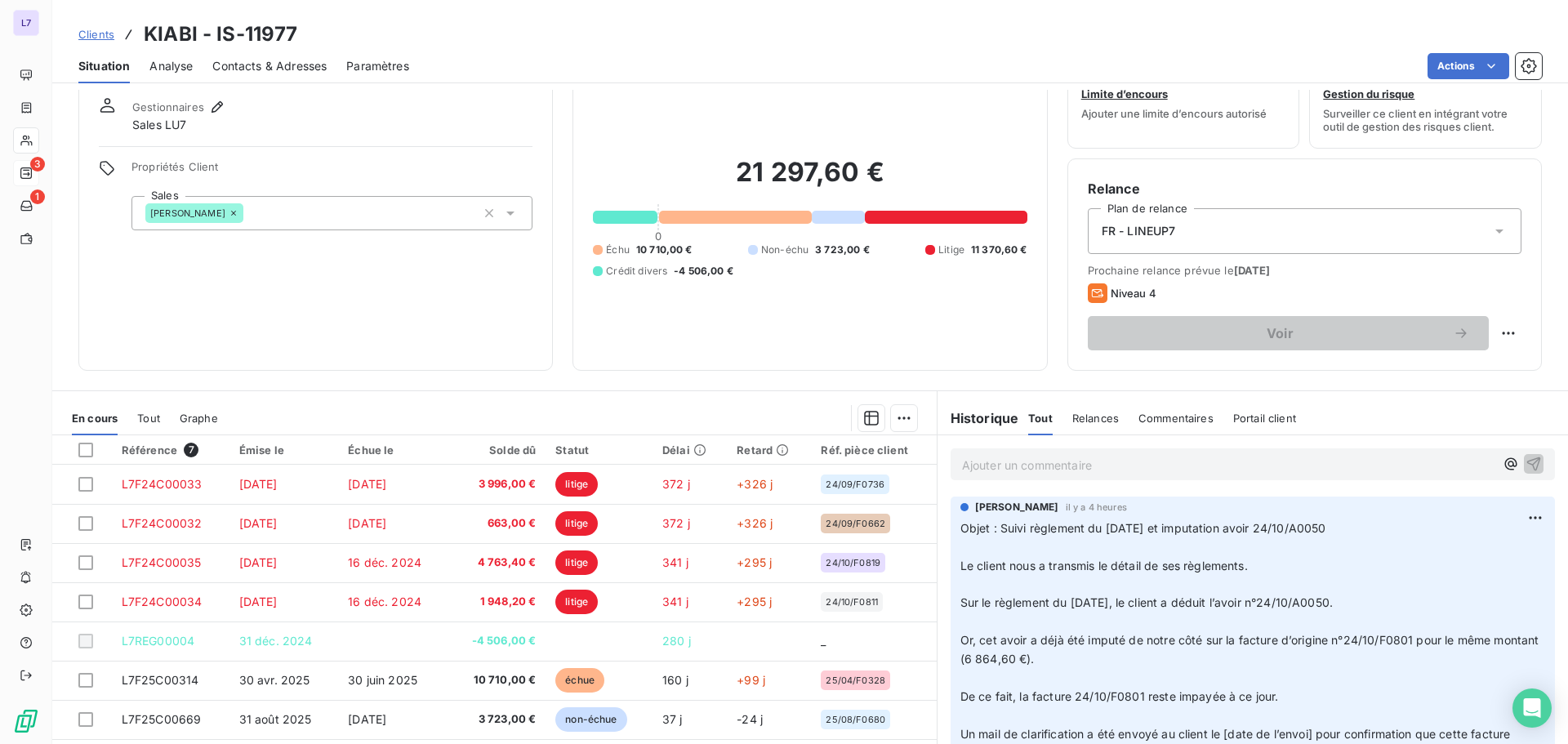
scroll to position [110, 0]
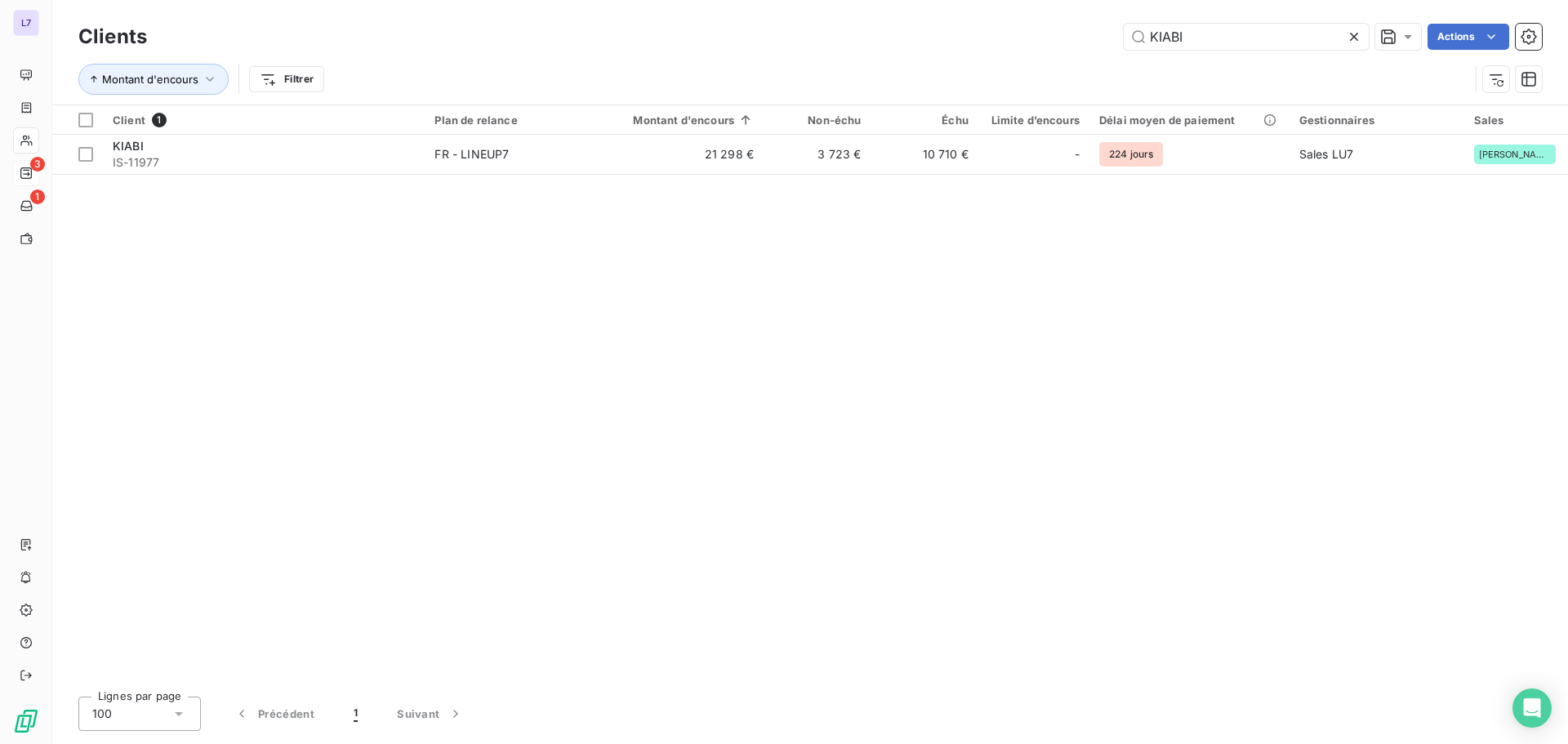
drag, startPoint x: 1187, startPoint y: 40, endPoint x: 992, endPoint y: 34, distance: 195.1
click at [996, 36] on div "KIABI Actions" at bounding box center [854, 36] width 1375 height 26
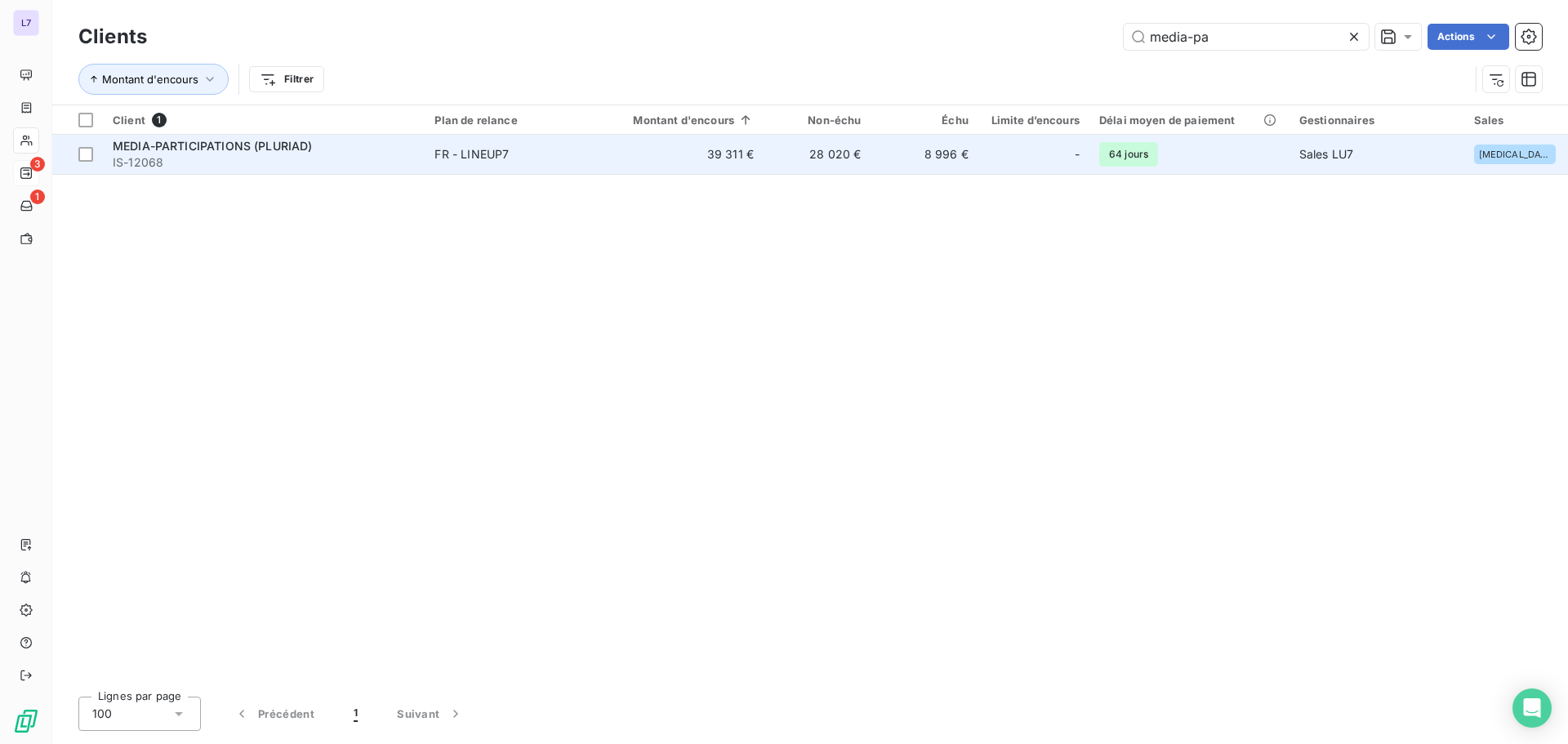
type input "media-pa"
click at [403, 168] on span "IS-12068" at bounding box center [264, 162] width 302 height 16
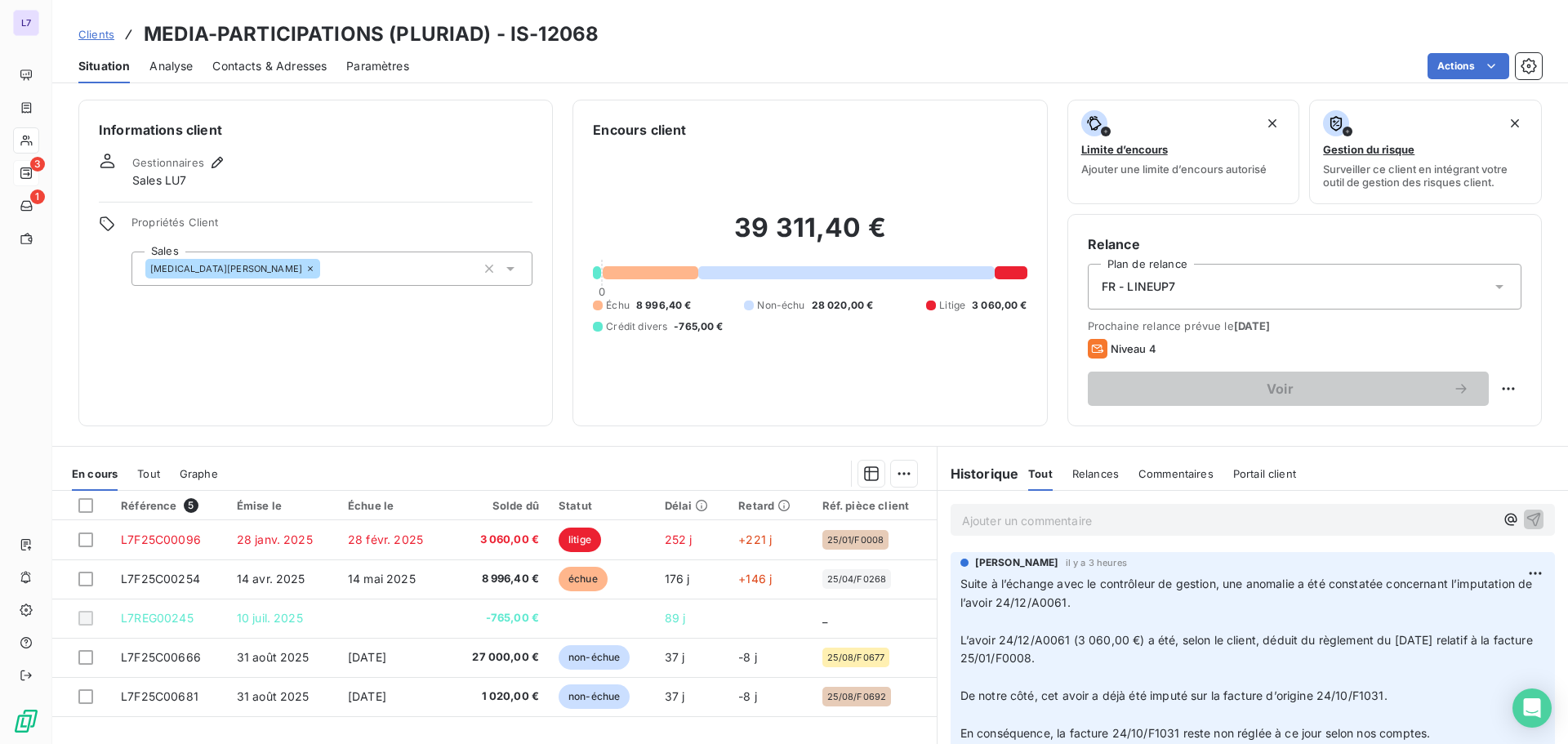
scroll to position [110, 0]
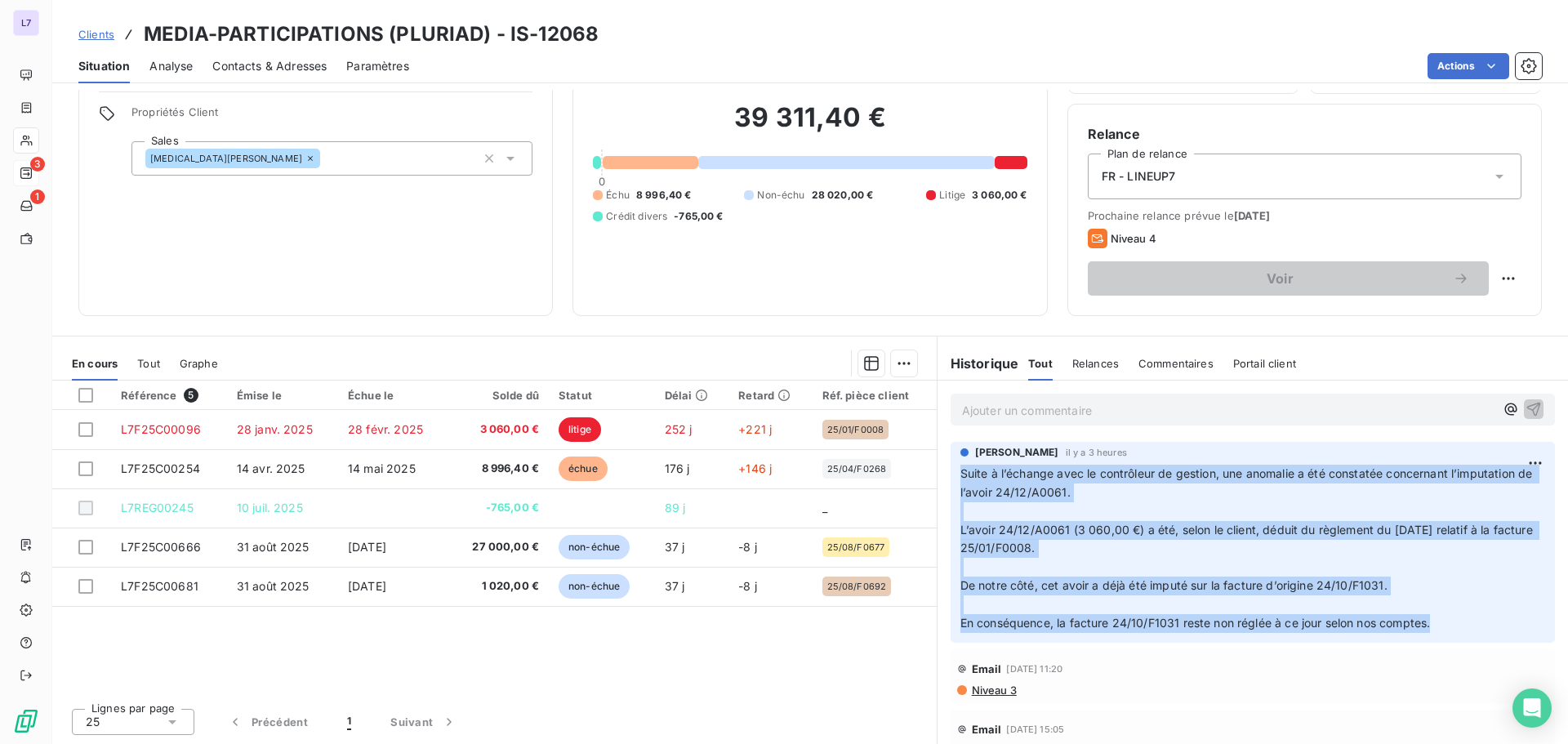
drag, startPoint x: 1457, startPoint y: 636, endPoint x: 956, endPoint y: 475, distance: 526.2
click at [956, 475] on div "safia mallek il y a 3 heures Suite à l’échange avec le contrôleur de gestion, u…" at bounding box center [1253, 542] width 605 height 201
copy p "Suite à l’échange avec le contrôleur de gestion, une anomalie a été constatée c…"
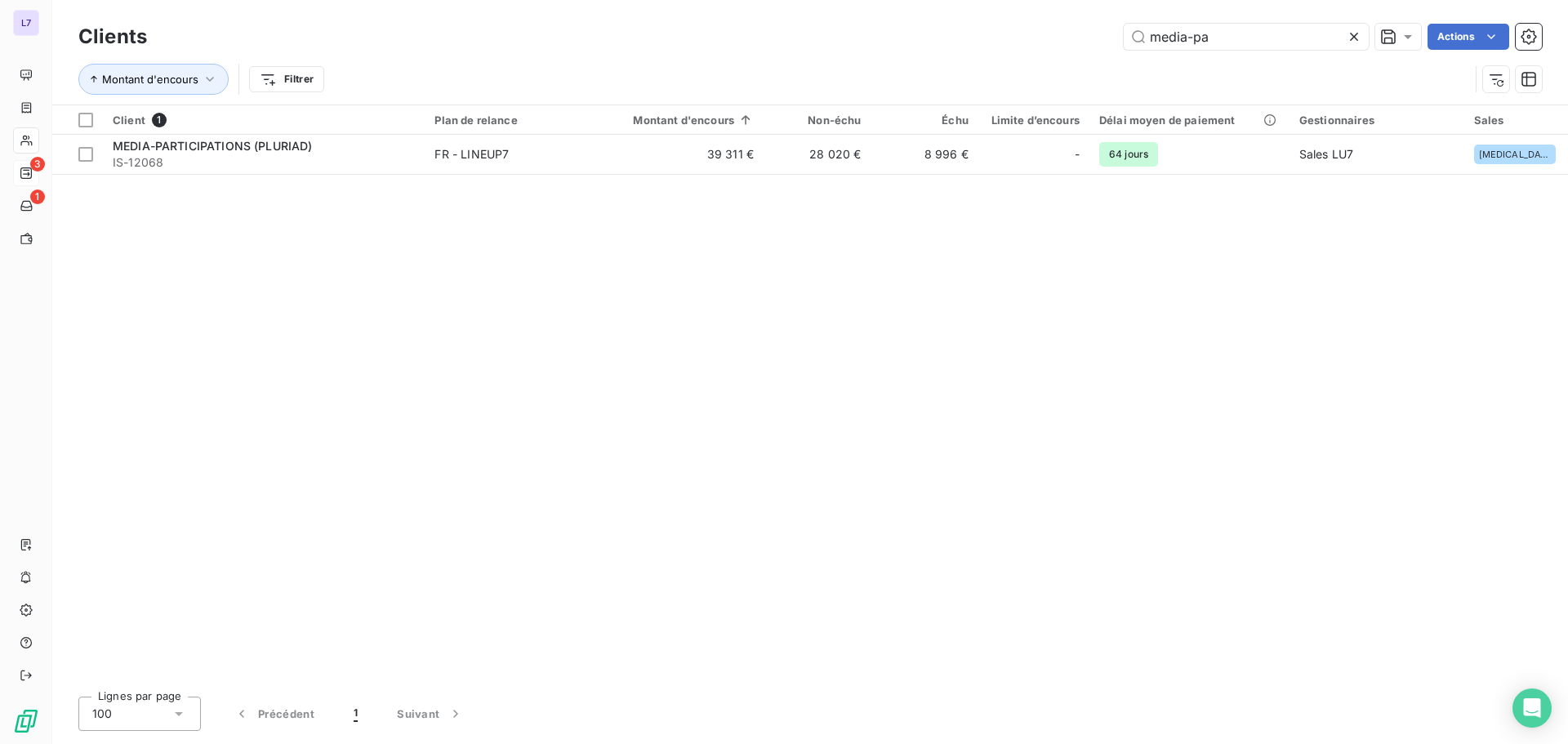
drag, startPoint x: 1229, startPoint y: 43, endPoint x: 955, endPoint y: 38, distance: 274.0
click at [948, 38] on div "media-pa Actions" at bounding box center [854, 36] width 1375 height 26
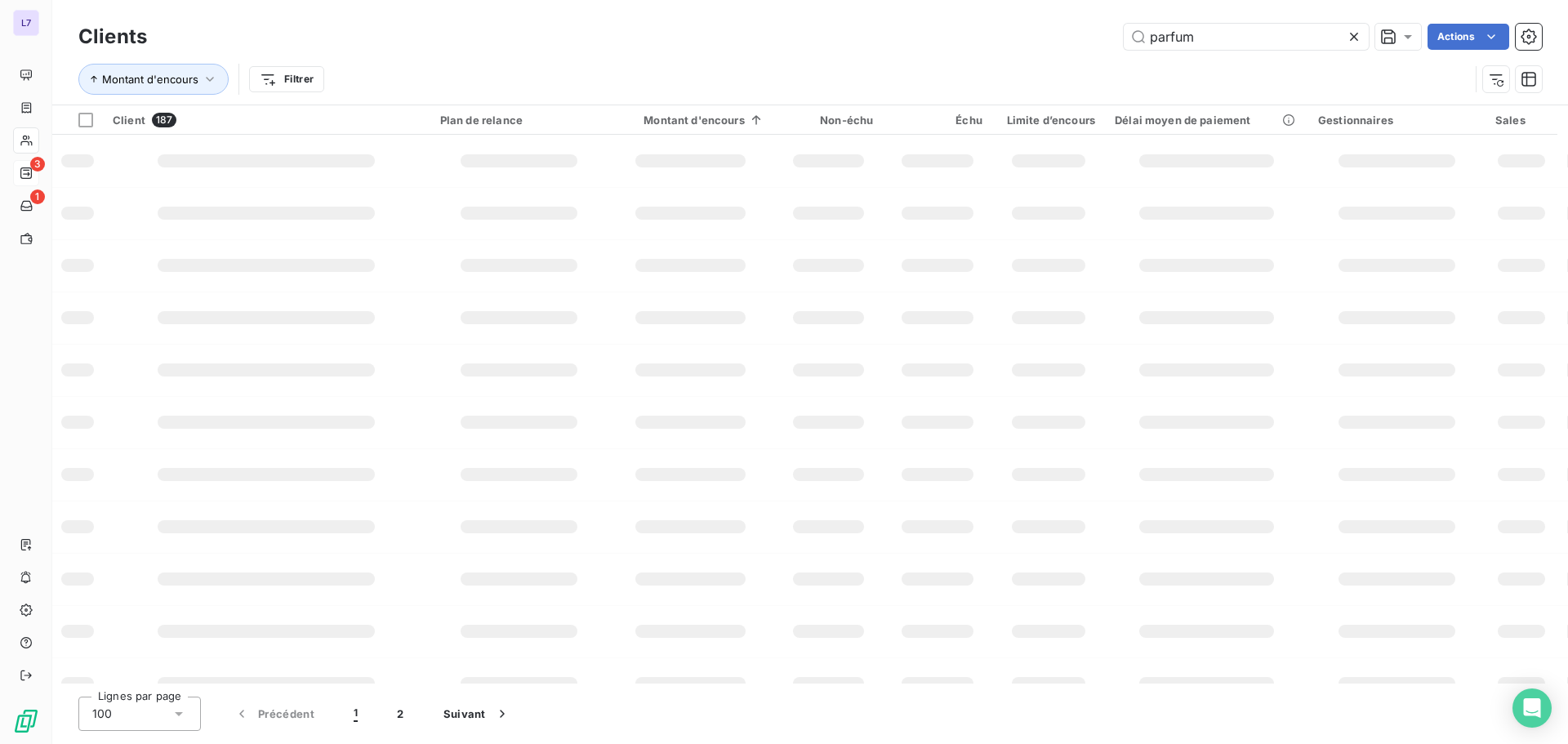
type input "parfum"
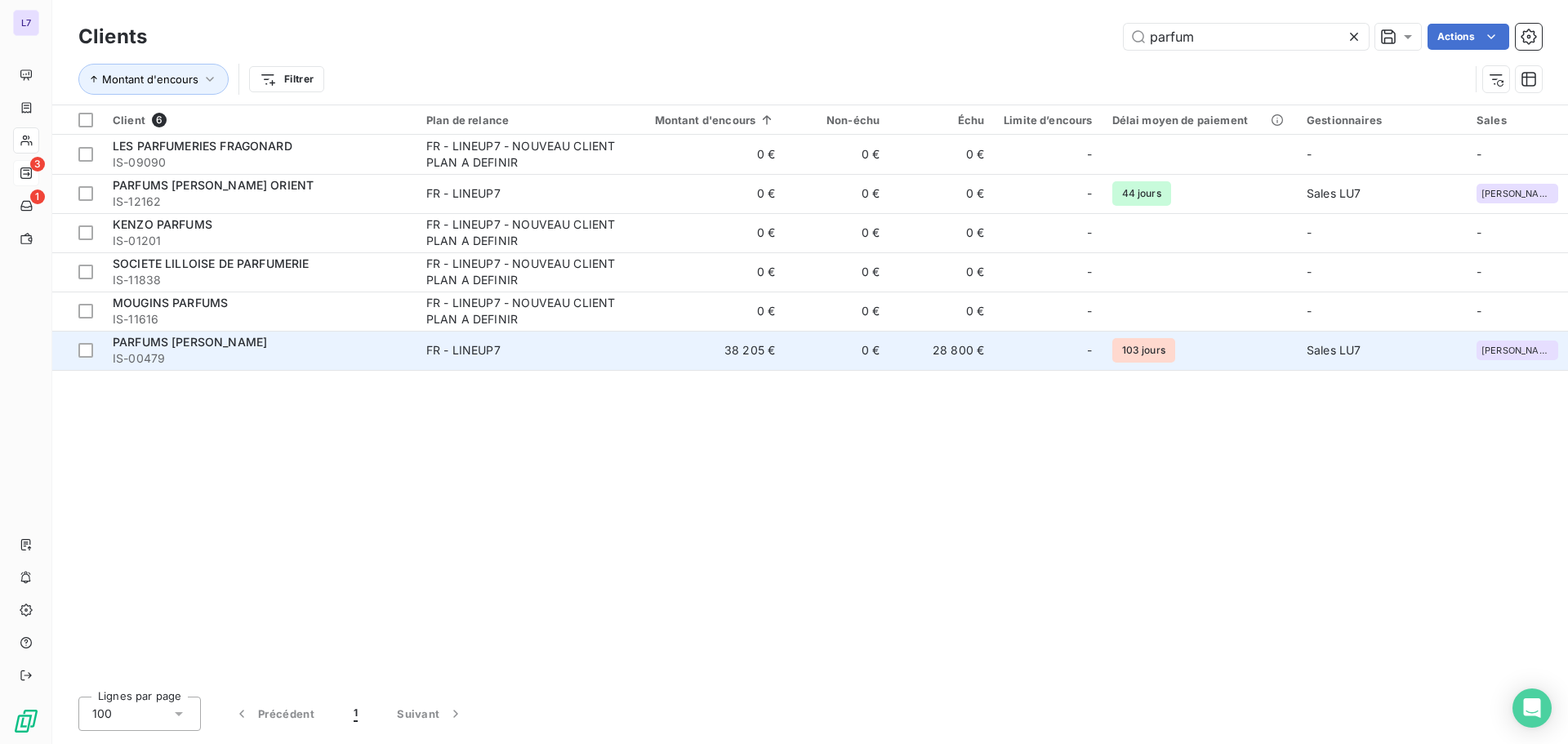
click at [390, 346] on div "PARFUMS [PERSON_NAME]" at bounding box center [259, 342] width 294 height 16
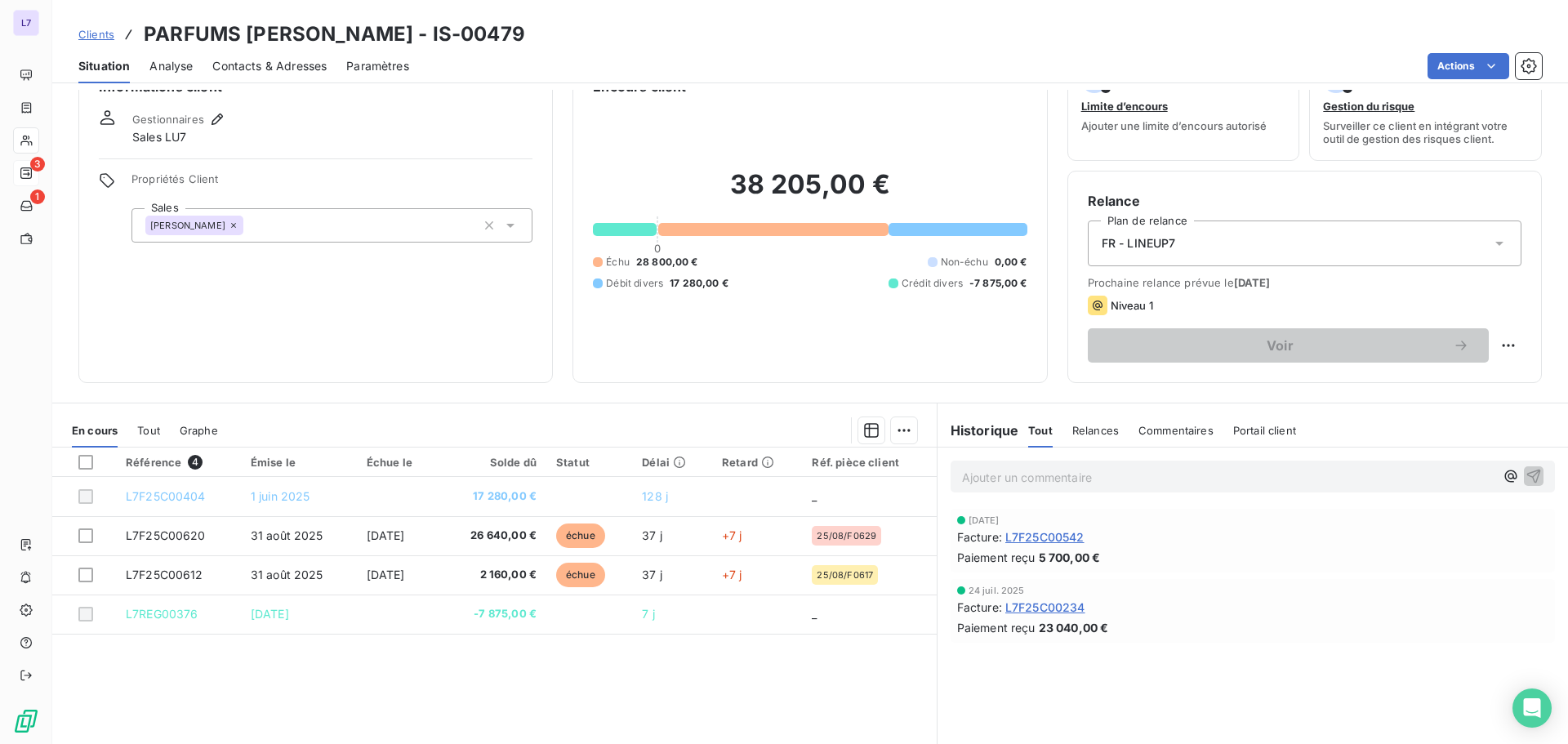
scroll to position [82, 0]
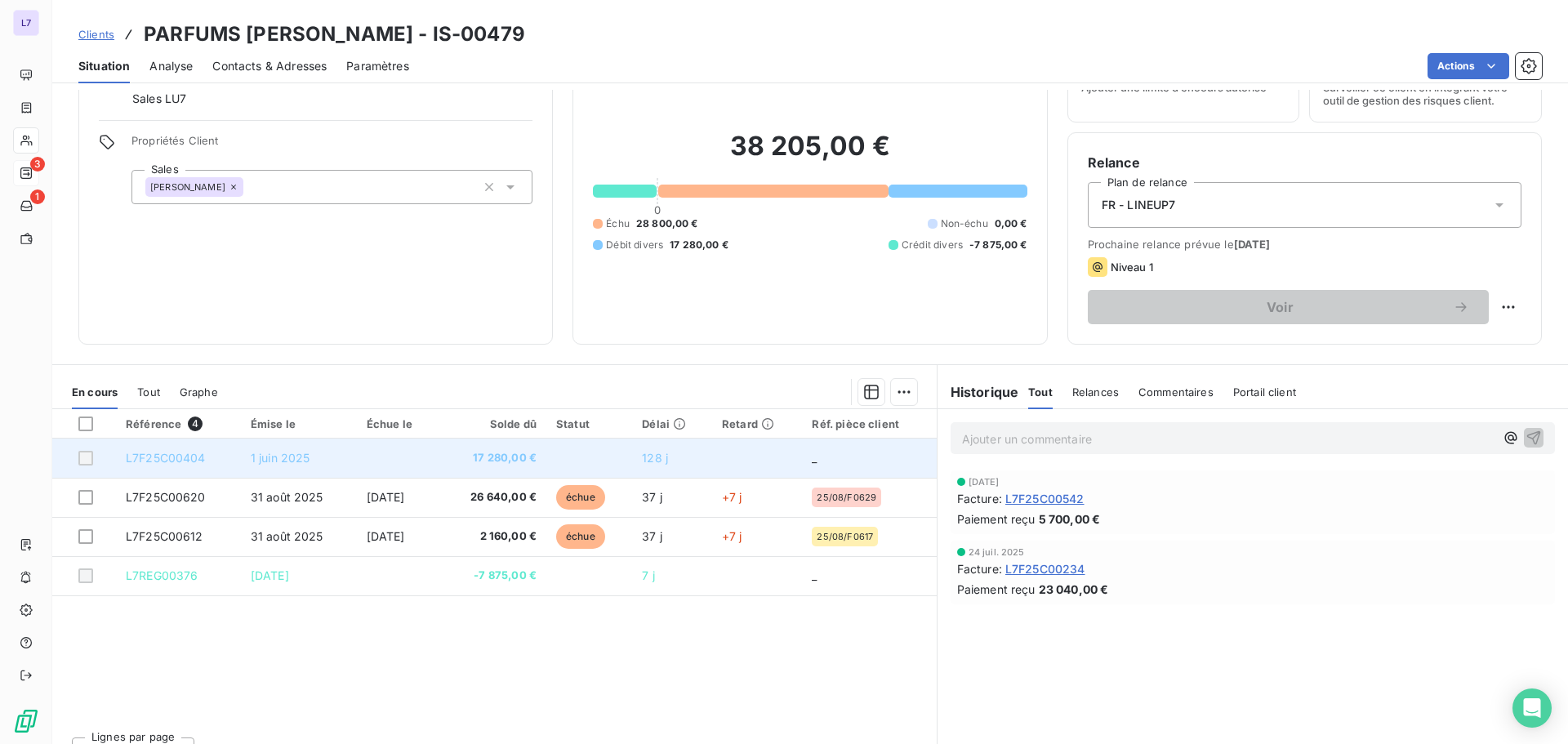
click at [439, 455] on td at bounding box center [398, 458] width 83 height 40
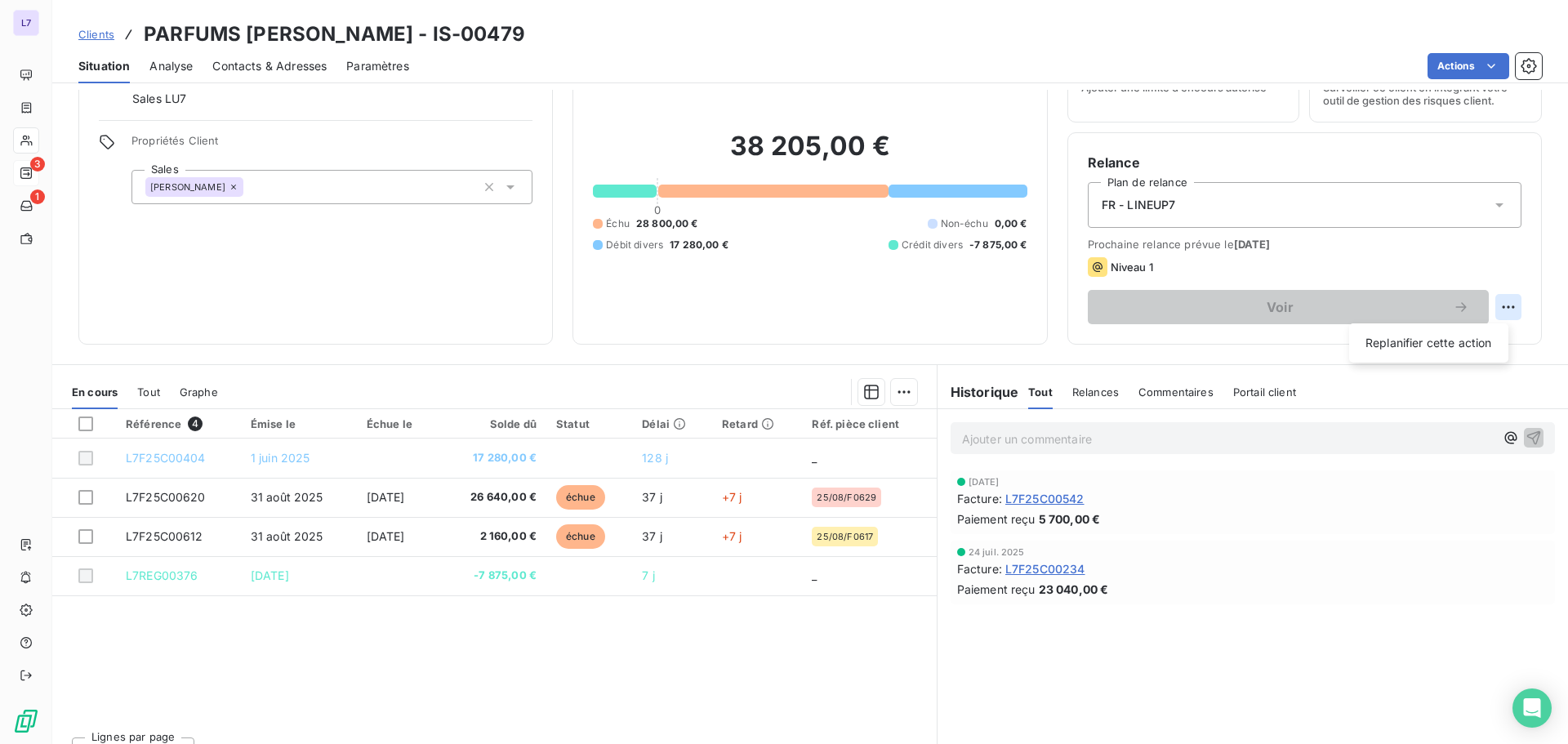
click at [1497, 296] on html "L7 3 1 Clients PARFUMS CHRISTIAN DIOR - IS-00479 Situation Analyse Contacts & A…" at bounding box center [784, 372] width 1568 height 744
click at [1448, 345] on div "Replanifier cette action" at bounding box center [1429, 343] width 146 height 26
select select "9"
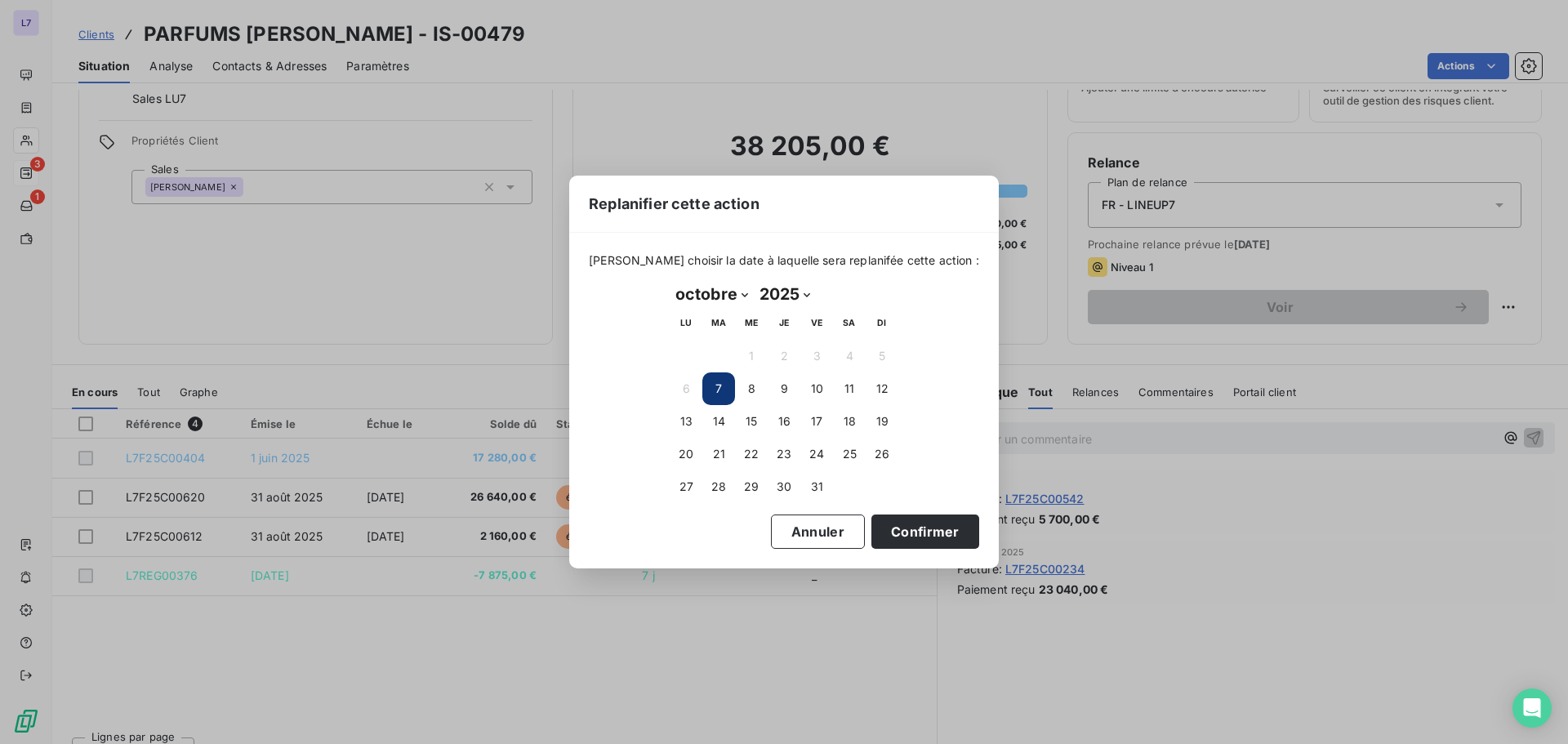
click at [714, 393] on button "7" at bounding box center [719, 388] width 33 height 33
click at [878, 525] on button "Confirmer" at bounding box center [925, 531] width 108 height 34
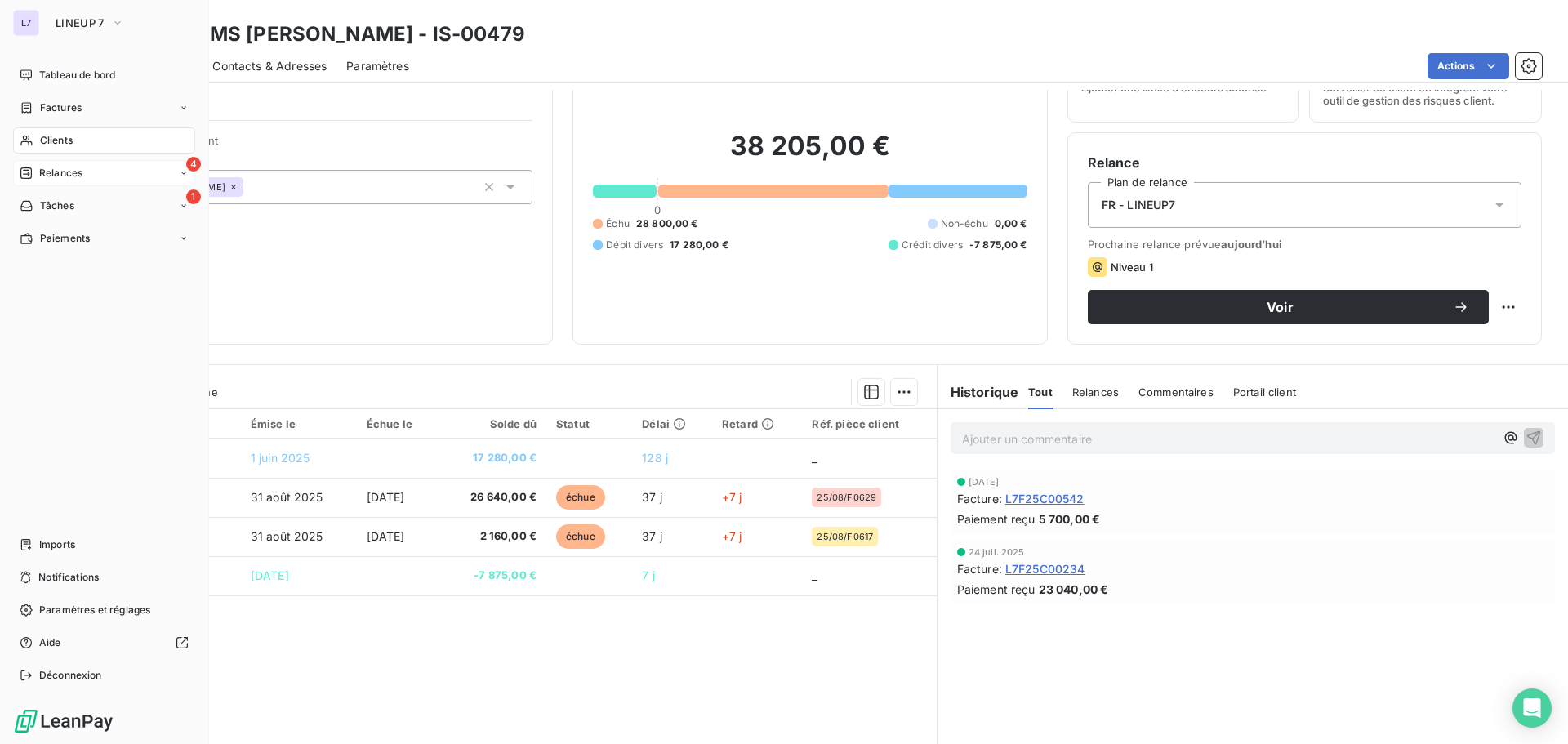
click at [39, 169] on div "Relances" at bounding box center [51, 172] width 63 height 15
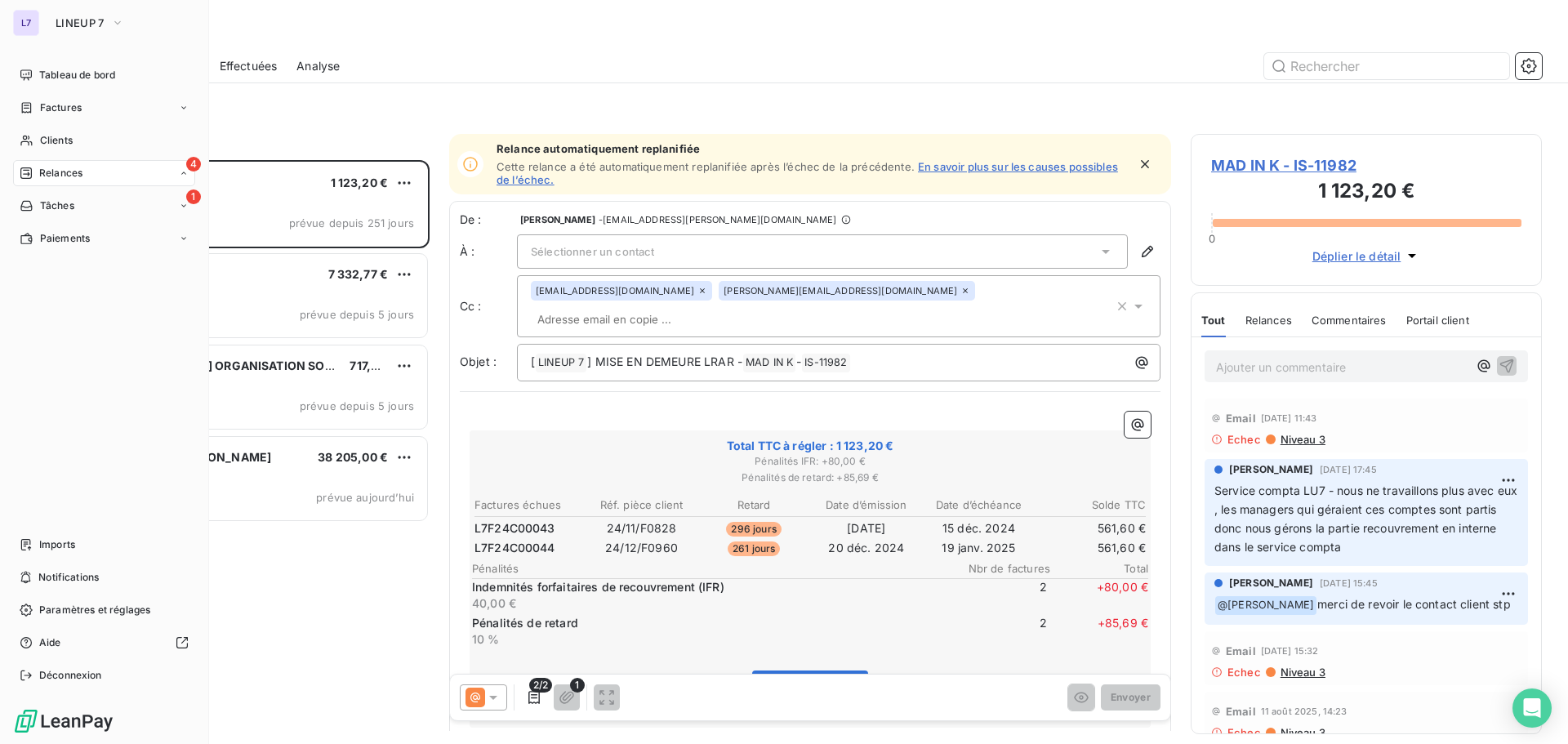
scroll to position [572, 339]
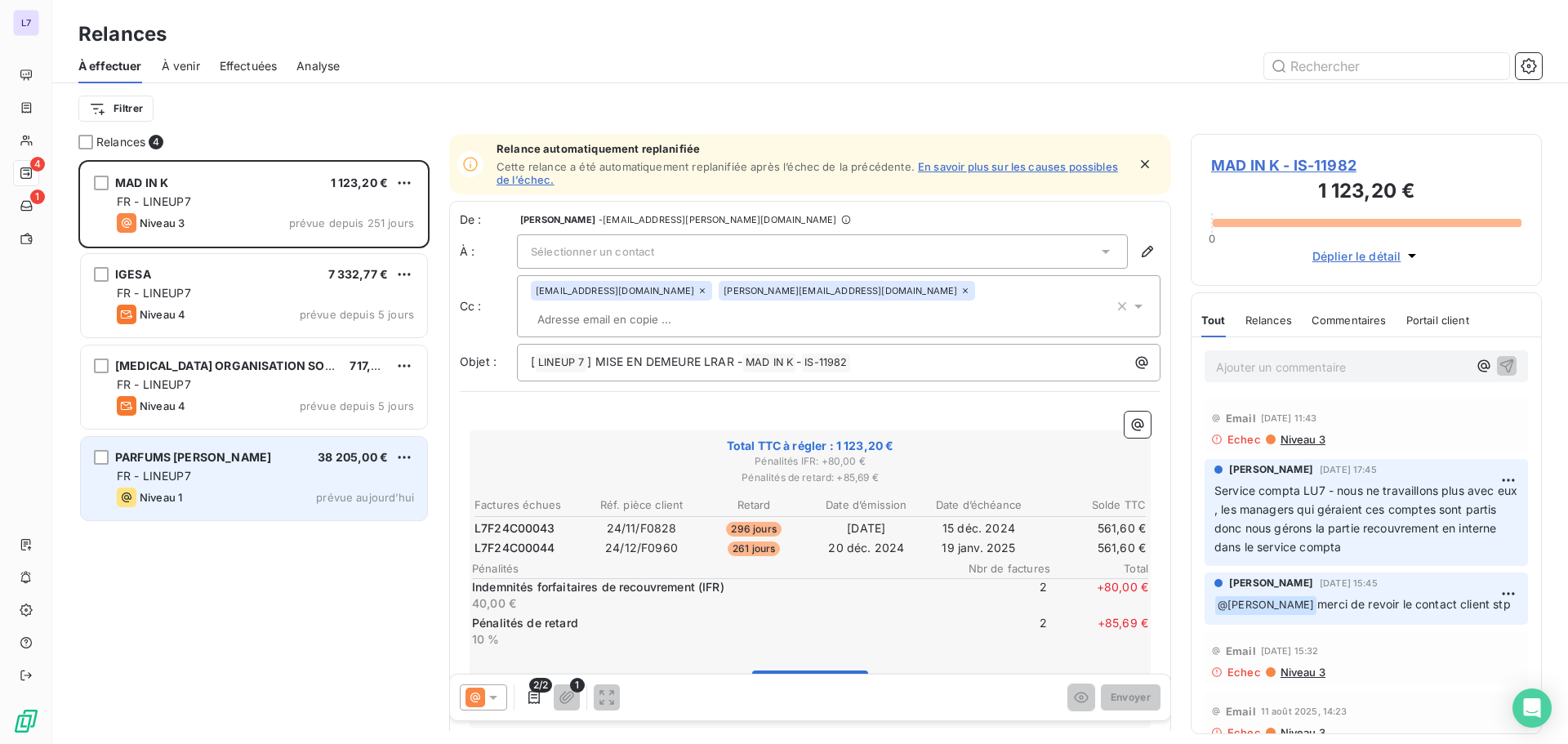
click at [271, 462] on div "PARFUMS CHRISTIAN DIOR 38 205,00 €" at bounding box center [265, 456] width 297 height 15
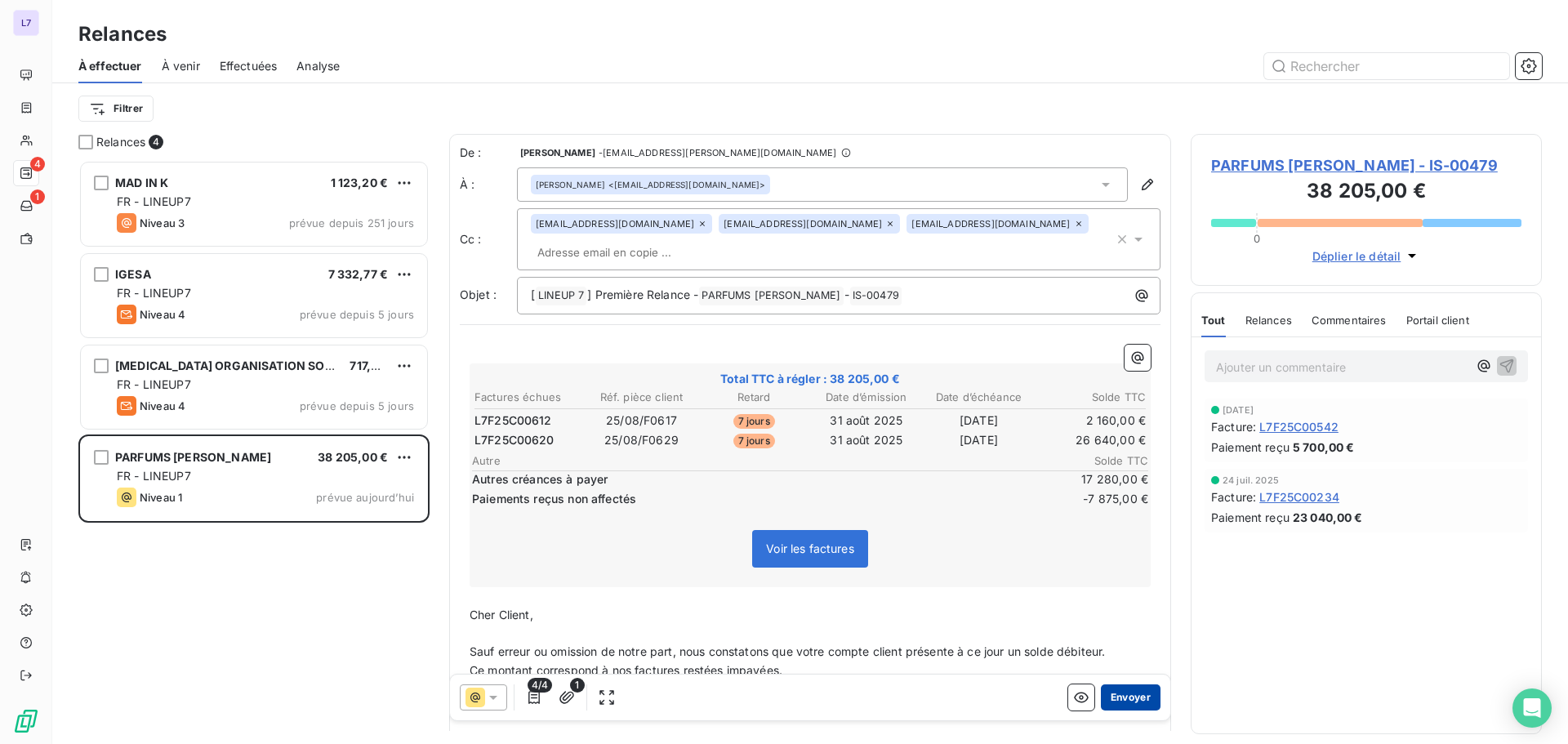
click at [1119, 694] on button "Envoyer" at bounding box center [1130, 697] width 59 height 26
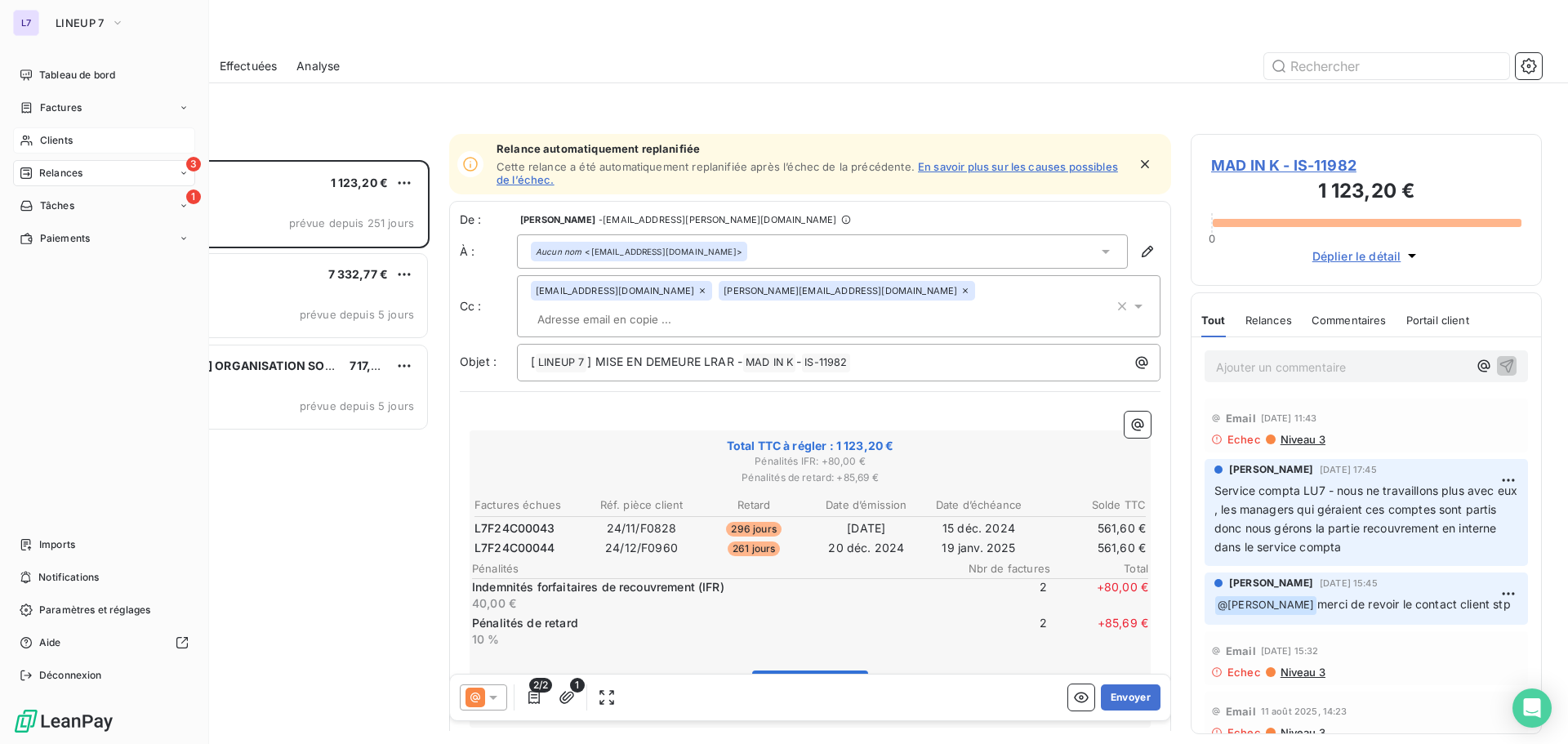
click at [40, 139] on span "Clients" at bounding box center [56, 140] width 33 height 15
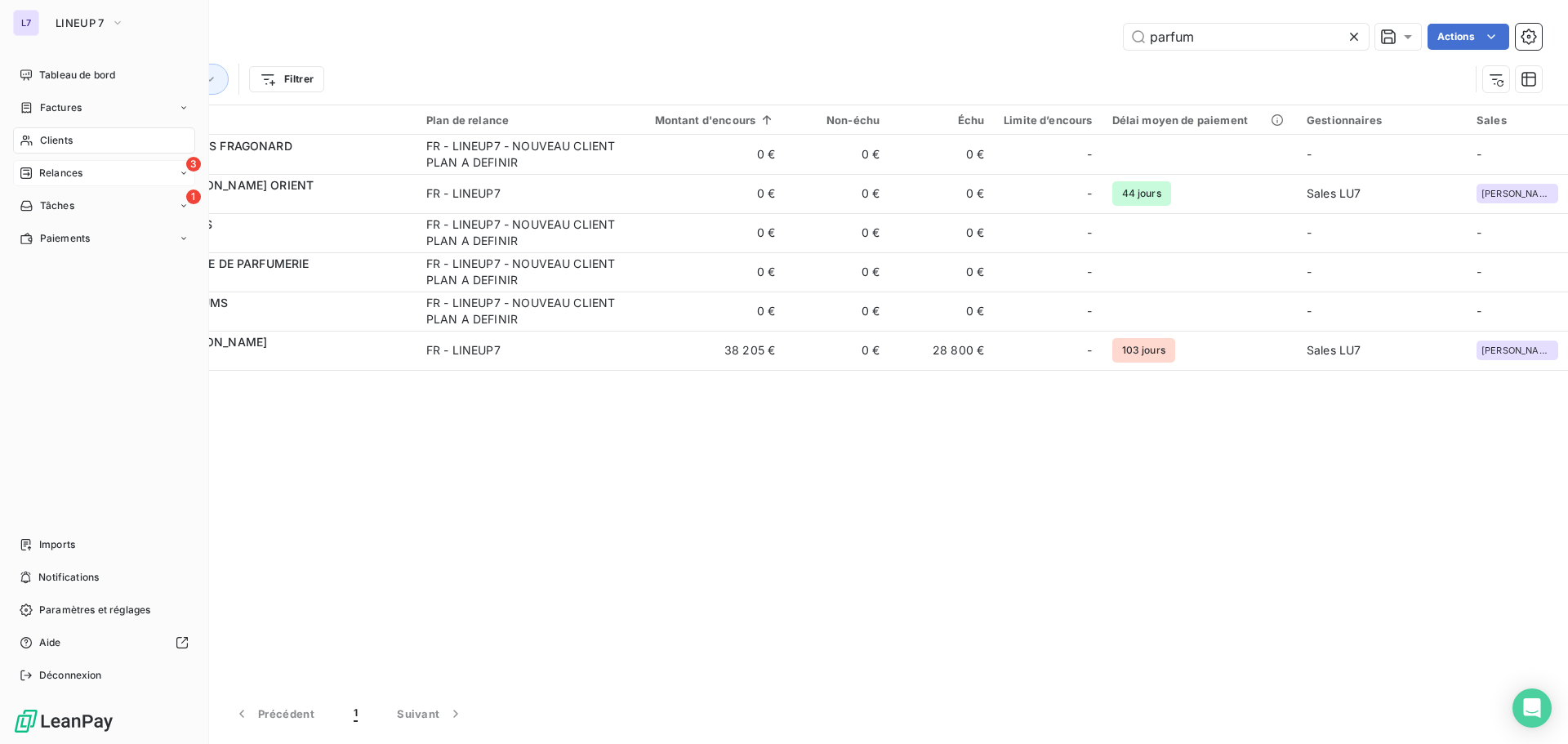
click at [47, 170] on span "Relances" at bounding box center [61, 172] width 43 height 15
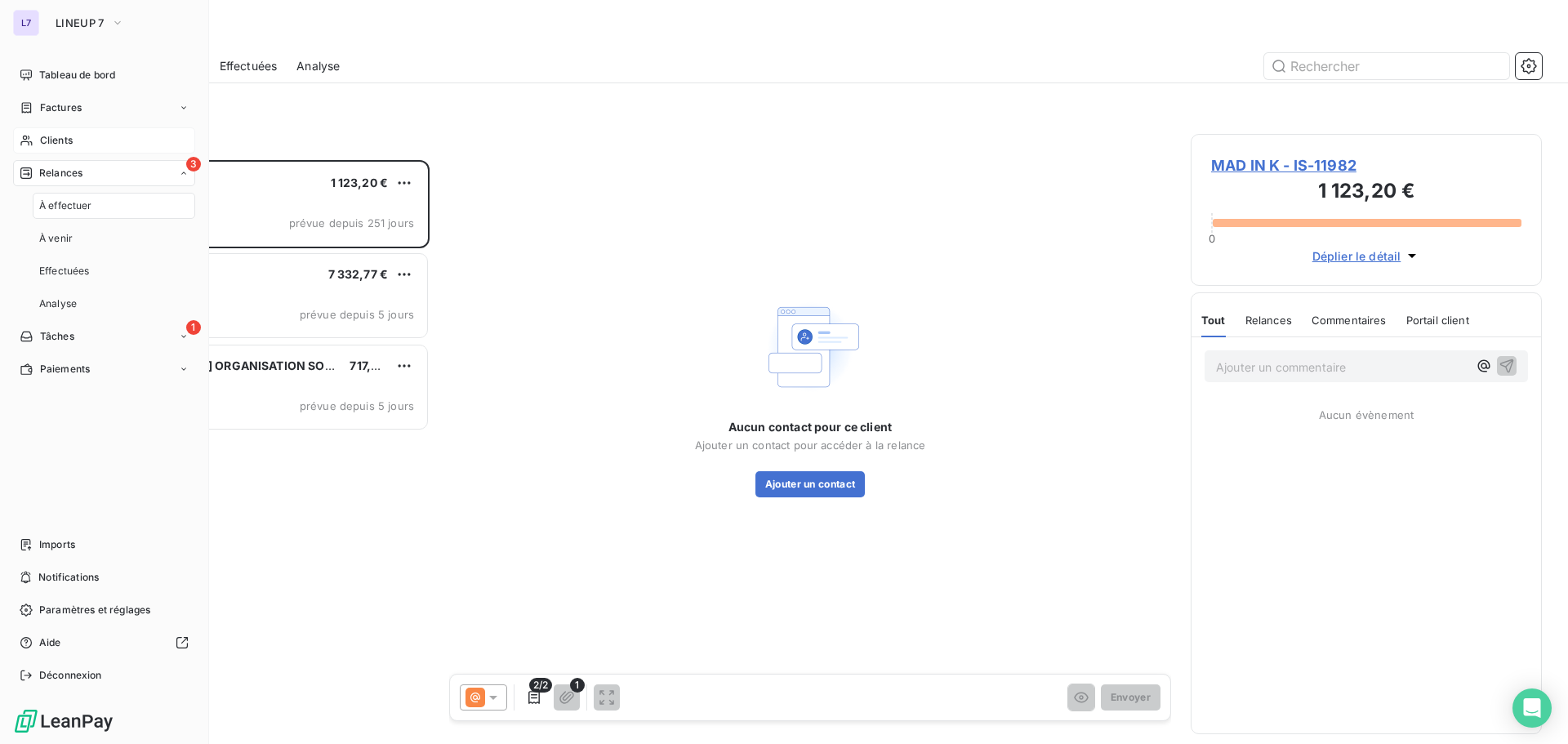
scroll to position [572, 339]
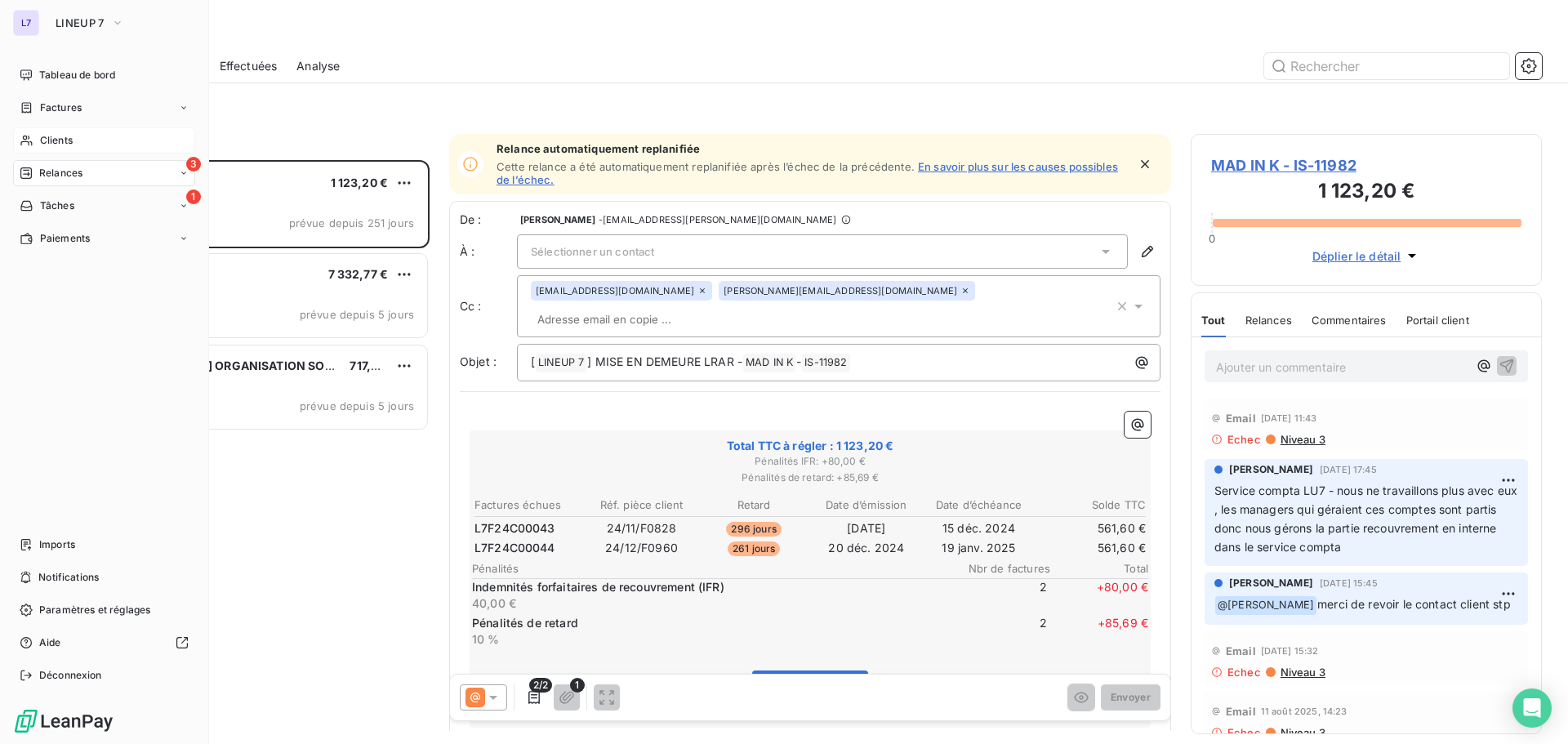
click at [53, 133] on span "Clients" at bounding box center [56, 140] width 33 height 15
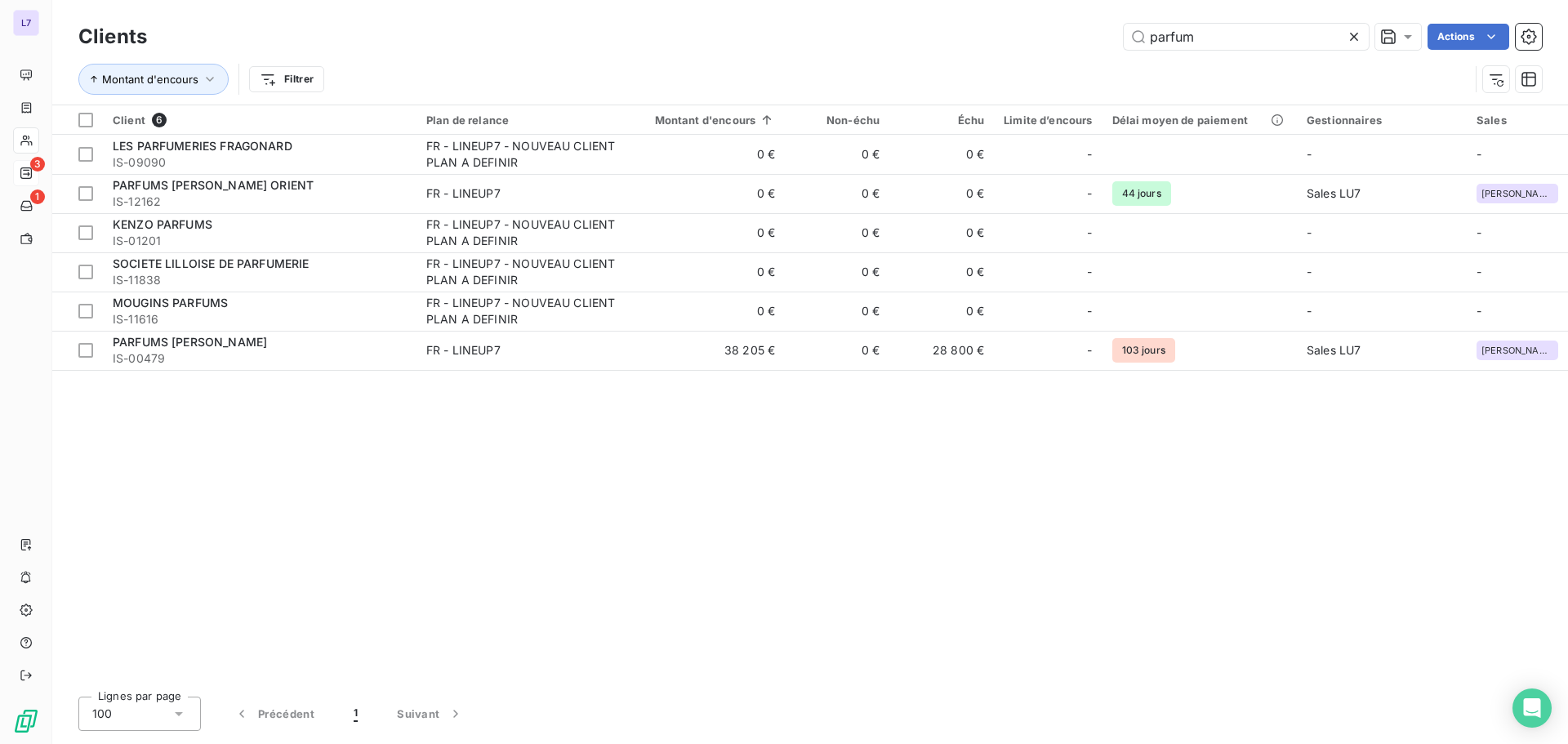
drag, startPoint x: 1204, startPoint y: 39, endPoint x: 1000, endPoint y: 52, distance: 204.4
click at [1005, 47] on div "parfum Actions" at bounding box center [854, 36] width 1375 height 26
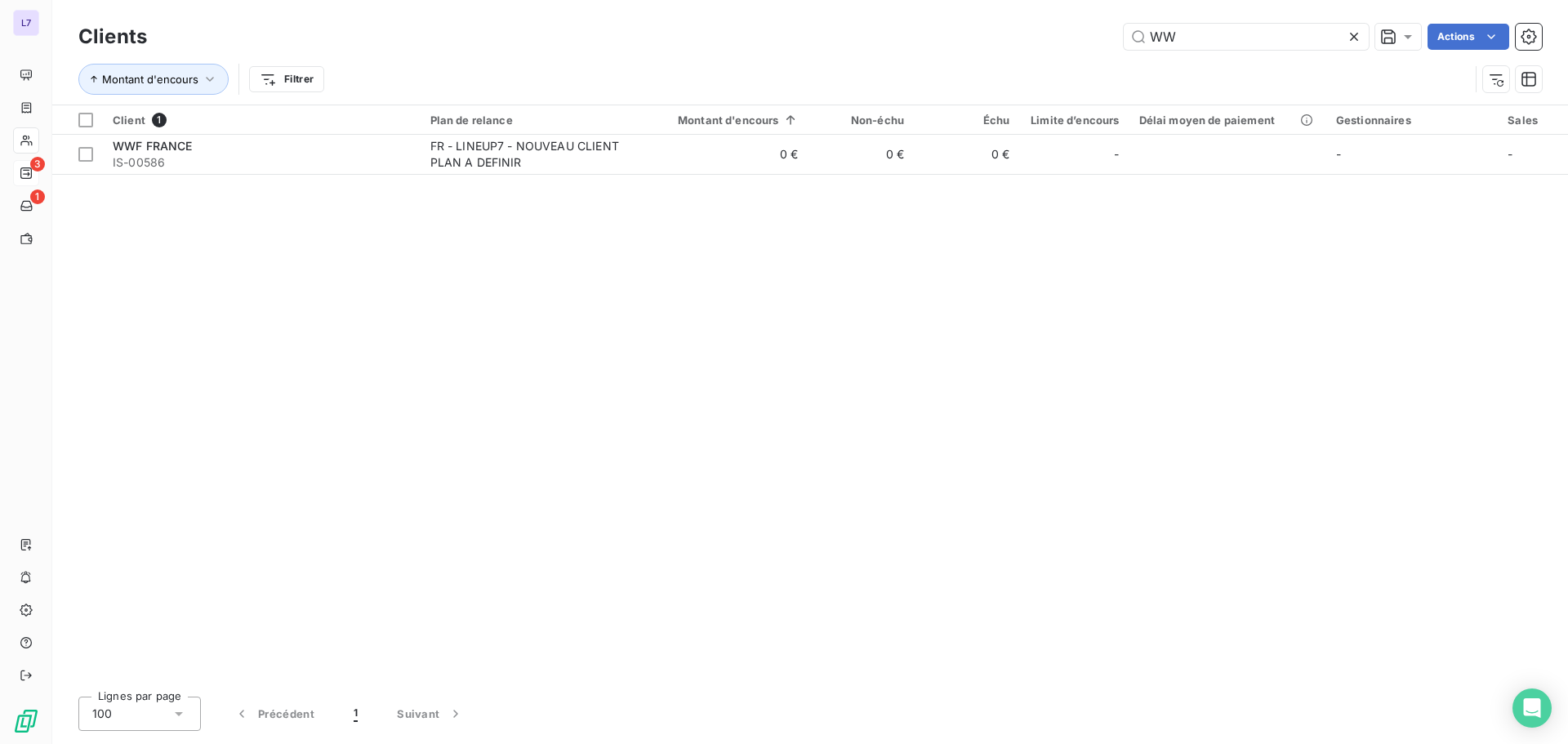
type input "WW"
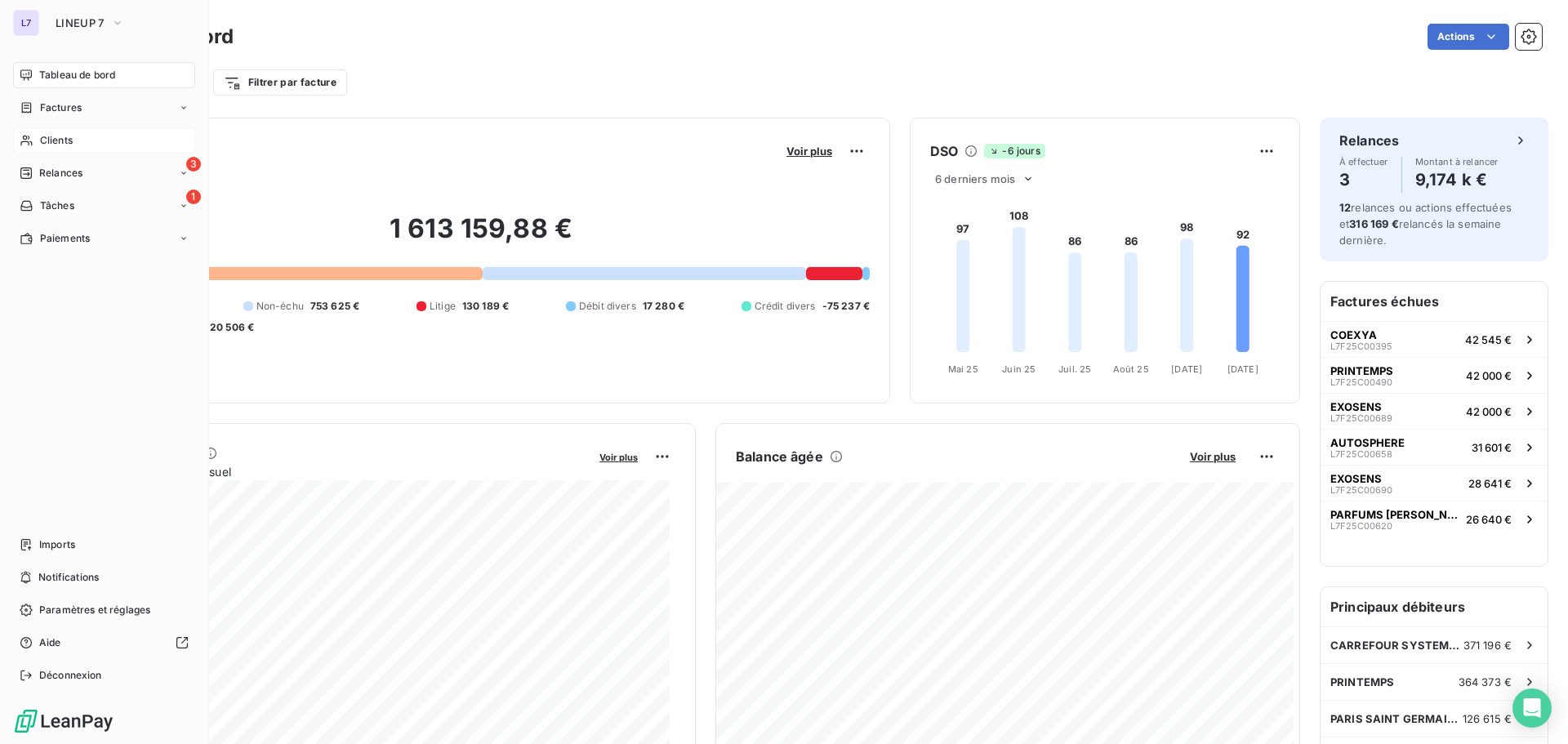
click at [38, 134] on div "Clients" at bounding box center [103, 140] width 182 height 26
click at [40, 140] on span "Clients" at bounding box center [56, 140] width 33 height 15
click at [48, 140] on span "Clients" at bounding box center [56, 140] width 33 height 15
click at [81, 133] on div "Clients" at bounding box center [103, 140] width 182 height 26
click at [43, 133] on span "Clients" at bounding box center [56, 140] width 33 height 15
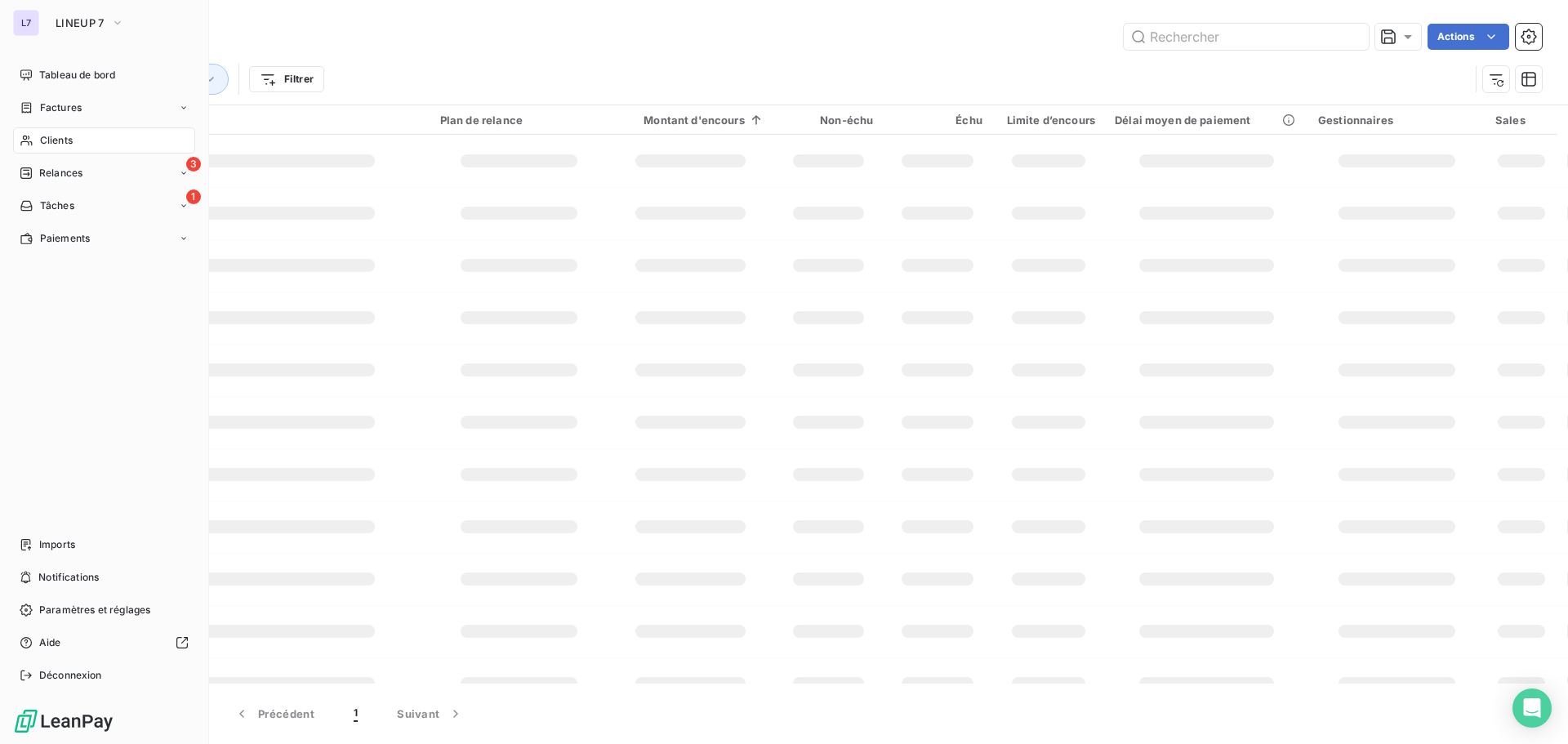
click at [43, 133] on span "Clients" at bounding box center [56, 140] width 33 height 15
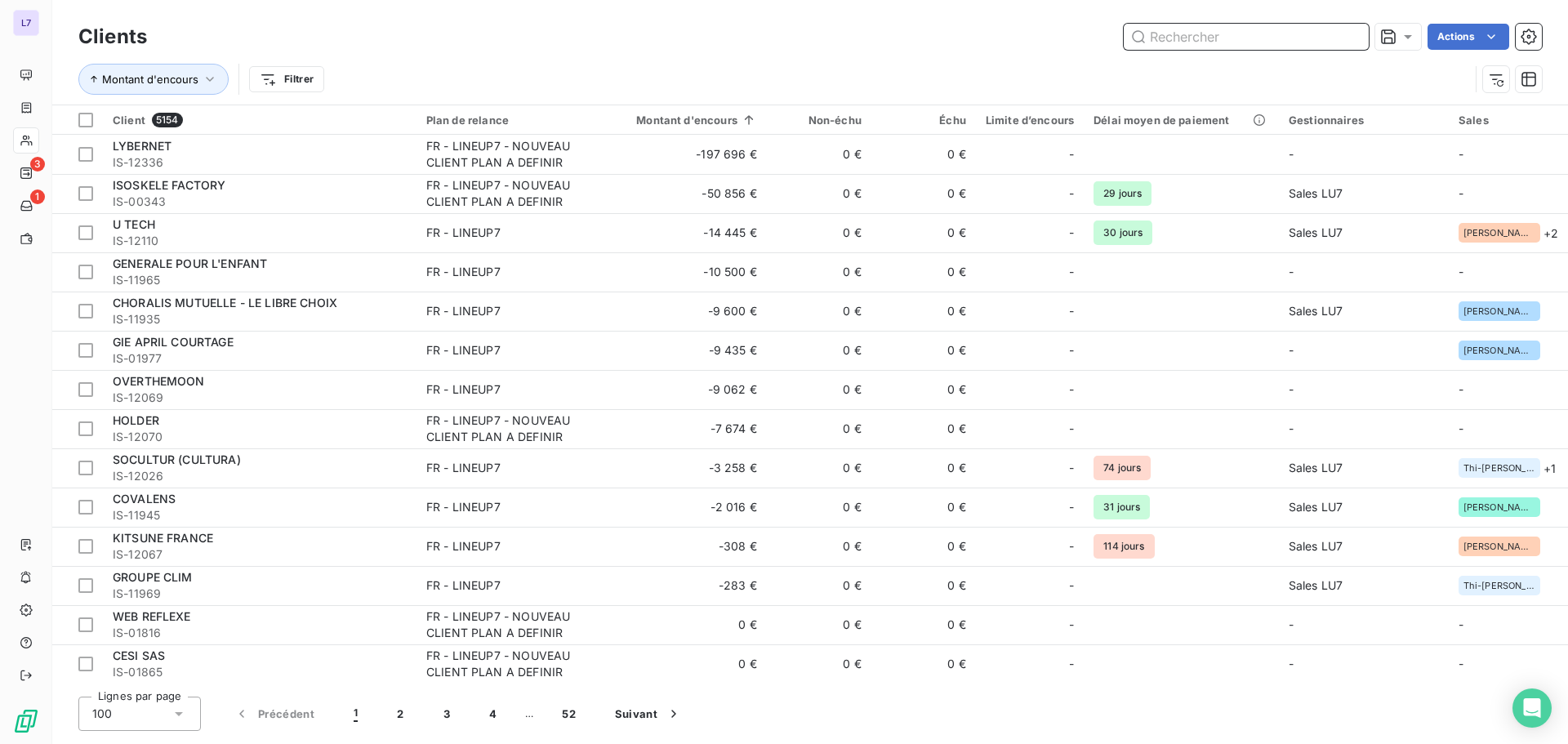
click at [1181, 40] on input "text" at bounding box center [1246, 36] width 245 height 26
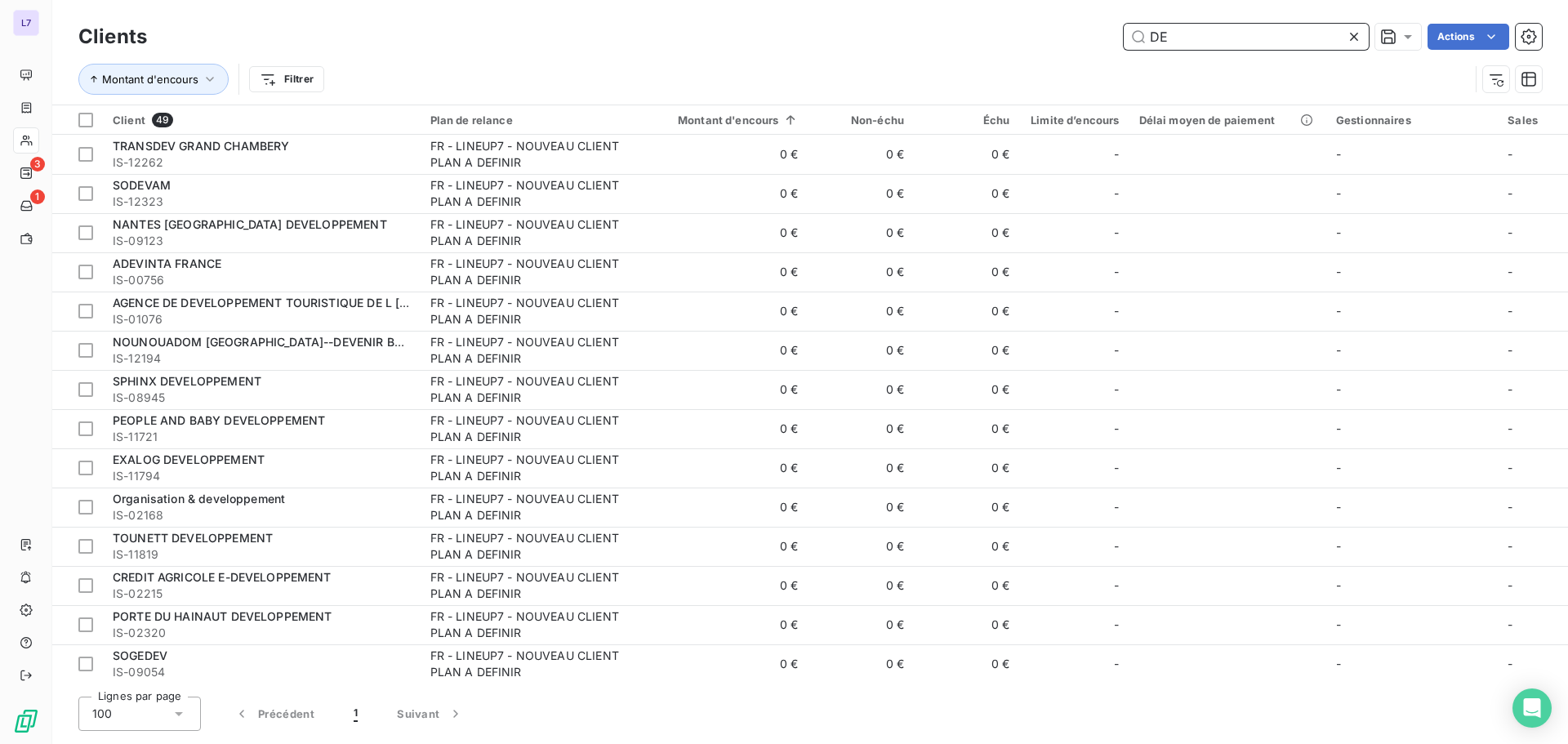
type input "D"
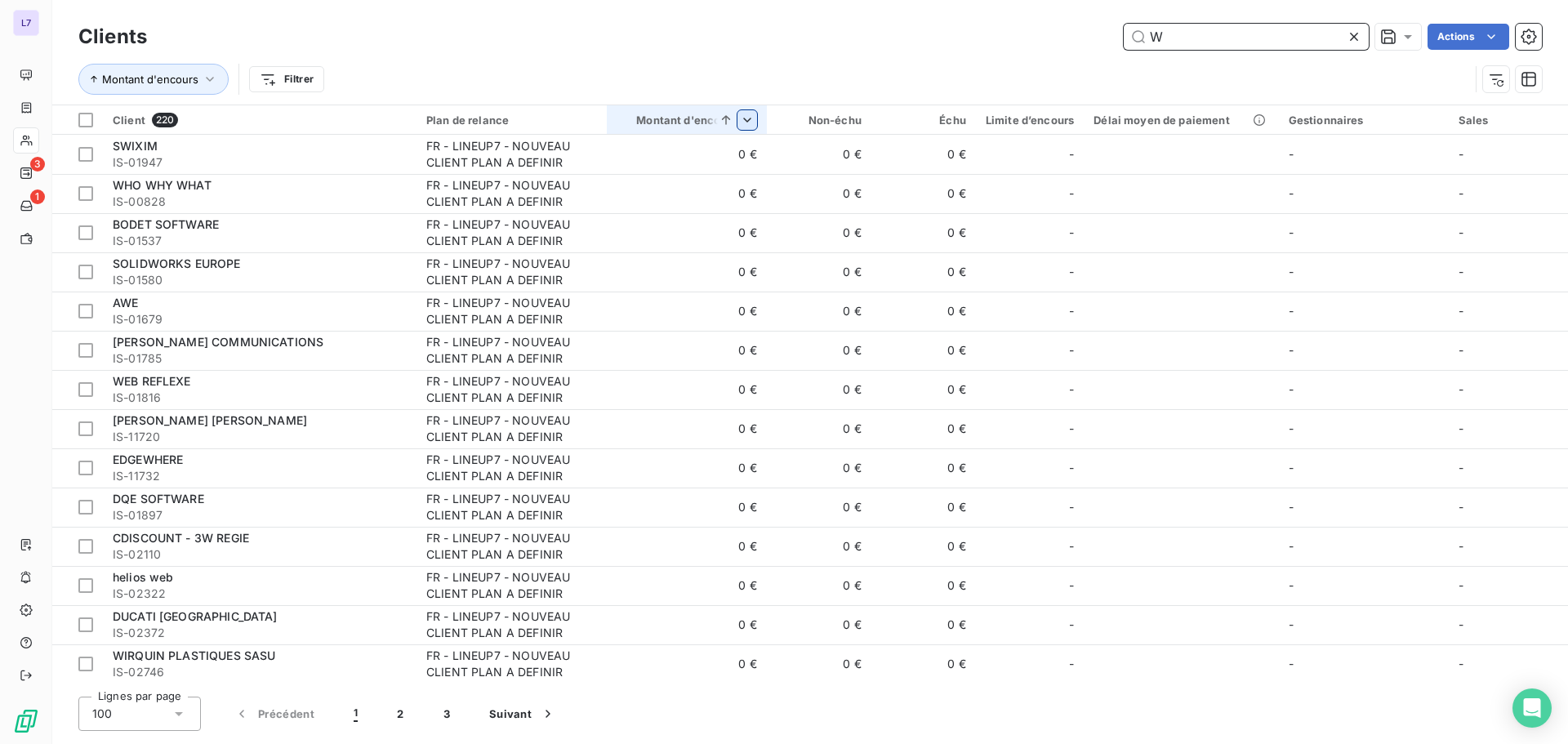
type input "W"
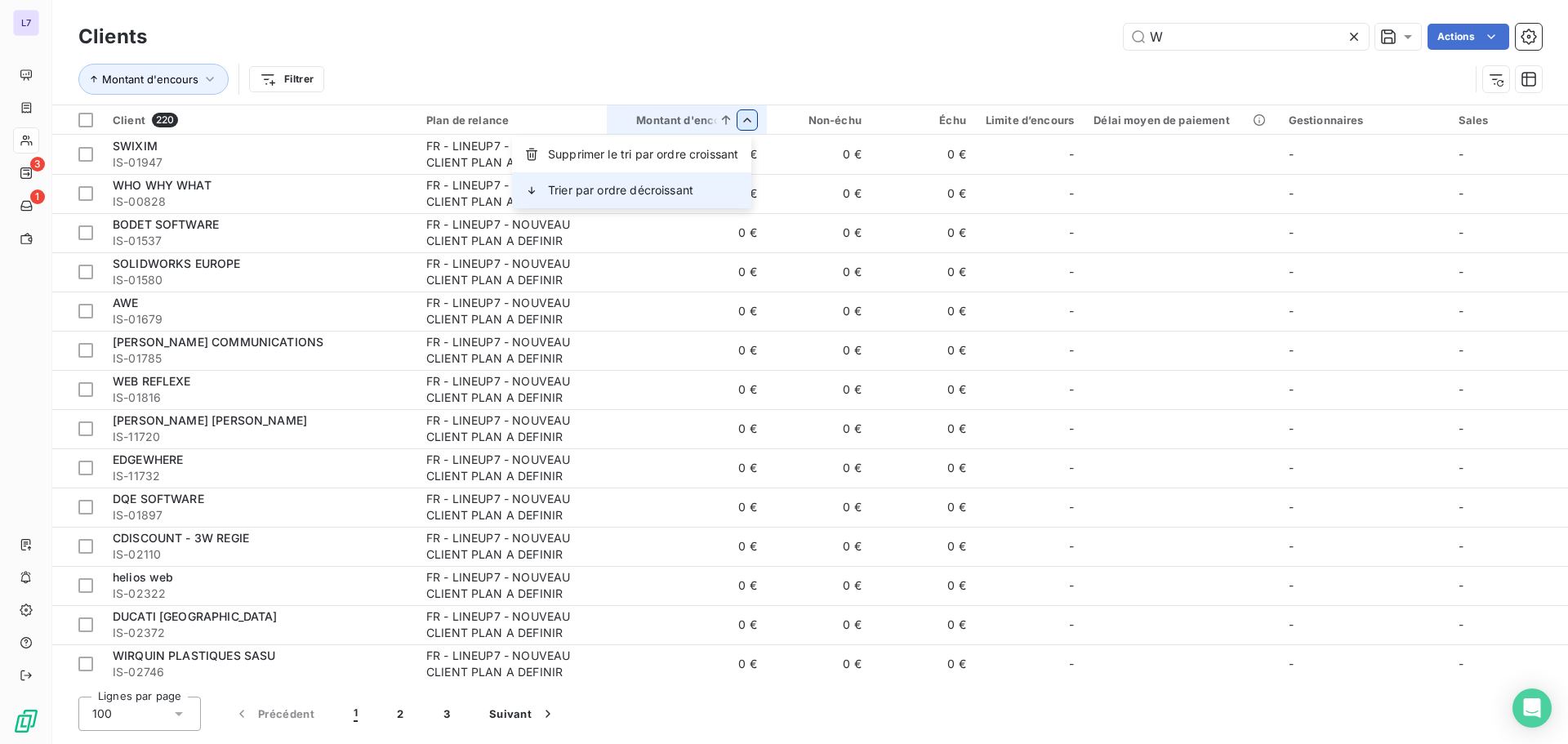
click at [663, 177] on div "Trier par ordre décroissant" at bounding box center [632, 190] width 240 height 36
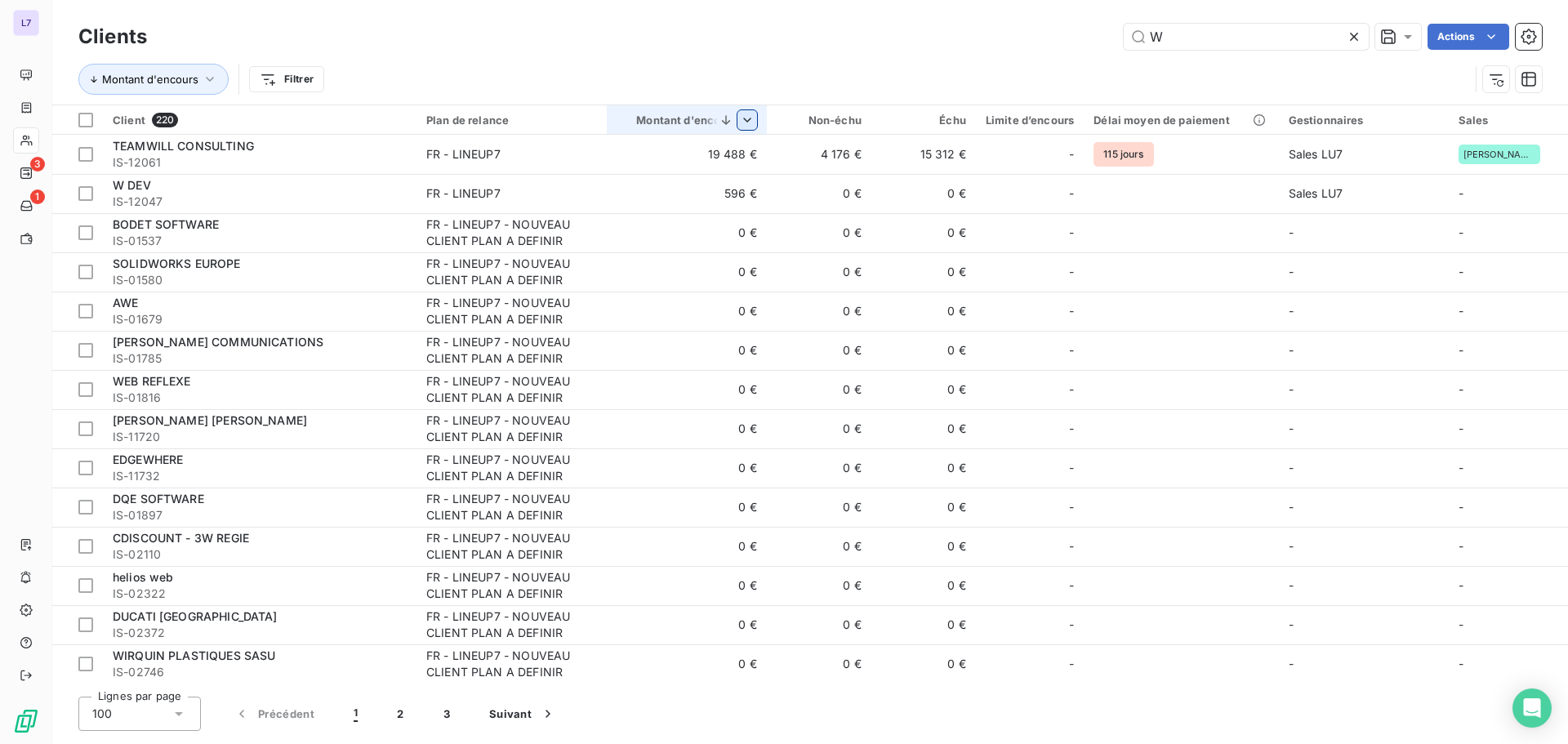
click at [663, 177] on td "596 €" at bounding box center [687, 194] width 160 height 40
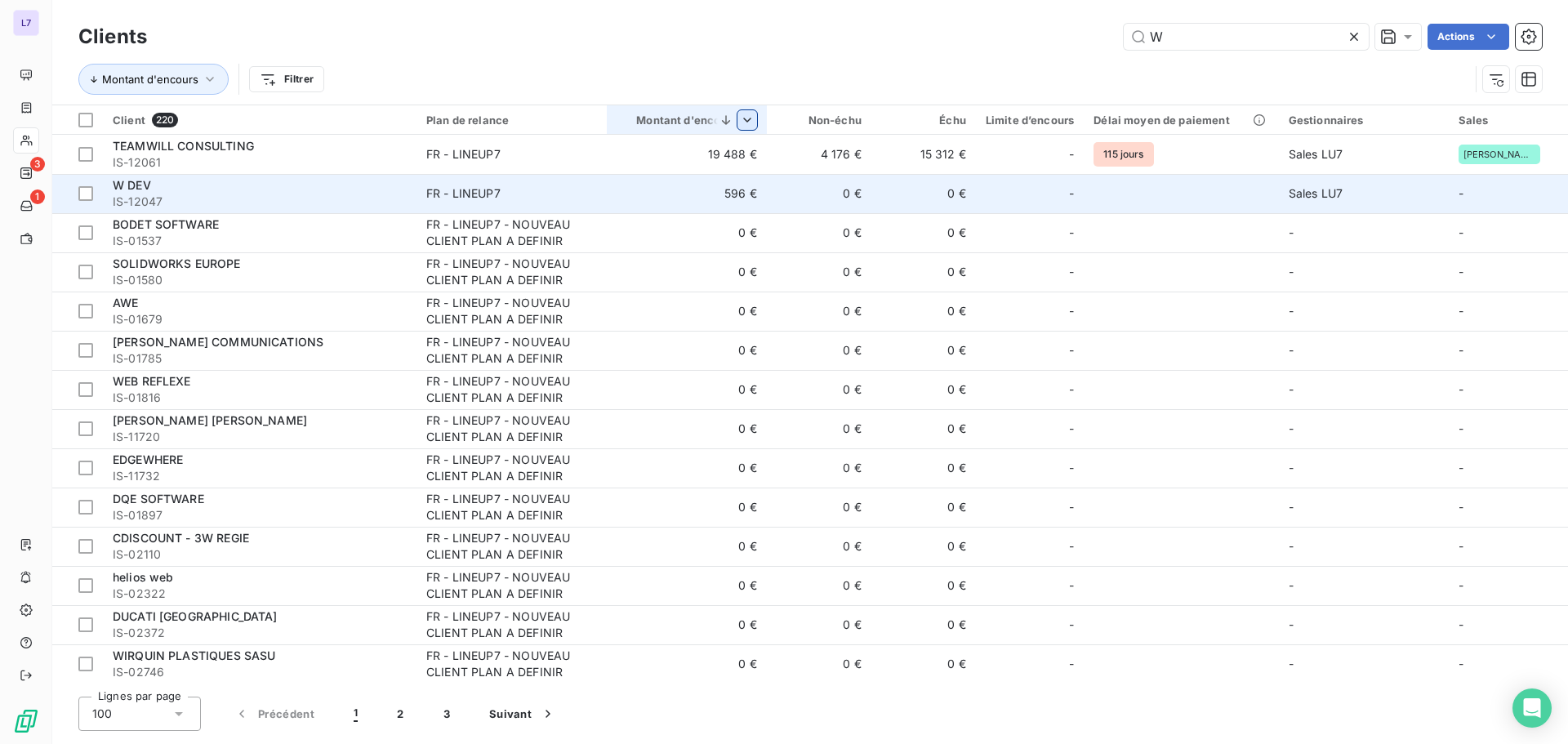
click at [608, 195] on td "596 €" at bounding box center [687, 194] width 160 height 40
click at [322, 189] on div "W DEV" at bounding box center [259, 185] width 294 height 16
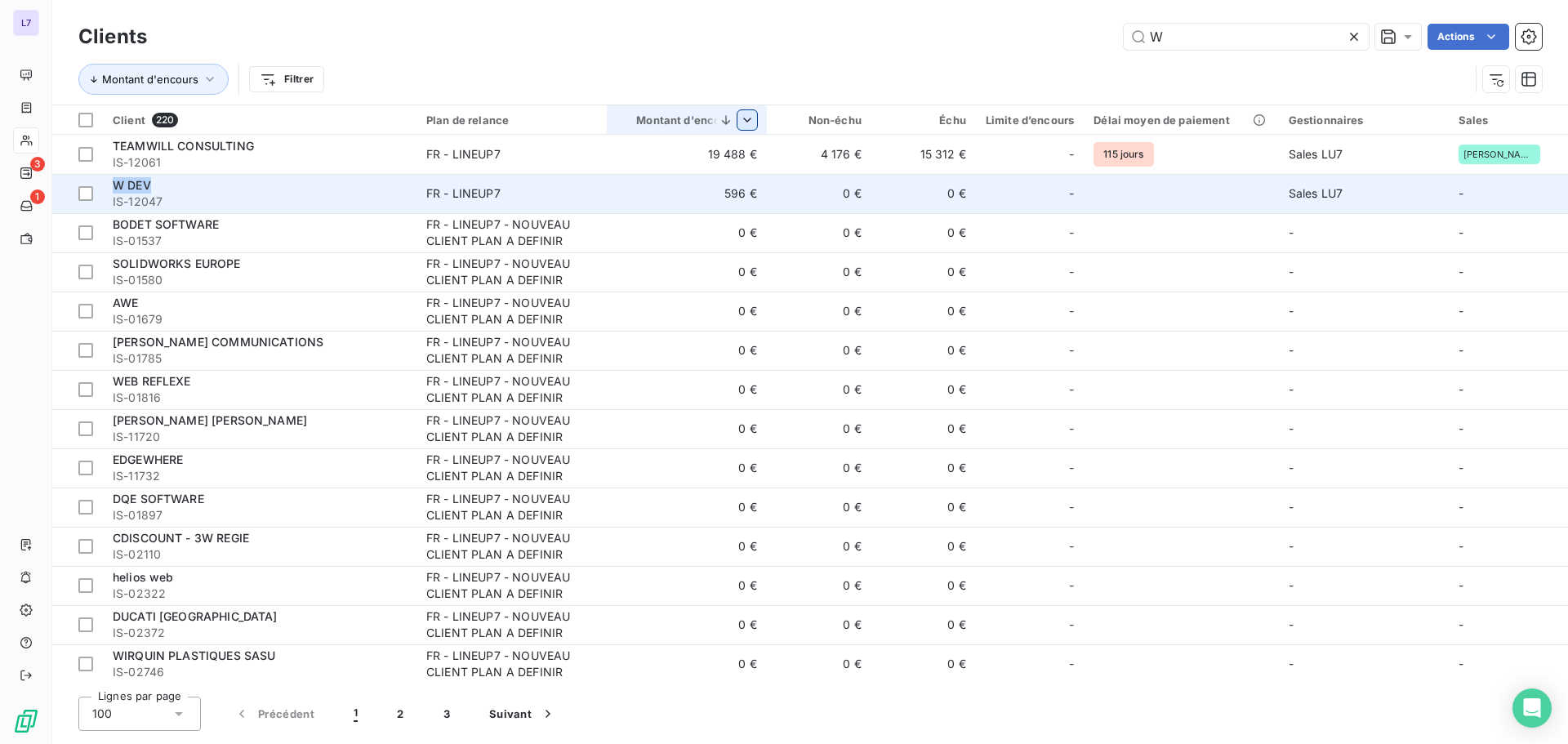
click at [322, 189] on div "W DEV" at bounding box center [259, 185] width 294 height 16
click at [125, 188] on span "W DEV" at bounding box center [132, 185] width 39 height 14
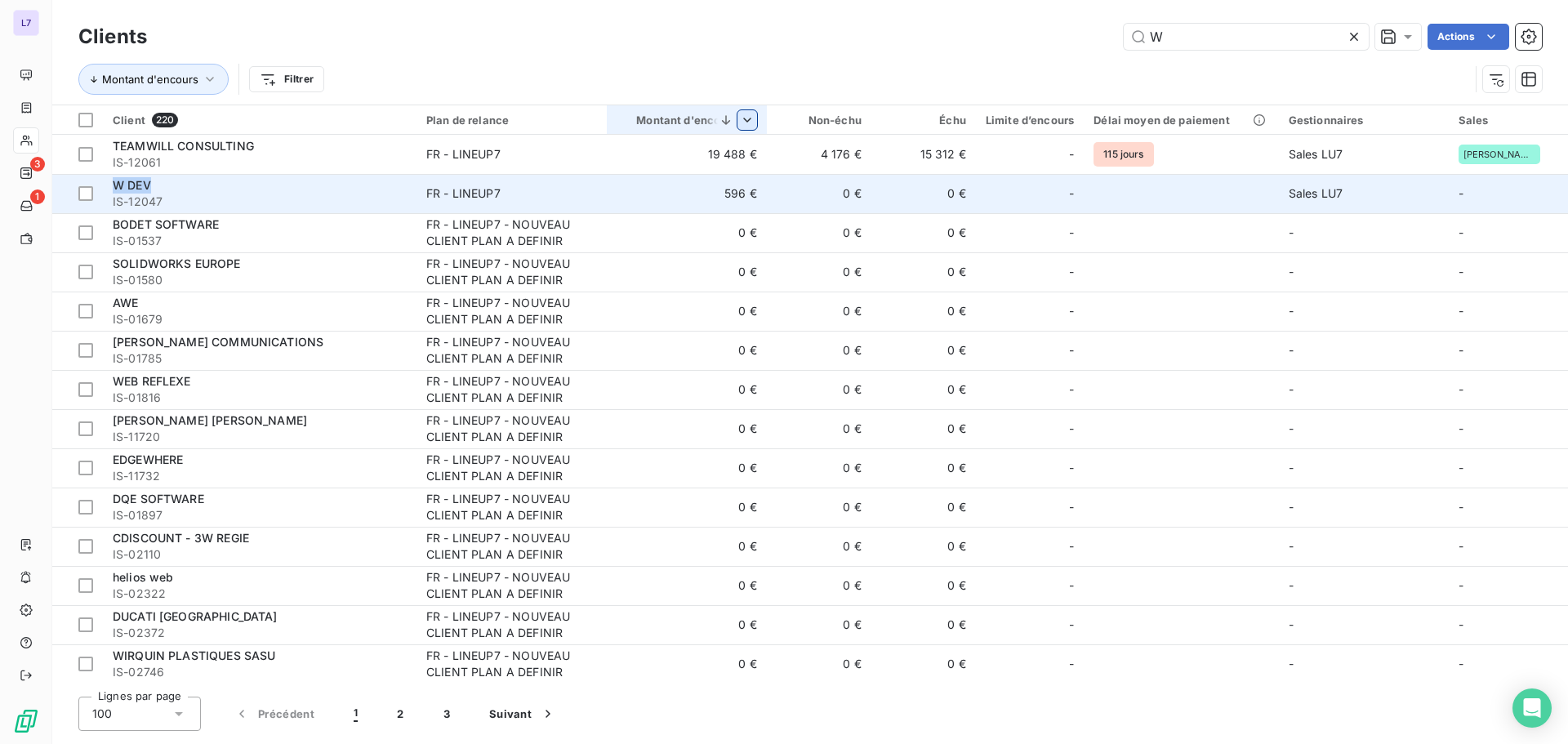
click at [125, 188] on span "W DEV" at bounding box center [132, 185] width 39 height 14
click at [367, 188] on div "W DEV" at bounding box center [259, 185] width 294 height 16
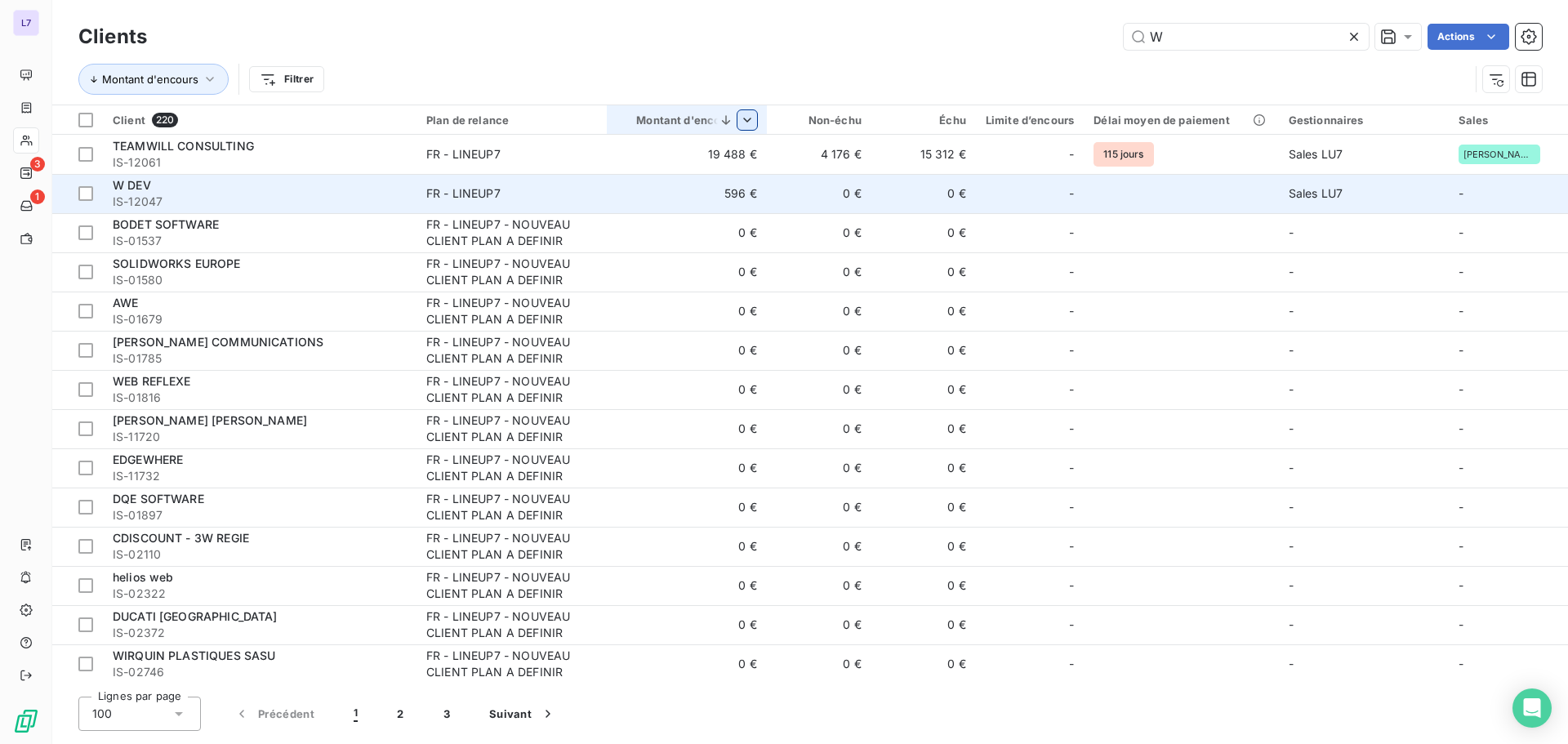
click at [905, 189] on td "0 €" at bounding box center [924, 194] width 104 height 40
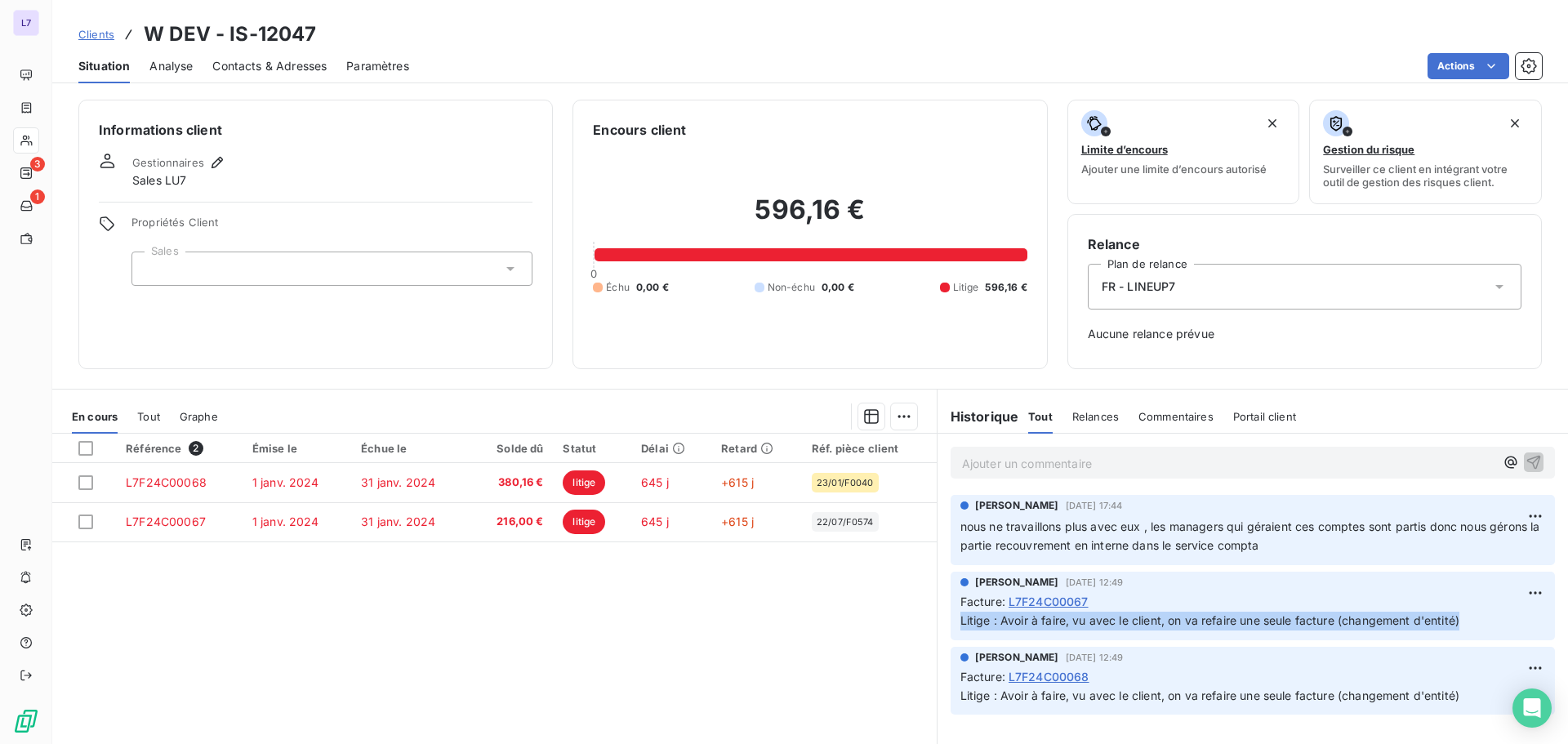
copy span "Litige : Avoir à faire, vu avec le client, on va refaire une seule facture (cha…"
drag, startPoint x: 1492, startPoint y: 615, endPoint x: 935, endPoint y: 611, distance: 557.0
click at [937, 611] on div "safia mallek 31 juil. 2025, 12:49 Facture : L7F24C00067 Litige : Avoir à faire,…" at bounding box center [1253, 605] width 631 height 75
